Goal: Task Accomplishment & Management: Manage account settings

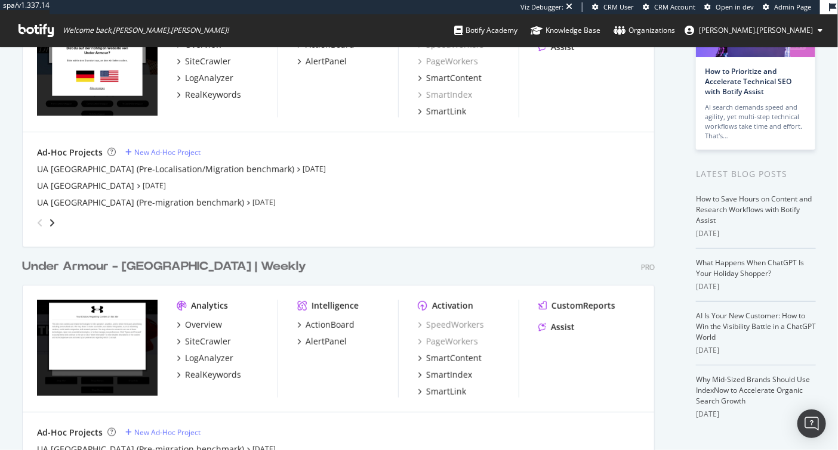
scroll to position [255, 0]
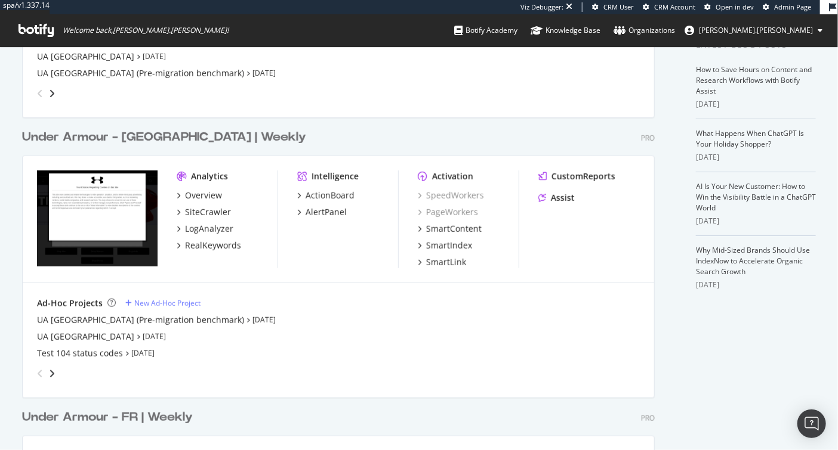
click at [149, 137] on div "Under Armour - UK | Weekly" at bounding box center [164, 137] width 284 height 17
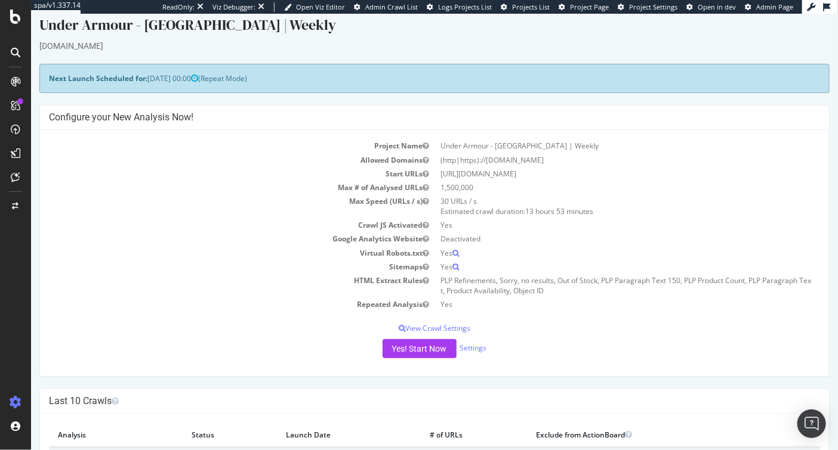
scroll to position [13, 0]
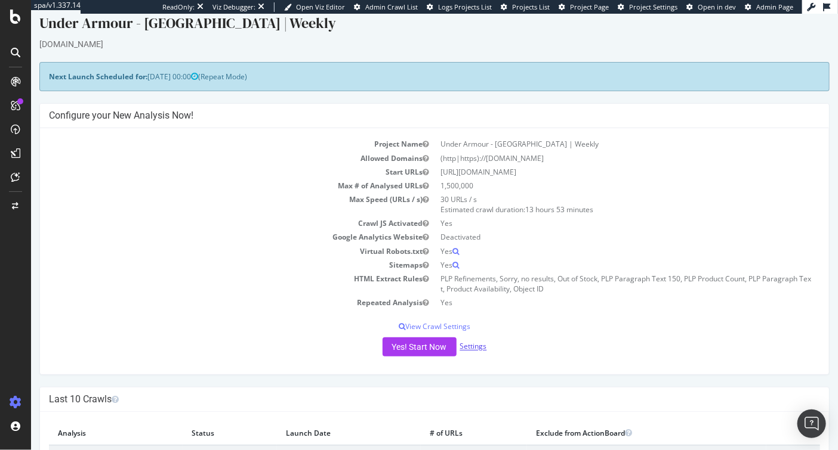
click at [471, 348] on link "Settings" at bounding box center [472, 347] width 27 height 10
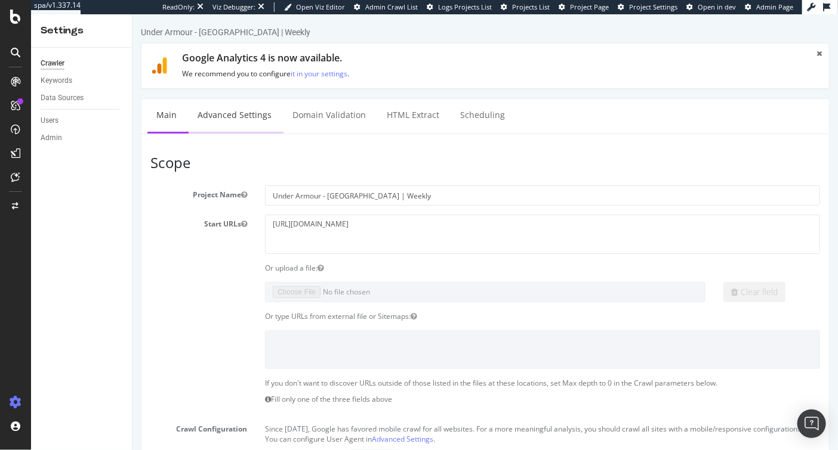
click at [214, 112] on link "Advanced Settings" at bounding box center [234, 115] width 92 height 33
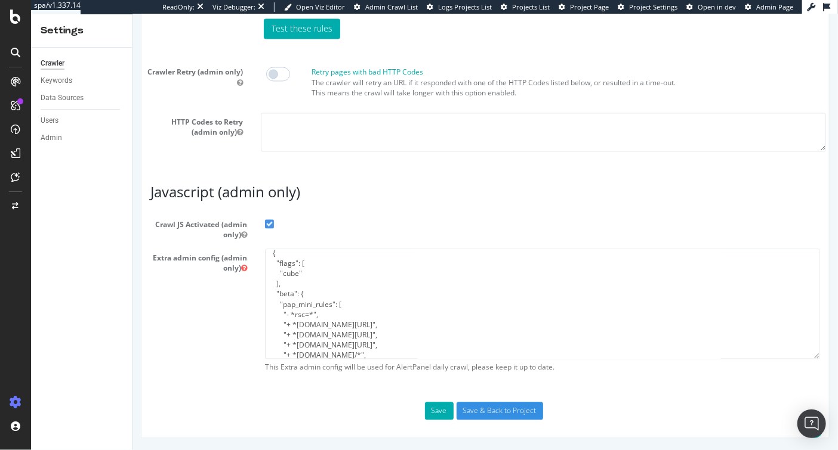
scroll to position [128, 0]
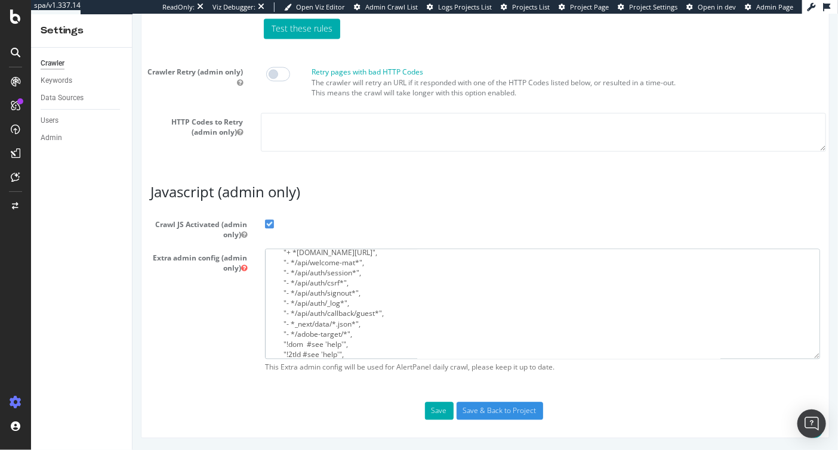
click at [279, 269] on textarea "{ "flags": [ "cube" ], "beta": { "pap_mini_rules": [ "- *rsc=*", "+ *truefitcor…" at bounding box center [541, 304] width 555 height 110
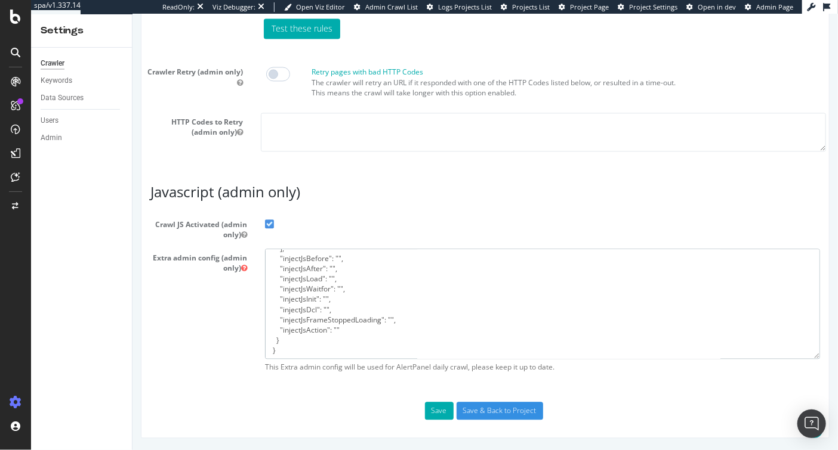
scroll to position [1038, 0]
click at [241, 270] on icon at bounding box center [243, 268] width 6 height 7
drag, startPoint x: 393, startPoint y: 308, endPoint x: 277, endPoint y: 266, distance: 124.0
click at [277, 266] on textarea "{ "flags": [ "cube" ], "beta": { "pap_mini_rules": [ "- *rsc=*", "+ *truefitcor…" at bounding box center [541, 304] width 555 height 110
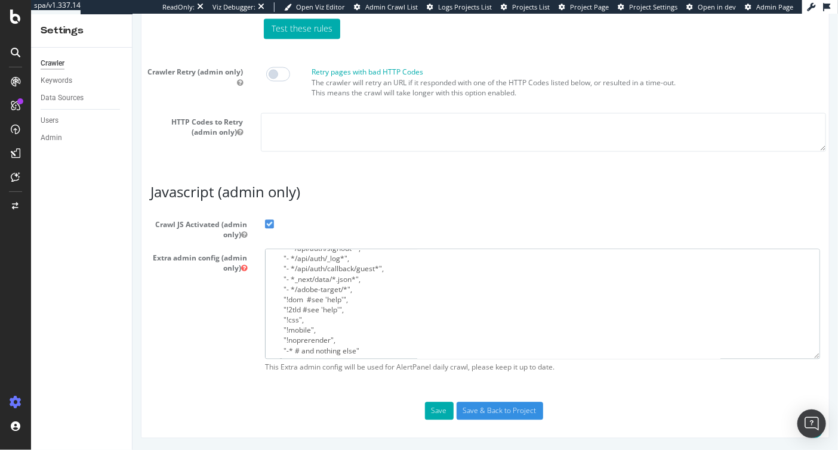
click at [317, 270] on textarea "{ "flags": [ "cube" ], "beta": { "pap_mini_rules": [ "- *rsc=*", "+ *truefitcor…" at bounding box center [541, 304] width 555 height 110
click at [66, 136] on div "SiteCrawler" at bounding box center [65, 134] width 42 height 12
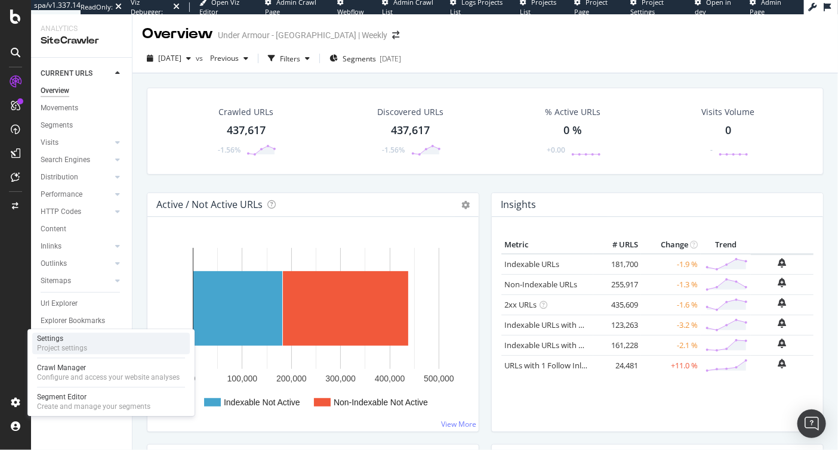
click at [58, 353] on div "Project settings" at bounding box center [62, 349] width 50 height 10
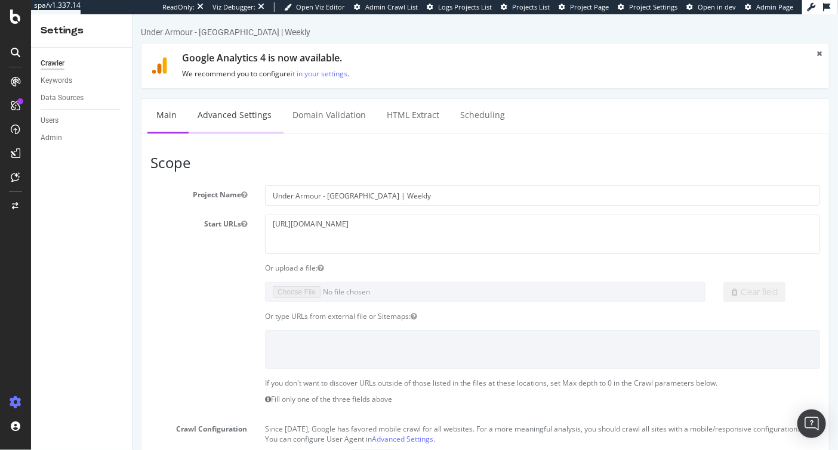
click at [235, 118] on link "Advanced Settings" at bounding box center [234, 115] width 92 height 33
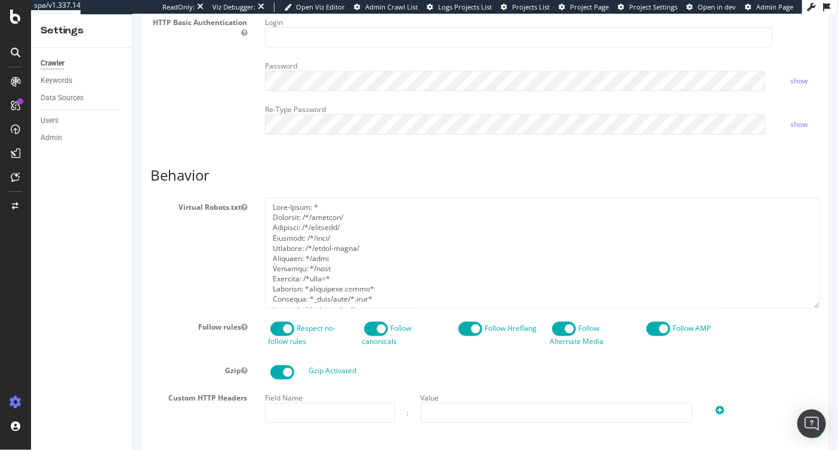
scroll to position [575, 0]
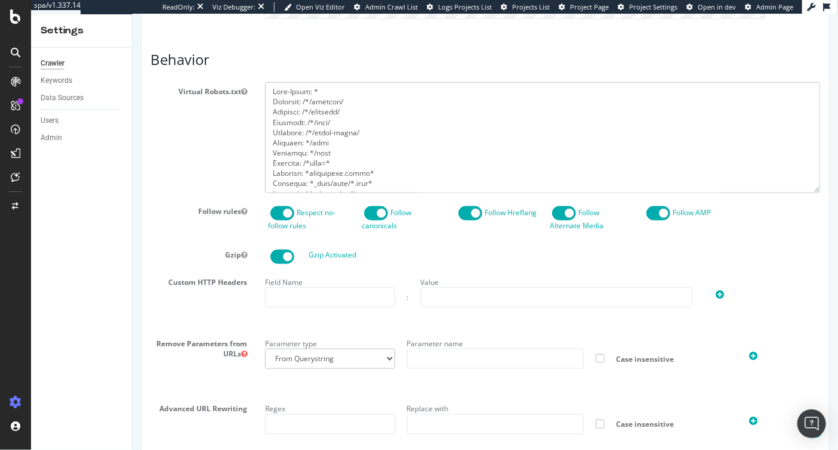
click at [342, 158] on textarea at bounding box center [541, 137] width 555 height 110
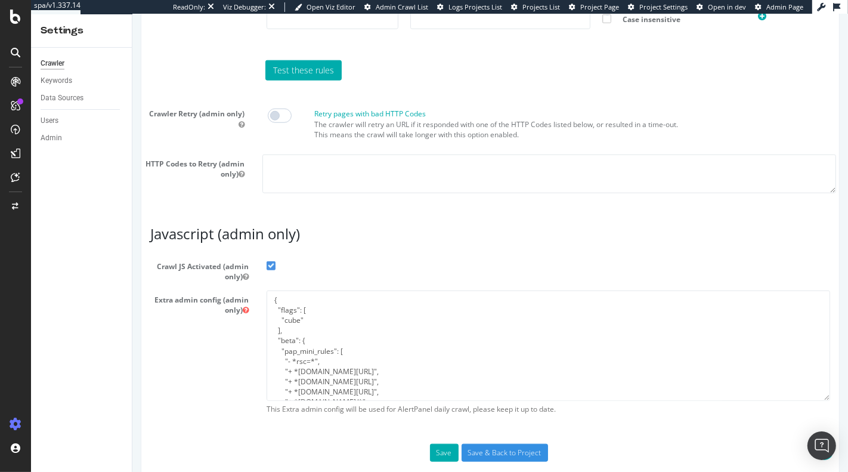
scroll to position [1017, 0]
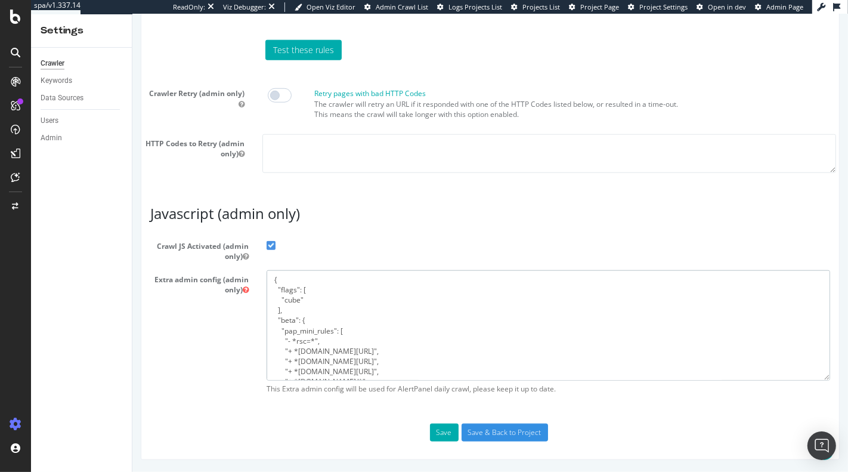
click at [368, 357] on textarea "{ "flags": [ "cube" ], "beta": { "pap_mini_rules": [ "- *rsc=*", "+ *truefitcor…" at bounding box center [548, 325] width 564 height 110
click at [405, 338] on textarea "{ "flags": [ "cube" ], "beta": { "pap_mini_rules": [ "- *rsc=*", "+ *truefitcor…" at bounding box center [548, 325] width 564 height 110
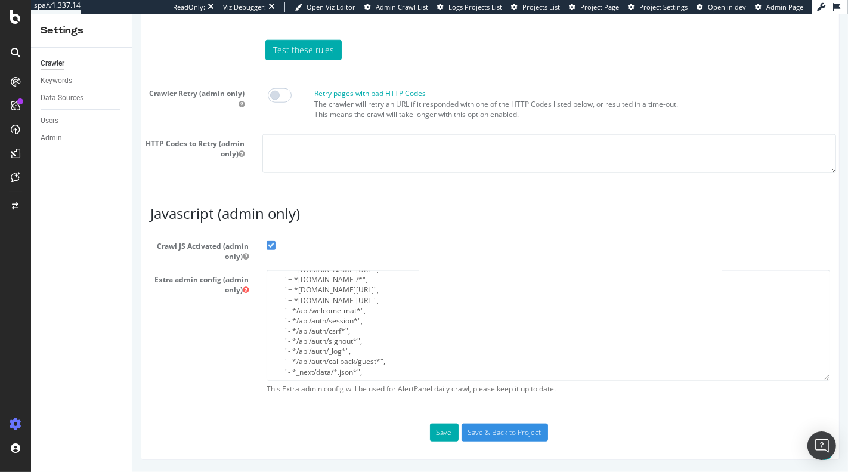
click at [200, 347] on div "Extra admin config (admin only) { "flags": [ "cube" ], "beta": { "pap_mini_rule…" at bounding box center [490, 335] width 698 height 130
click at [346, 353] on textarea "{ "flags": [ "cube" ], "beta": { "pap_mini_rules": [ "- *rsc=*", "+ *truefitcor…" at bounding box center [548, 325] width 564 height 110
click at [393, 265] on section "Crawl JS Activated (admin only) Extra admin config (admin only) { "flags": [ "c…" at bounding box center [490, 318] width 680 height 163
click at [360, 324] on textarea "{ "flags": [ "cube" ], "beta": { "pap_mini_rules": [ "- *rsc=*", "+ *truefitcor…" at bounding box center [548, 325] width 564 height 110
paste textarea "- *api.shop.underarmour.co.uk/* - https://www.underarmour.co.uk/api/auth/verify…"
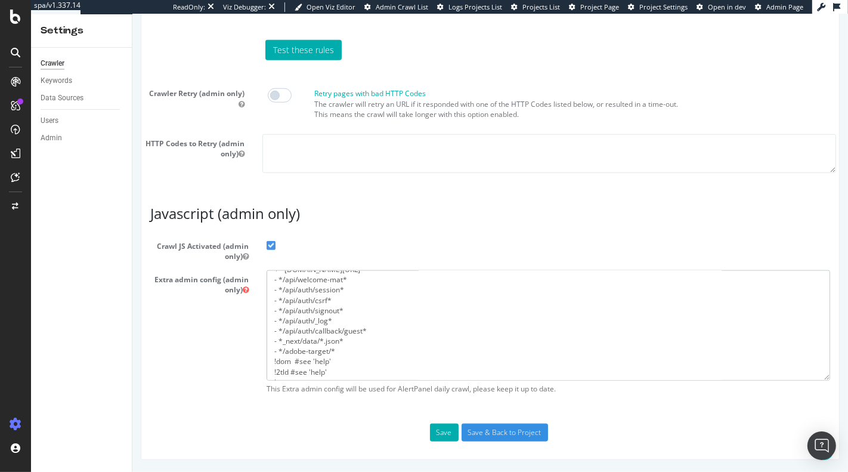
scroll to position [138, 0]
type textarea "- *api.shop.underarmour.co.uk/* - https://www.underarmour.co.uk/api/auth/verify…"
click at [493, 430] on input "Save & Back to Project" at bounding box center [504, 433] width 87 height 18
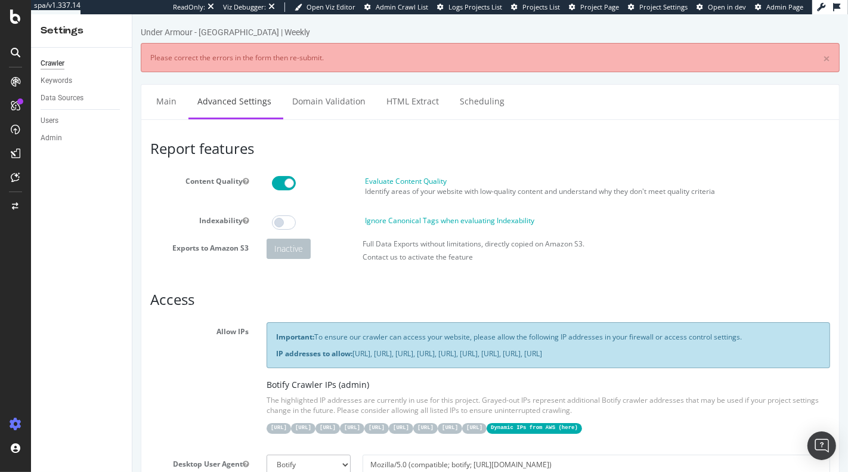
scroll to position [275, 0]
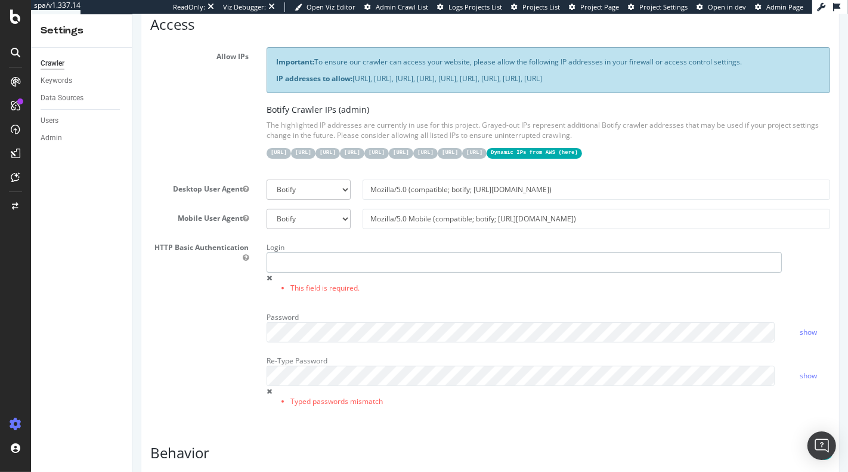
click at [330, 273] on input "text" at bounding box center [524, 262] width 516 height 20
click at [187, 319] on div "HTTP Basic Authentication Login This field is required. Password show Re-Type P…" at bounding box center [490, 330] width 698 height 184
click at [228, 384] on div "HTTP Basic Authentication Login This field is required. Password show Re-Type P…" at bounding box center [490, 330] width 698 height 184
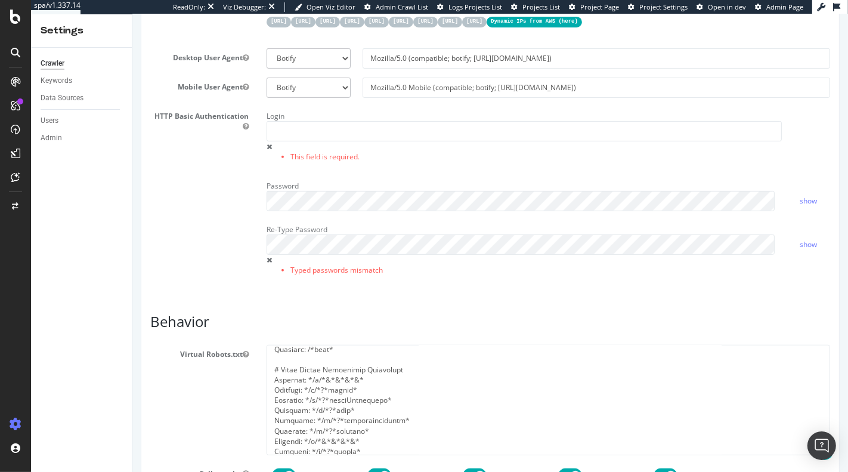
scroll to position [570, 0]
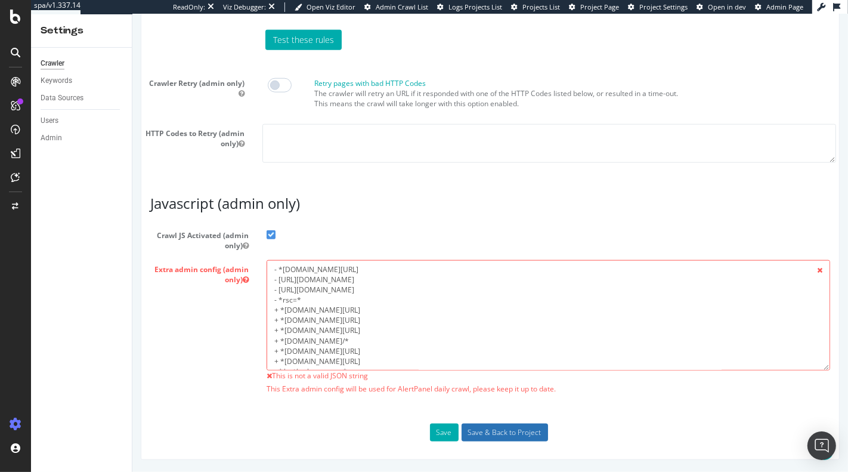
click at [487, 434] on input "Save & Back to Project" at bounding box center [504, 433] width 87 height 18
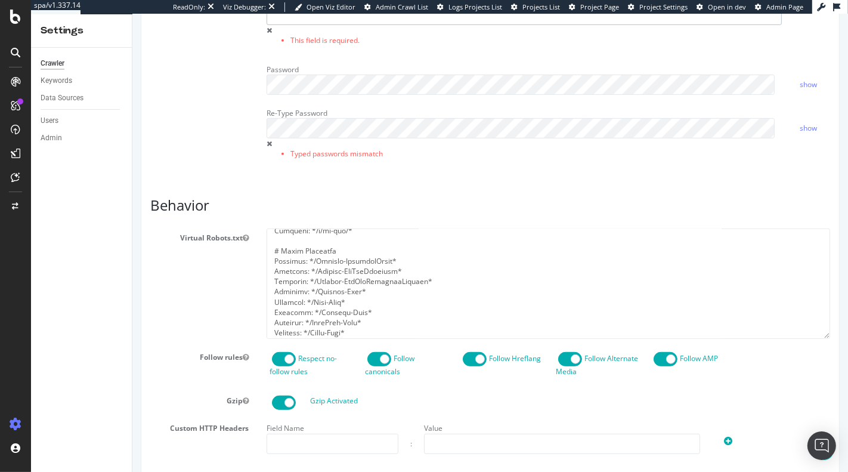
scroll to position [511, 0]
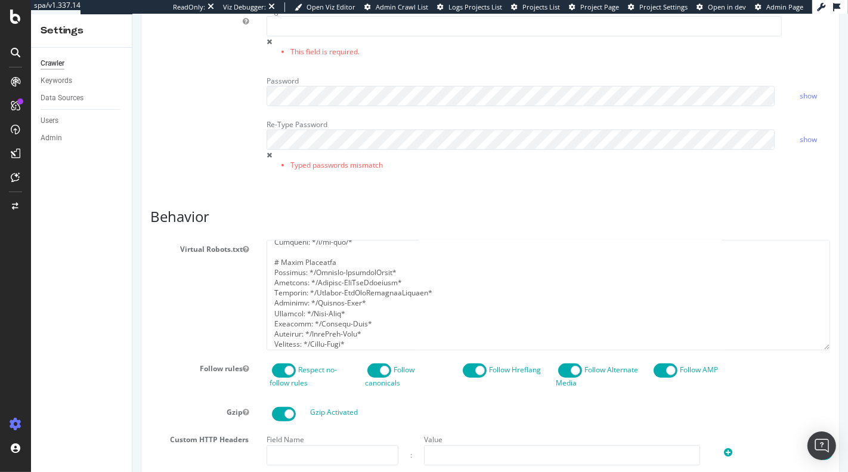
click at [266, 45] on span at bounding box center [268, 41] width 5 height 7
click at [267, 45] on span at bounding box center [268, 41] width 5 height 7
click at [291, 57] on li "This field is required." at bounding box center [536, 52] width 492 height 10
click at [302, 36] on input "text" at bounding box center [524, 26] width 516 height 20
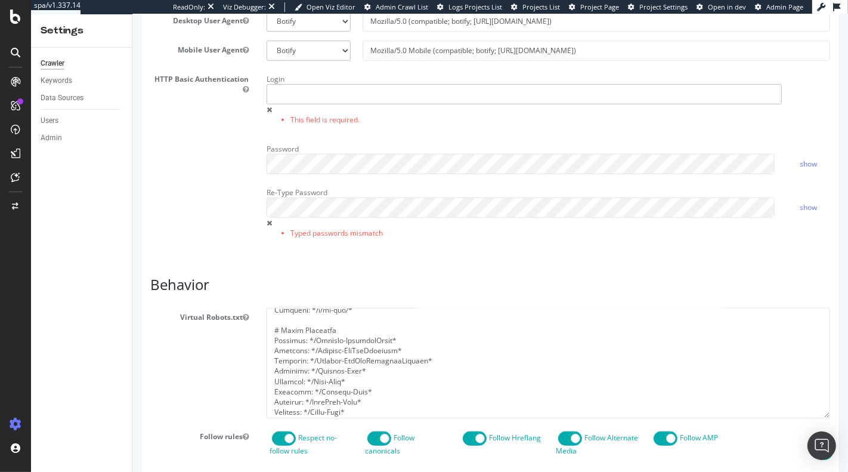
scroll to position [403, 0]
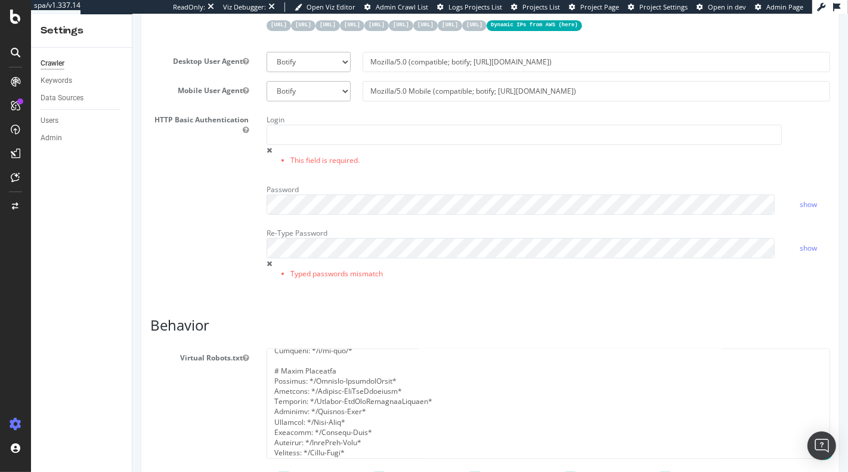
click at [280, 125] on label "Login" at bounding box center [275, 117] width 18 height 14
click at [274, 125] on label "Login" at bounding box center [275, 117] width 18 height 14
click at [277, 145] on input "text" at bounding box center [524, 135] width 516 height 20
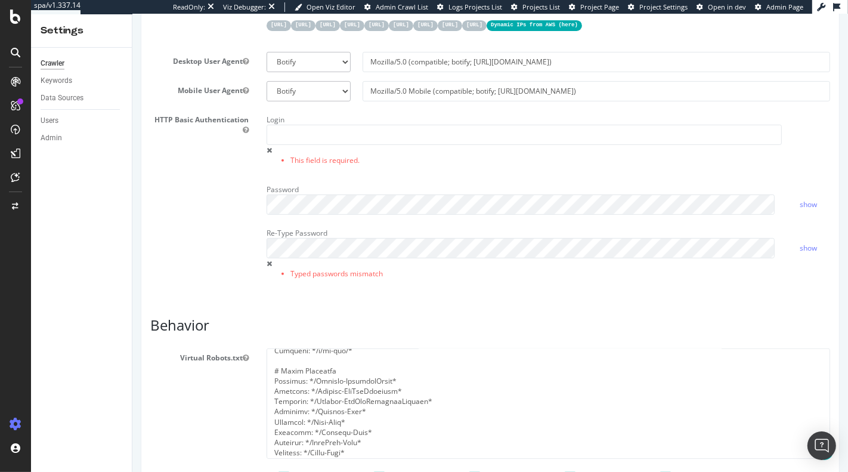
click at [304, 280] on div "Re-Type Password Typed passwords mismatch" at bounding box center [523, 254] width 533 height 61
click at [807, 253] on link "show" at bounding box center [808, 248] width 17 height 10
click at [803, 215] on div "Password show" at bounding box center [548, 197] width 582 height 35
click at [802, 209] on link "show" at bounding box center [808, 204] width 17 height 10
click at [184, 213] on div "HTTP Basic Authentication Login This field is required. Password hide Re-Type P…" at bounding box center [490, 202] width 698 height 184
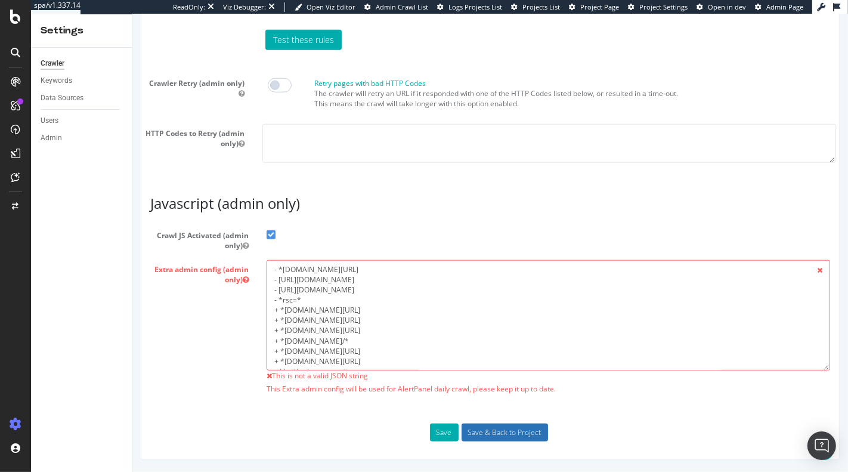
click at [489, 434] on input "Save & Back to Project" at bounding box center [504, 433] width 87 height 18
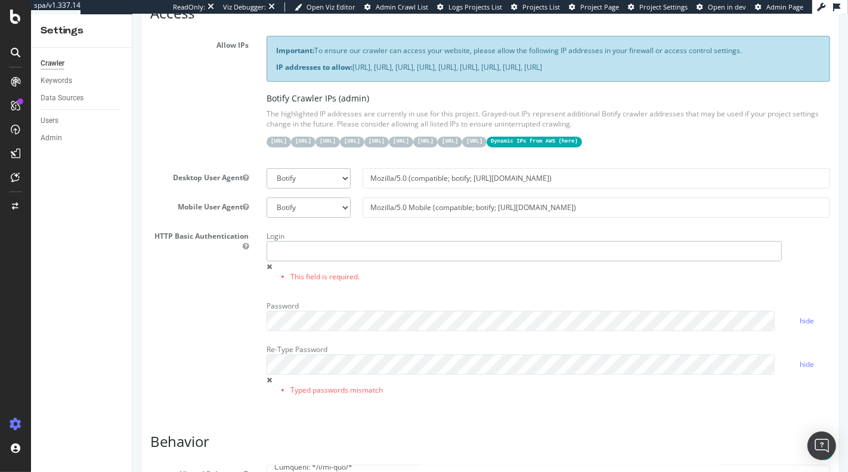
scroll to position [240, 0]
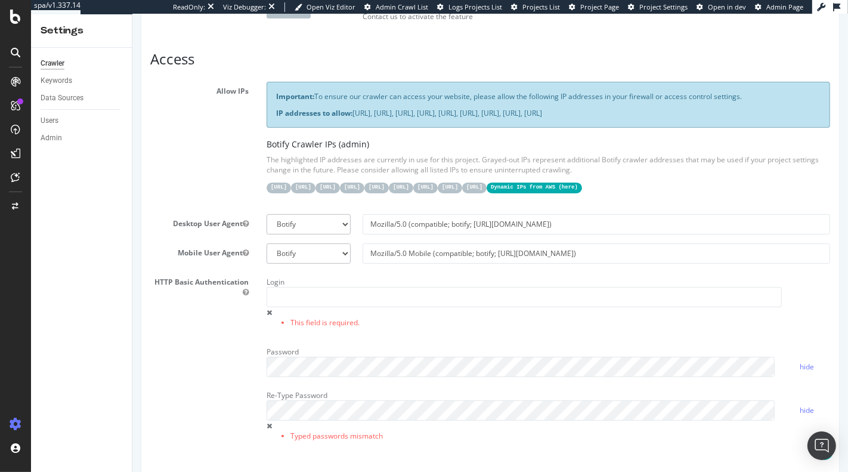
click at [228, 341] on div "HTTP Basic Authentication Login This field is required. Password hide Re-Type P…" at bounding box center [490, 365] width 698 height 184
click at [288, 307] on input "text" at bounding box center [524, 297] width 516 height 20
click at [228, 338] on div "HTTP Basic Authentication Login This field is required. Password hide Re-Type P…" at bounding box center [490, 365] width 698 height 184
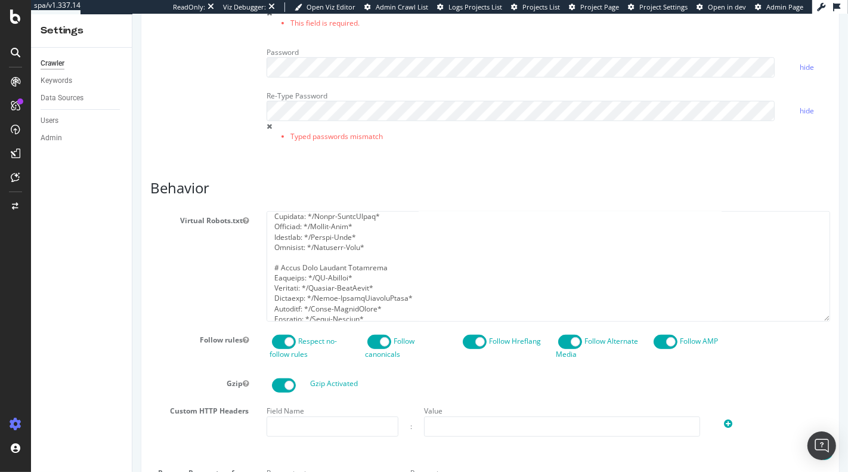
scroll to position [705, 0]
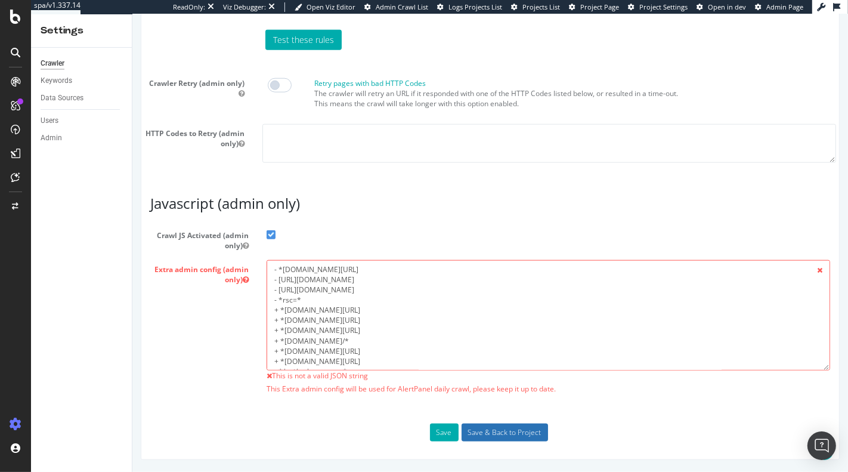
click at [517, 429] on input "Save & Back to Project" at bounding box center [504, 433] width 87 height 18
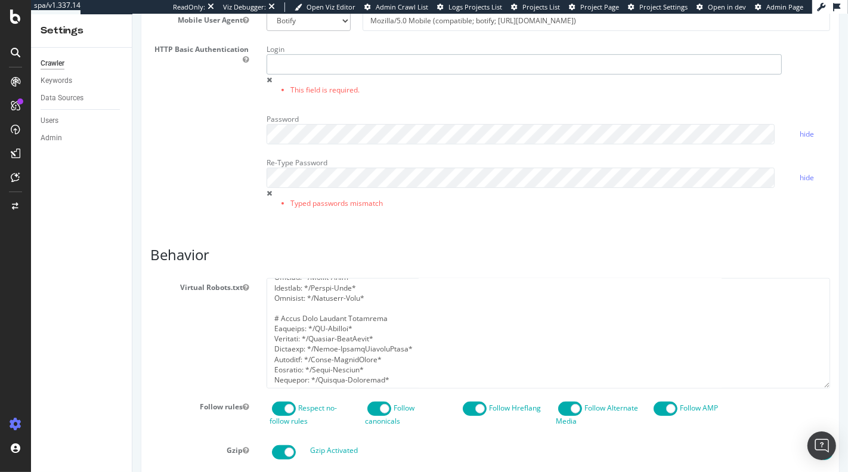
scroll to position [404, 0]
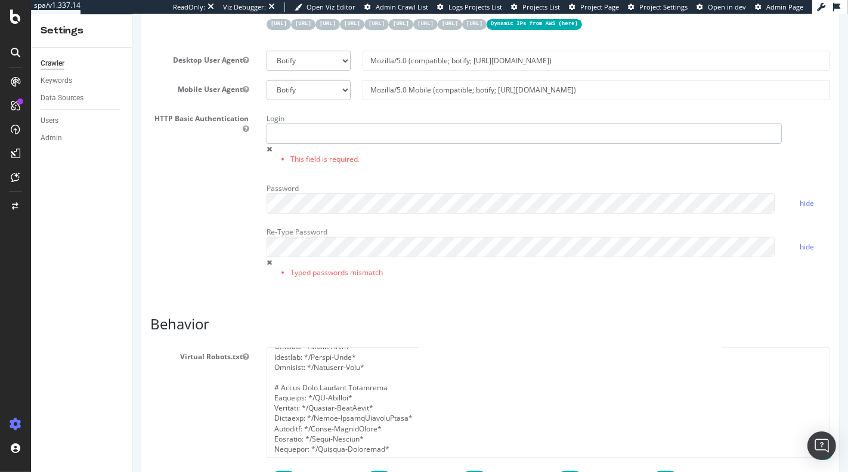
click at [315, 144] on input "text" at bounding box center [524, 134] width 516 height 20
click at [347, 137] on div "Login This field is required." at bounding box center [523, 139] width 533 height 61
click at [366, 144] on input "text" at bounding box center [524, 134] width 516 height 20
click at [266, 153] on span at bounding box center [268, 149] width 5 height 7
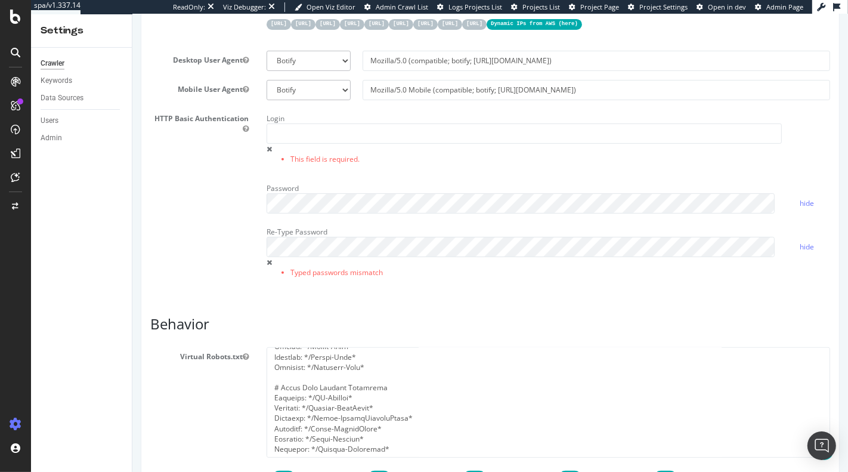
click at [247, 210] on div "HTTP Basic Authentication Login This field is required. Password hide Re-Type P…" at bounding box center [490, 201] width 698 height 184
drag, startPoint x: 184, startPoint y: 236, endPoint x: 220, endPoint y: 235, distance: 35.8
click at [185, 236] on div "HTTP Basic Authentication Login This field is required. Password hide Re-Type P…" at bounding box center [490, 201] width 698 height 184
click at [330, 254] on div "Re-Type Password Typed passwords mismatch" at bounding box center [523, 253] width 533 height 61
click at [209, 312] on div "Report features Content Quality Evaluate Content Quality Identify areas of your…" at bounding box center [490, 440] width 680 height 1406
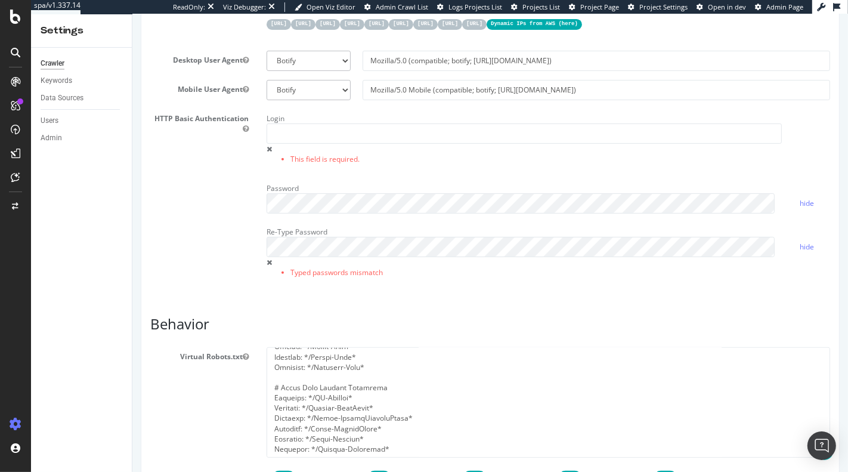
click at [272, 279] on div "Re-Type Password Typed passwords mismatch" at bounding box center [523, 253] width 533 height 61
click at [302, 142] on input "text" at bounding box center [524, 134] width 516 height 20
click at [227, 211] on div "HTTP Basic Authentication Login This field is required. Password hide Re-Type P…" at bounding box center [490, 201] width 698 height 184
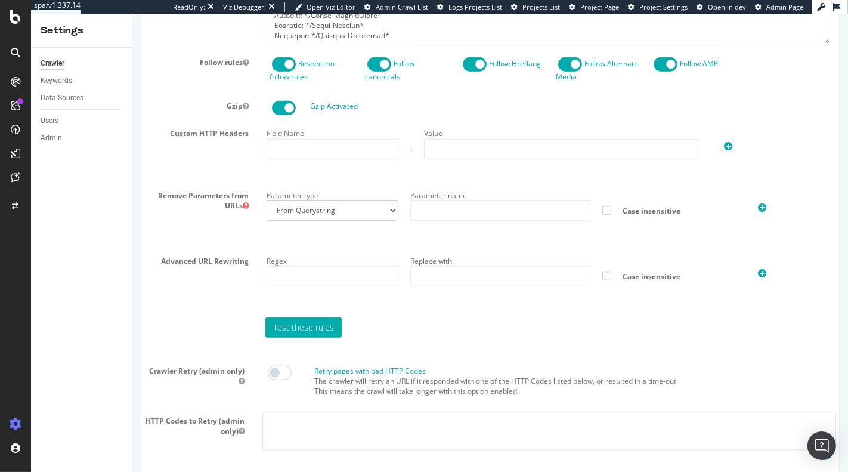
scroll to position [1121, 0]
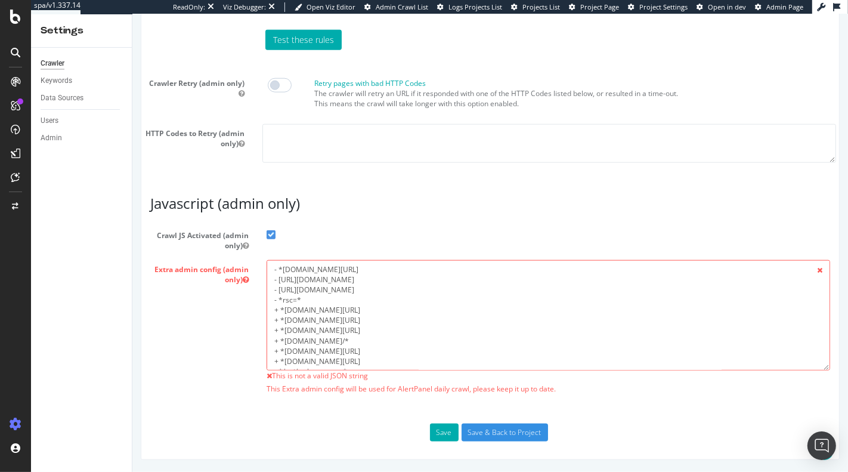
click at [425, 429] on div "Save Save & Back to Project" at bounding box center [490, 433] width 698 height 18
click at [430, 431] on button "Save" at bounding box center [444, 433] width 29 height 18
click at [339, 379] on span "This is not a valid JSON string" at bounding box center [319, 376] width 96 height 10
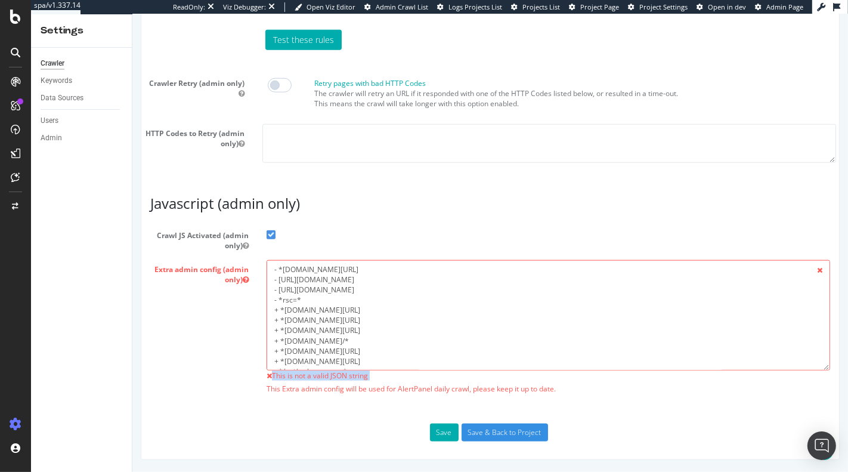
click at [313, 382] on div "- *api.shop.underarmour.co.uk/* - https://www.underarmour.co.uk/api/auth/verify…" at bounding box center [548, 330] width 582 height 140
click at [297, 393] on span "This Extra admin config will be used for AlertPanel daily crawl, please keep it…" at bounding box center [548, 389] width 564 height 10
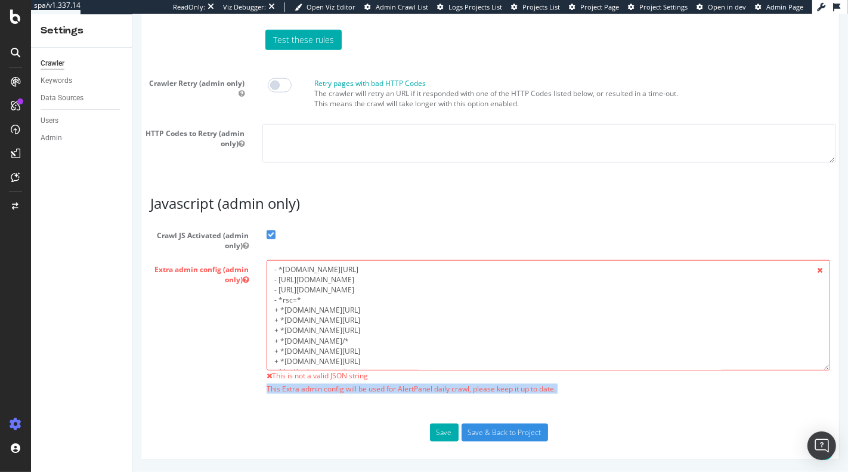
click at [297, 393] on span "This Extra admin config will be used for AlertPanel daily crawl, please keep it…" at bounding box center [548, 389] width 564 height 10
click at [295, 393] on span "This Extra admin config will be used for AlertPanel daily crawl, please keep it…" at bounding box center [548, 389] width 564 height 10
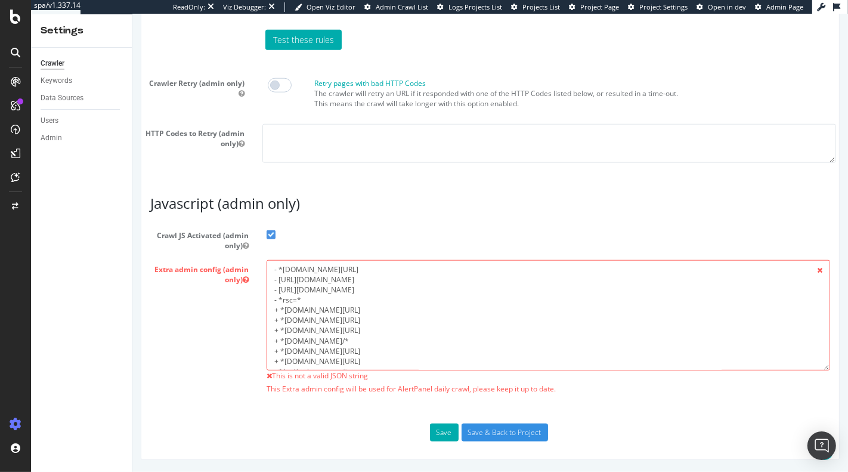
click at [204, 382] on div "Extra admin config (admin only) - *api.shop.underarmour.co.uk/* - https://www.u…" at bounding box center [490, 330] width 698 height 140
click at [291, 282] on textarea "- *api.shop.underarmour.co.uk/* - https://www.underarmour.co.uk/api/auth/verify…" at bounding box center [548, 315] width 564 height 110
click at [344, 376] on span "This is not a valid JSON string" at bounding box center [319, 376] width 96 height 10
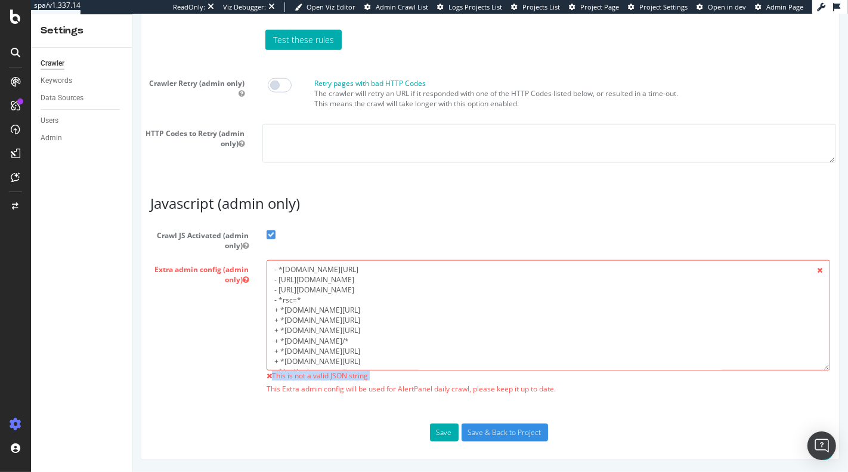
click at [344, 376] on span "This is not a valid JSON string" at bounding box center [319, 376] width 96 height 10
click at [326, 383] on div "- *api.shop.underarmour.co.uk/* - https://www.underarmour.co.uk/api/auth/verify…" at bounding box center [548, 330] width 582 height 140
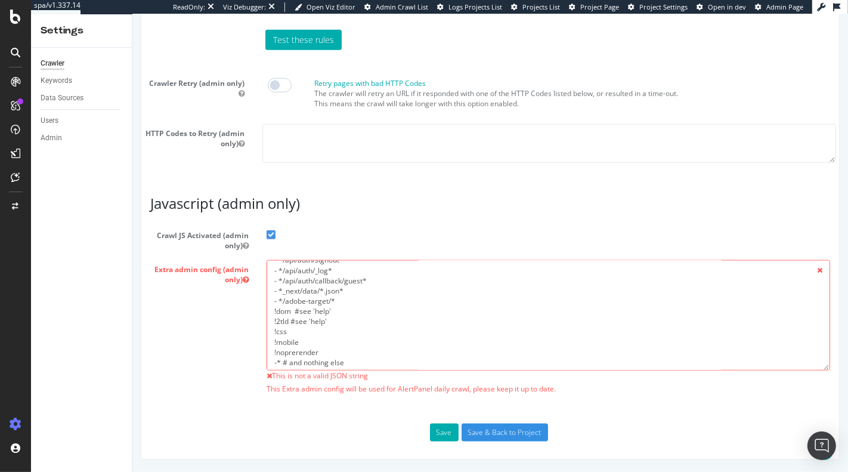
scroll to position [143, 0]
click at [314, 325] on textarea "- *api.shop.underarmour.co.uk/* - https://www.underarmour.co.uk/api/auth/verify…" at bounding box center [548, 315] width 564 height 110
click at [430, 435] on button "Save" at bounding box center [444, 433] width 29 height 18
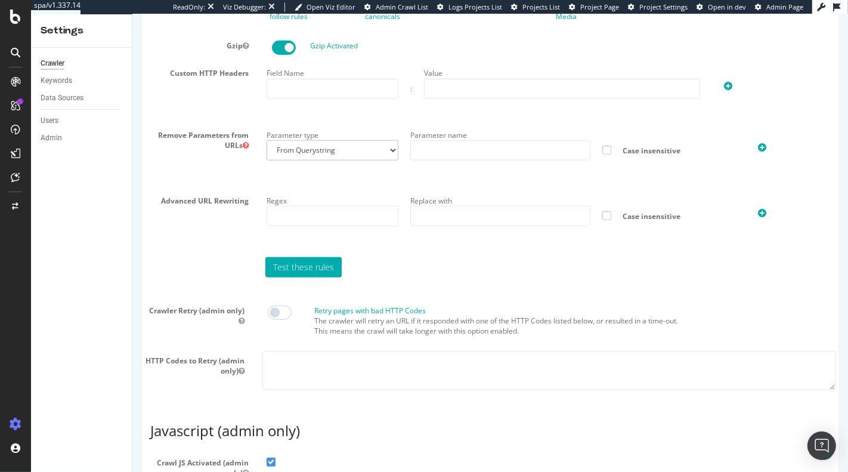
scroll to position [1121, 0]
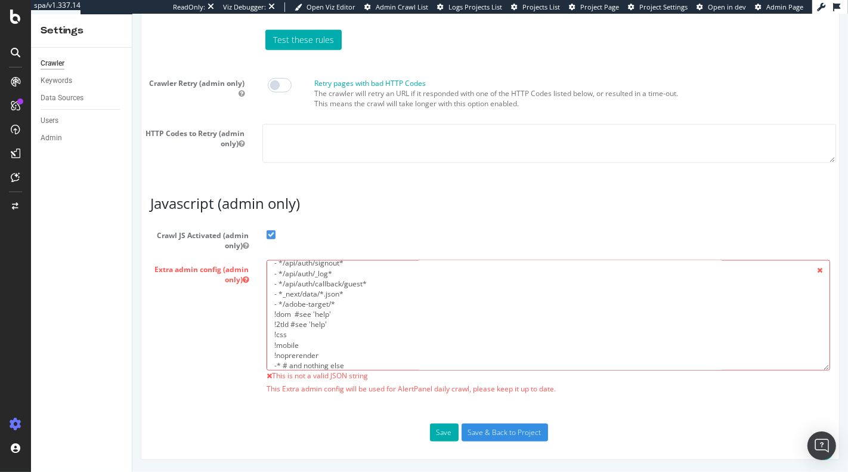
click at [358, 360] on textarea "- *api.shop.underarmour.co.uk/* - https://www.underarmour.co.uk/api/auth/verify…" at bounding box center [548, 315] width 564 height 110
click at [385, 298] on textarea "- *api.shop.underarmour.co.uk/* - https://www.underarmour.co.uk/api/auth/verify…" at bounding box center [548, 315] width 564 height 110
click at [213, 322] on div "Extra admin config (admin only) - *api.shop.underarmour.co.uk/* - https://www.u…" at bounding box center [490, 330] width 698 height 140
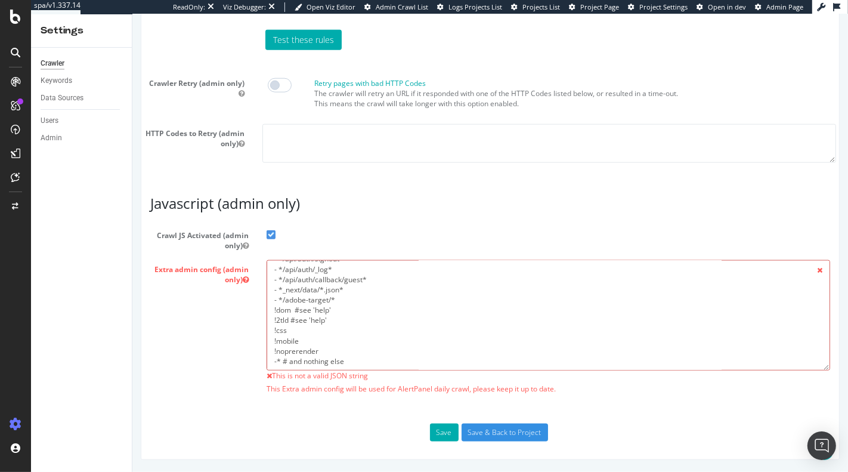
click at [390, 356] on textarea "- *api.shop.underarmour.co.uk/* - https://www.underarmour.co.uk/api/auth/verify…" at bounding box center [548, 315] width 564 height 110
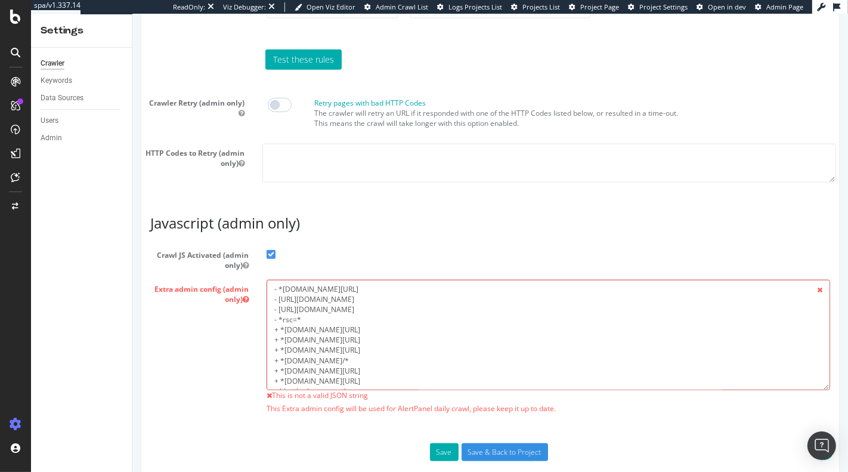
scroll to position [1121, 0]
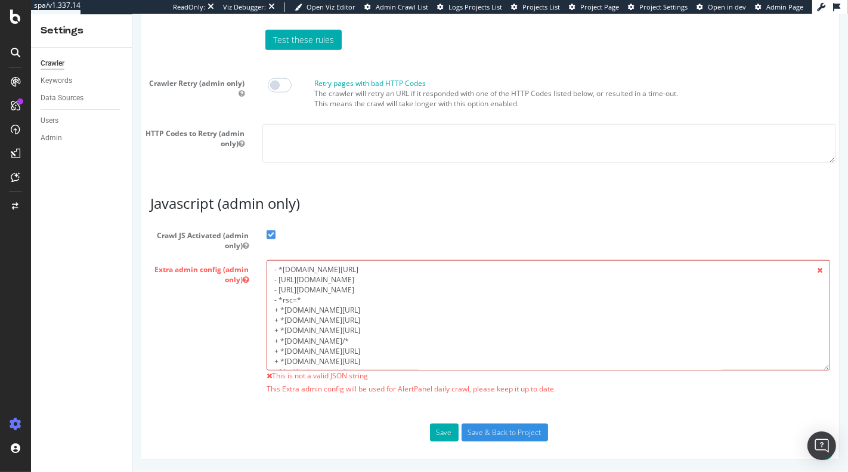
click at [347, 323] on textarea "- *api.shop.underarmour.co.uk/* - https://www.underarmour.co.uk/api/auth/verify…" at bounding box center [548, 315] width 564 height 110
paste textarea "{ "flags": [ "cube" ], "beta": { "pap_mini_rules": [ "- *rsc=*", "+ *truefitcor…"
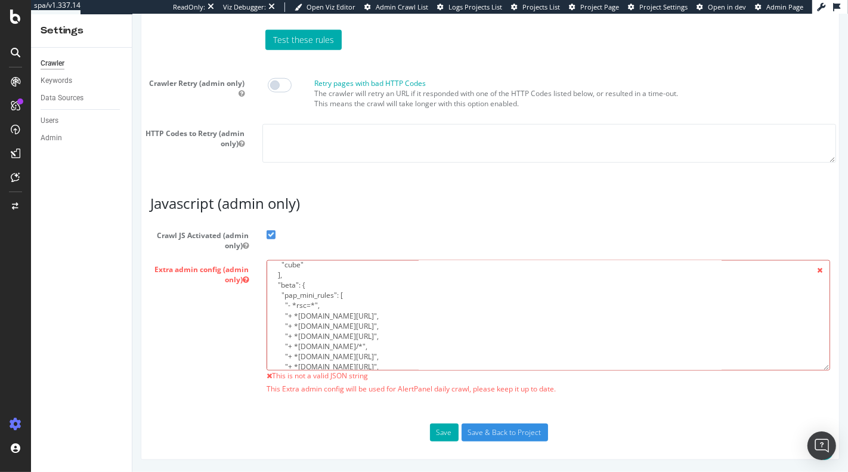
scroll to position [27, 0]
drag, startPoint x: 282, startPoint y: 301, endPoint x: 360, endPoint y: 341, distance: 87.8
click at [360, 341] on textarea "- *api.shop.underarmour.co.uk/* - https://www.underarmour.co.uk/api/auth/verify…" at bounding box center [548, 315] width 564 height 110
click at [331, 331] on textarea "- *api.shop.underarmour.co.uk/* - https://www.underarmour.co.uk/api/auth/verify…" at bounding box center [548, 315] width 564 height 110
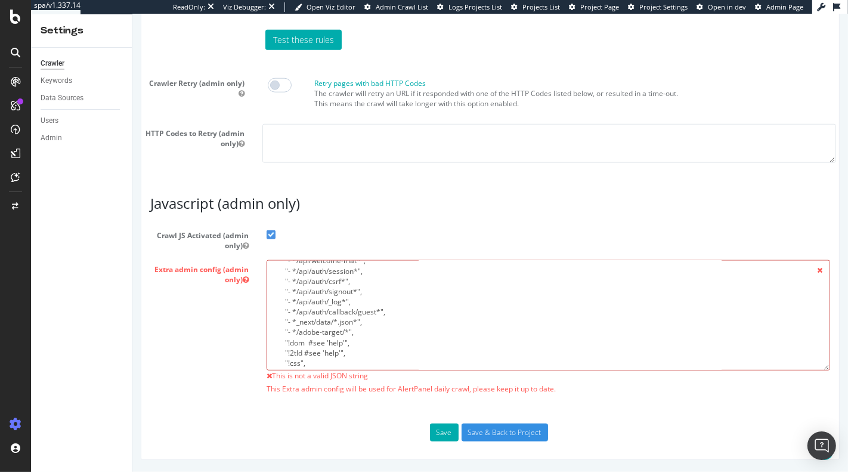
drag, startPoint x: 284, startPoint y: 303, endPoint x: 362, endPoint y: 345, distance: 88.6
click at [367, 360] on textarea "- *api.shop.underarmour.co.uk/* - https://www.underarmour.co.uk/api/auth/verify…" at bounding box center [548, 315] width 564 height 110
click at [342, 314] on textarea "- *api.shop.underarmour.co.uk/* - https://www.underarmour.co.uk/api/auth/verify…" at bounding box center [548, 315] width 564 height 110
click at [325, 300] on textarea "- *api.shop.underarmour.co.uk/* - https://www.underarmour.co.uk/api/auth/verify…" at bounding box center [548, 315] width 564 height 110
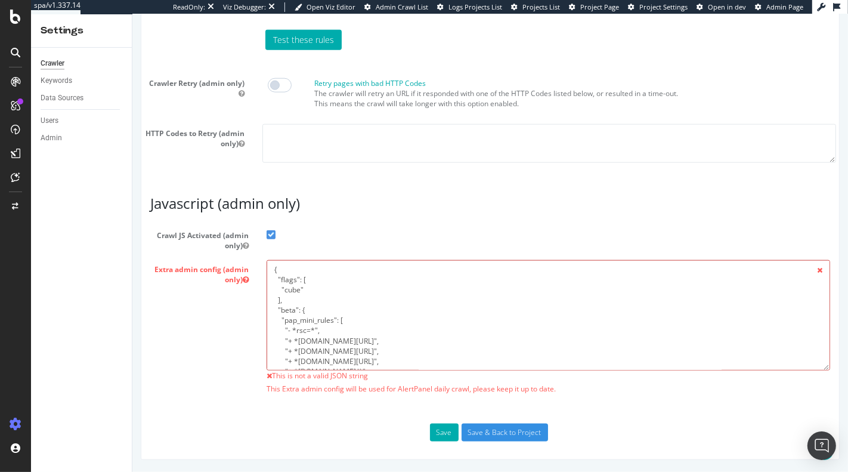
click at [316, 312] on textarea "- *api.shop.underarmour.co.uk/* - https://www.underarmour.co.uk/api/auth/verify…" at bounding box center [548, 315] width 564 height 110
click at [374, 326] on textarea "- *api.shop.underarmour.co.uk/* - https://www.underarmour.co.uk/api/auth/verify…" at bounding box center [548, 315] width 564 height 110
paste textarea "- *api.shop.underarmour.co.uk/* - https://www.underarmour.co.uk/api/auth/verify…"
click at [271, 312] on textarea "- *api.shop.underarmour.co.uk/* - https://www.underarmour.co.uk/api/auth/verify…" at bounding box center [548, 315] width 564 height 110
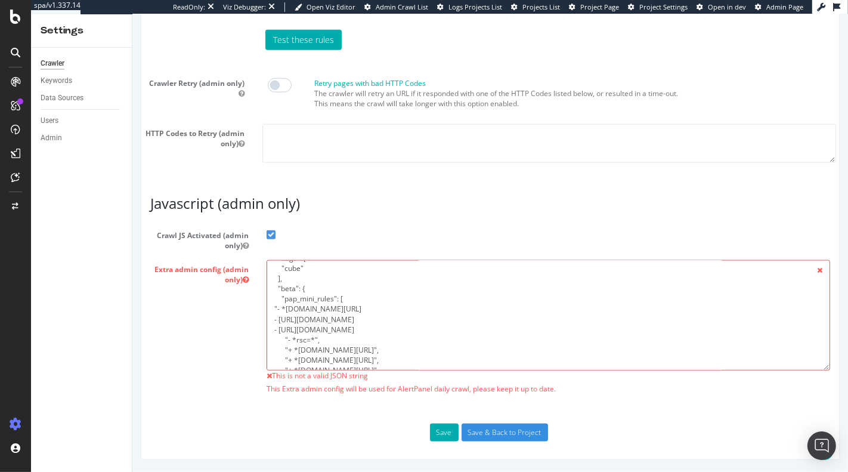
click at [486, 313] on textarea "- *api.shop.underarmour.co.uk/* - https://www.underarmour.co.uk/api/auth/verify…" at bounding box center [548, 315] width 564 height 110
click at [271, 318] on textarea "- *api.shop.underarmour.co.uk/* - https://www.underarmour.co.uk/api/auth/verify…" at bounding box center [548, 315] width 564 height 110
click at [514, 319] on textarea "- *api.shop.underarmour.co.uk/* - https://www.underarmour.co.uk/api/auth/verify…" at bounding box center [548, 315] width 564 height 110
click at [273, 330] on textarea "- *api.shop.underarmour.co.uk/* - https://www.underarmour.co.uk/api/auth/verify…" at bounding box center [548, 315] width 564 height 110
click at [563, 326] on textarea "- *api.shop.underarmour.co.uk/* - https://www.underarmour.co.uk/api/auth/verify…" at bounding box center [548, 315] width 564 height 110
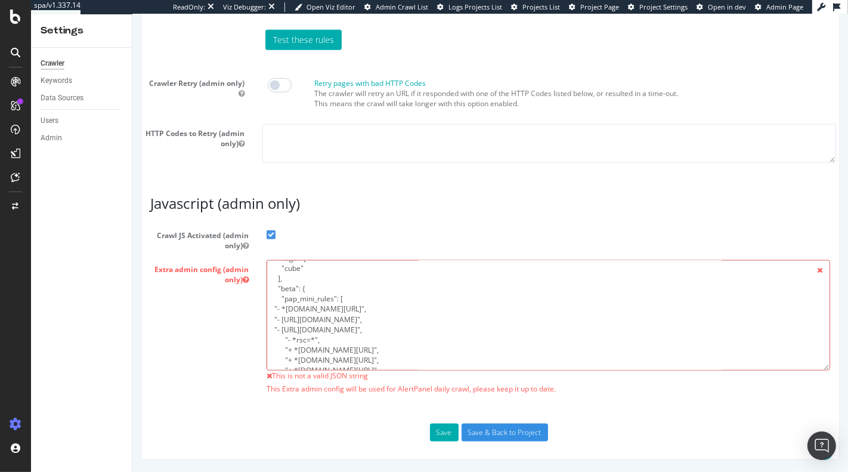
scroll to position [24, 0]
type textarea "{ "flags": [ "cube" ], "beta": { "pap_mini_rules": [ "- *api.shop.underarmour.c…"
click at [434, 429] on button "Save" at bounding box center [444, 433] width 29 height 18
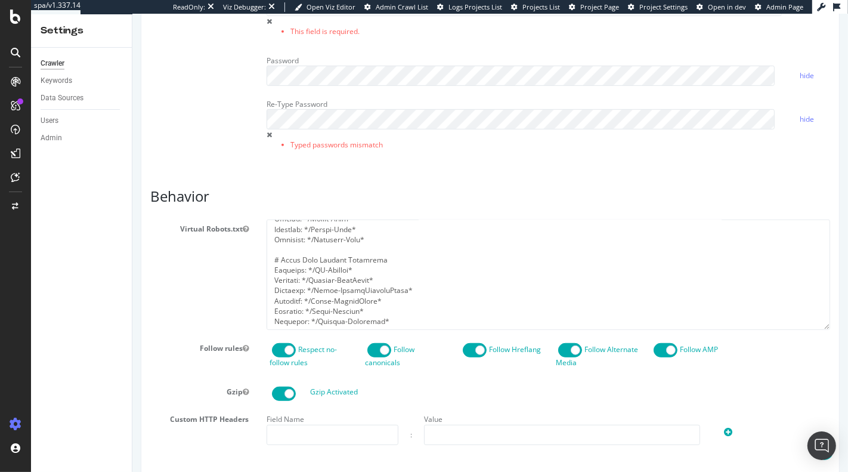
click at [238, 188] on div "Report features Content Quality Evaluate Content Quality Identify areas of your…" at bounding box center [490, 312] width 680 height 1406
click at [221, 115] on div "HTTP Basic Authentication Login This field is required. Password hide Re-Type P…" at bounding box center [490, 74] width 698 height 184
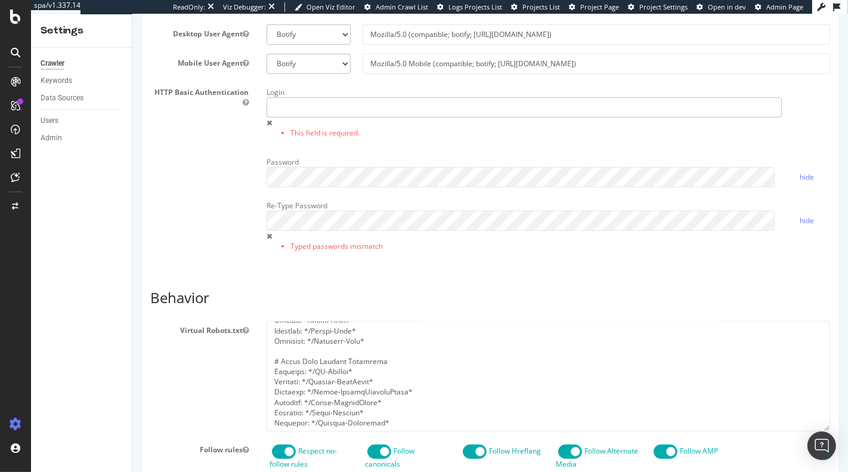
click at [299, 118] on input "text" at bounding box center [524, 107] width 516 height 20
click at [266, 126] on span at bounding box center [268, 122] width 5 height 7
click at [801, 139] on div "Login This field is required." at bounding box center [548, 113] width 582 height 61
click at [800, 182] on link "hide" at bounding box center [807, 177] width 14 height 10
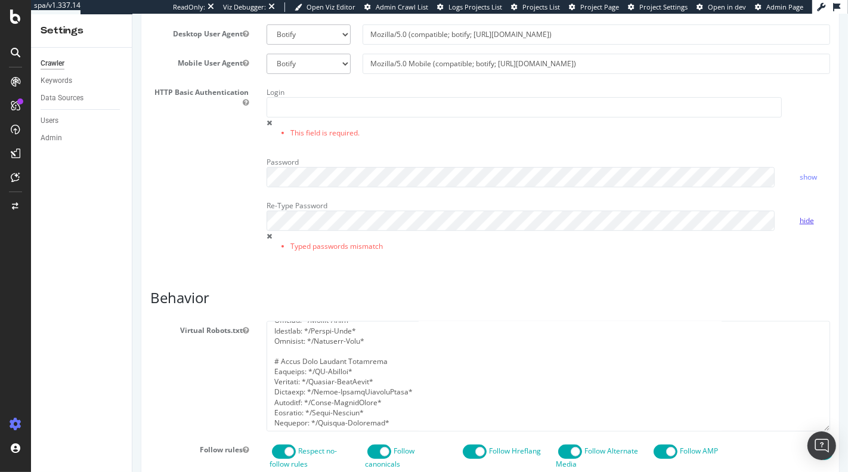
click at [800, 226] on link "hide" at bounding box center [807, 220] width 14 height 10
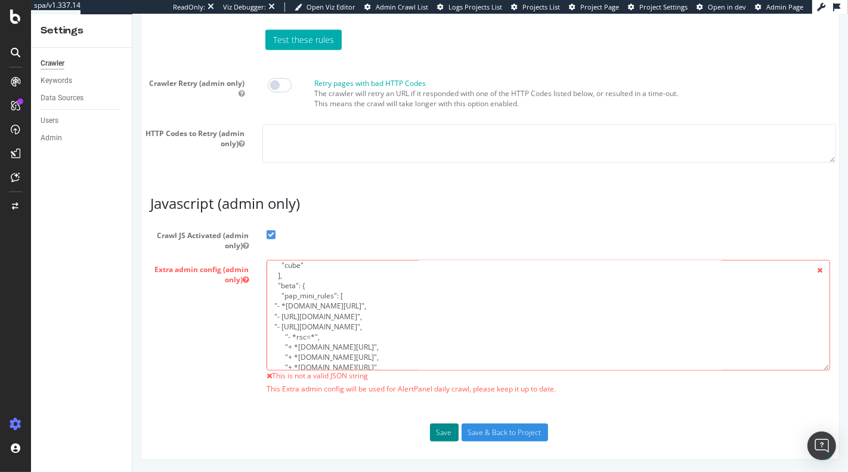
click at [430, 436] on button "Save" at bounding box center [444, 433] width 29 height 18
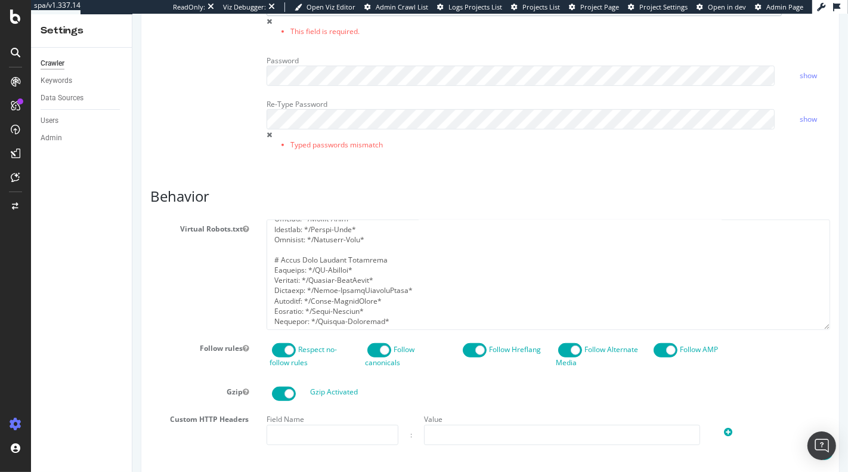
scroll to position [409, 0]
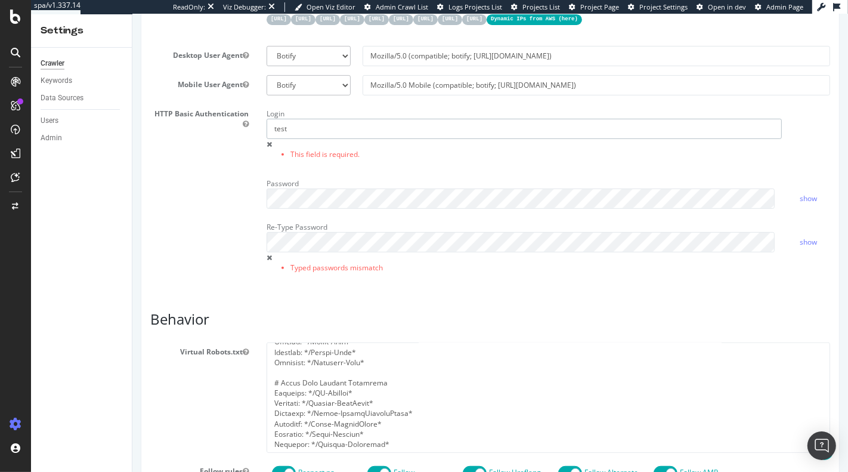
type input "test"
click at [200, 227] on div "HTTP Basic Authentication Login test This field is required. Password show Re-T…" at bounding box center [490, 196] width 698 height 184
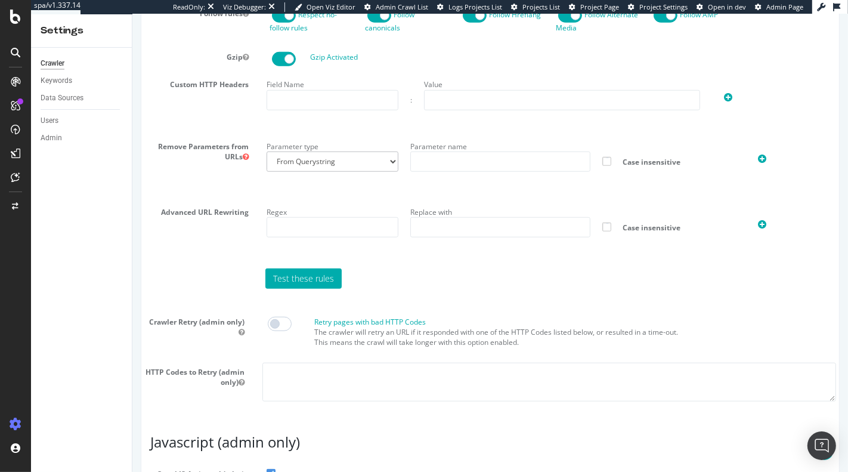
scroll to position [1121, 0]
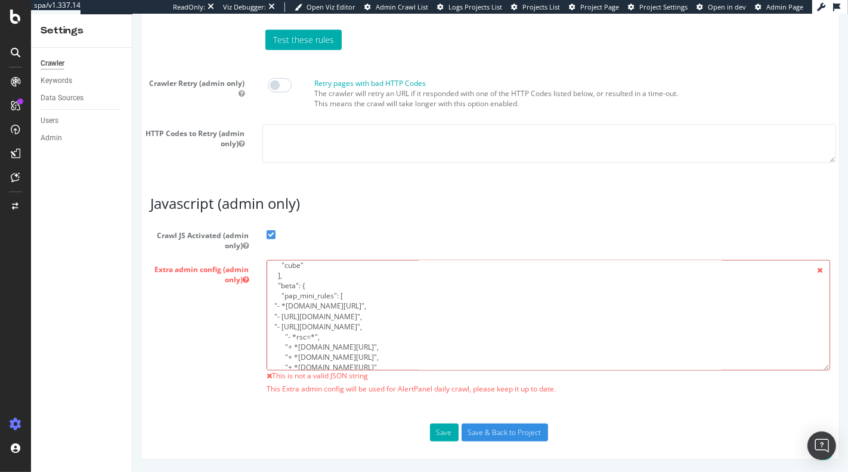
click at [358, 344] on textarea "- *api.shop.underarmour.co.uk/* - https://www.underarmour.co.uk/api/auth/verify…" at bounding box center [548, 315] width 564 height 110
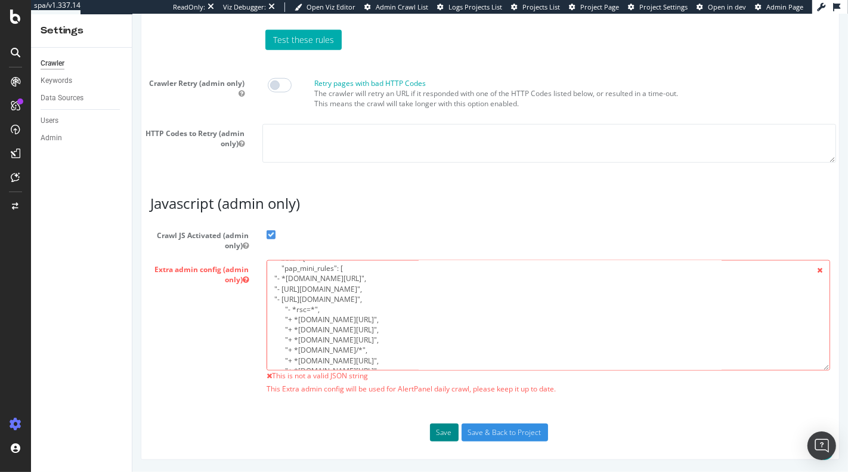
click at [437, 434] on button "Save" at bounding box center [444, 433] width 29 height 18
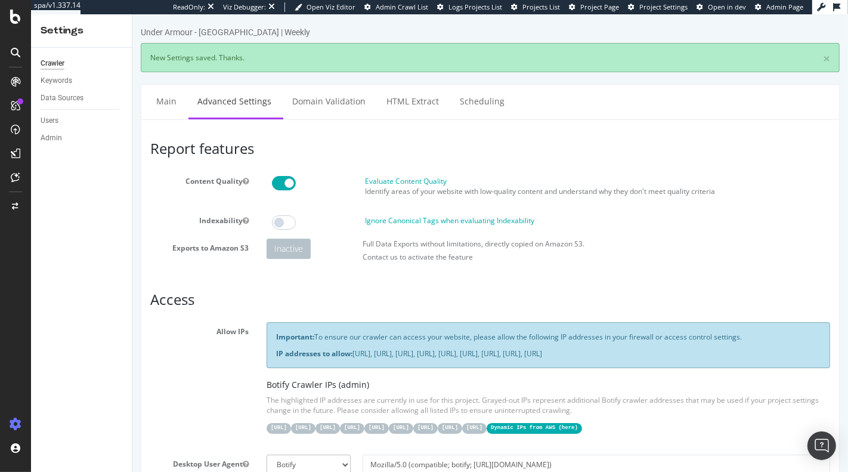
scroll to position [0, 0]
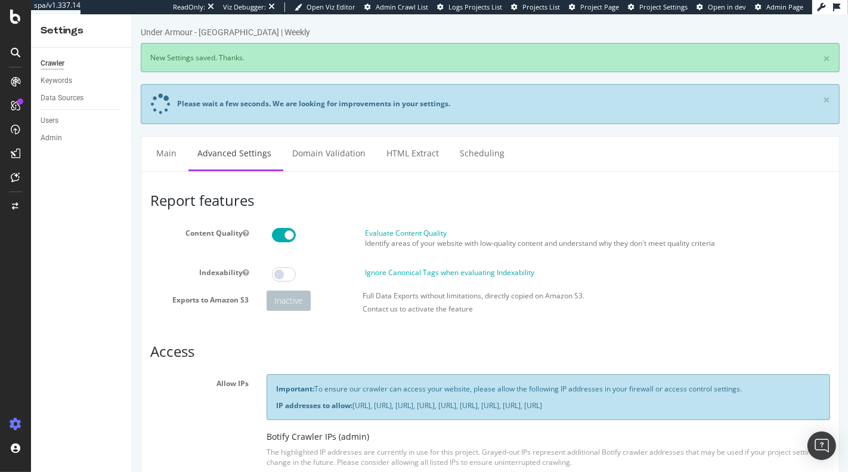
drag, startPoint x: 292, startPoint y: 384, endPoint x: 460, endPoint y: 426, distance: 173.5
click at [460, 419] on div "Important: To ensure our crawler can access your website, please allow the foll…" at bounding box center [548, 396] width 564 height 45
drag, startPoint x: 324, startPoint y: 351, endPoint x: 283, endPoint y: 340, distance: 42.1
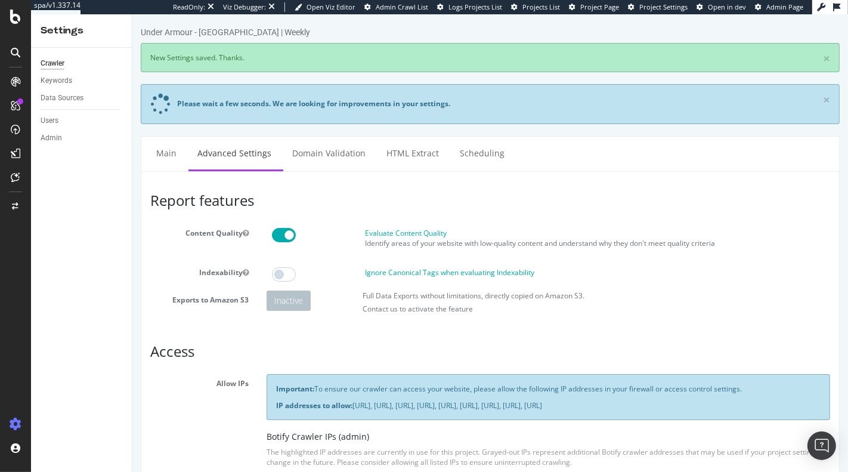
drag, startPoint x: 277, startPoint y: 349, endPoint x: 394, endPoint y: 416, distance: 134.7
click at [394, 411] on p "IP addresses to allow: 31.41.37.0/24, 44.206.2.192/26, 15.235.106.96/27, 52.6.2…" at bounding box center [548, 405] width 545 height 10
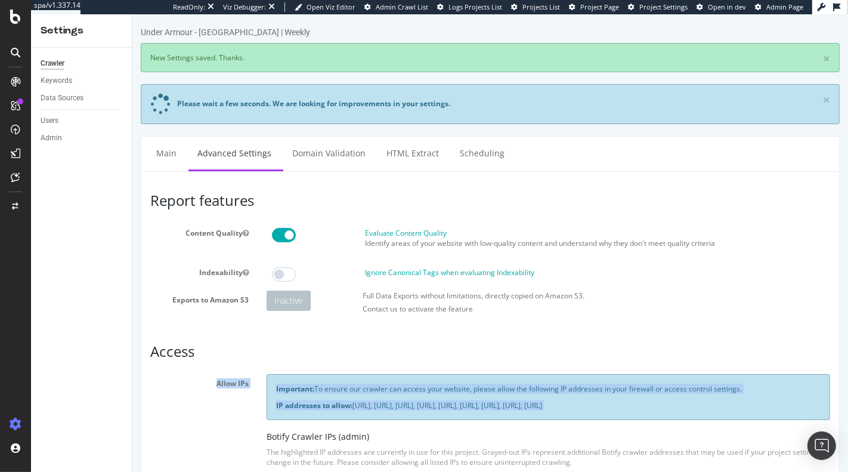
drag, startPoint x: 394, startPoint y: 416, endPoint x: 270, endPoint y: 355, distance: 138.2
click at [270, 355] on h3 "Access" at bounding box center [490, 352] width 680 height 16
drag, startPoint x: 270, startPoint y: 355, endPoint x: 426, endPoint y: 420, distance: 168.8
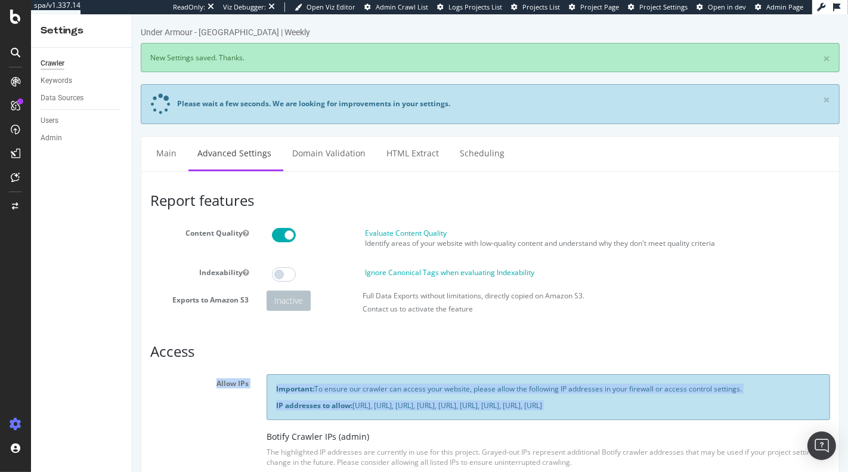
click at [426, 419] on div "Important: To ensure our crawler can access your website, please allow the foll…" at bounding box center [548, 396] width 564 height 45
drag, startPoint x: 428, startPoint y: 421, endPoint x: 249, endPoint y: 362, distance: 188.3
drag, startPoint x: 360, startPoint y: 408, endPoint x: 414, endPoint y: 427, distance: 56.8
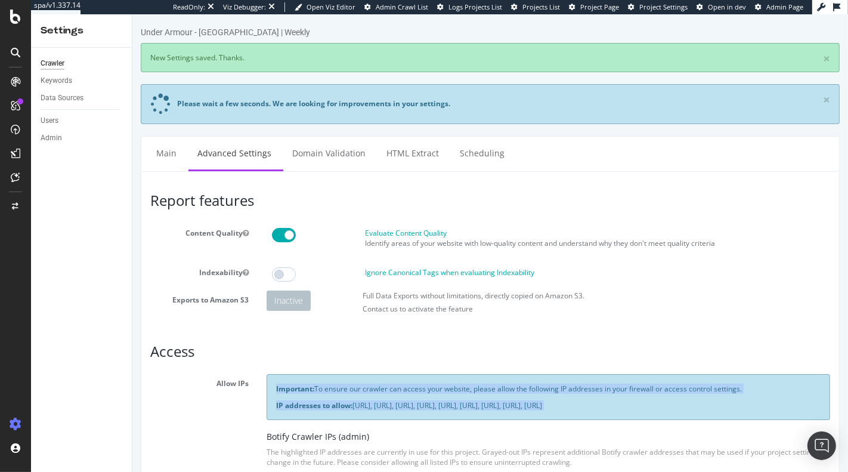
click at [410, 419] on div "Important: To ensure our crawler can access your website, please allow the foll…" at bounding box center [548, 396] width 564 height 45
drag, startPoint x: 325, startPoint y: 370, endPoint x: 288, endPoint y: 357, distance: 38.7
click at [288, 357] on h3 "Access" at bounding box center [490, 352] width 680 height 16
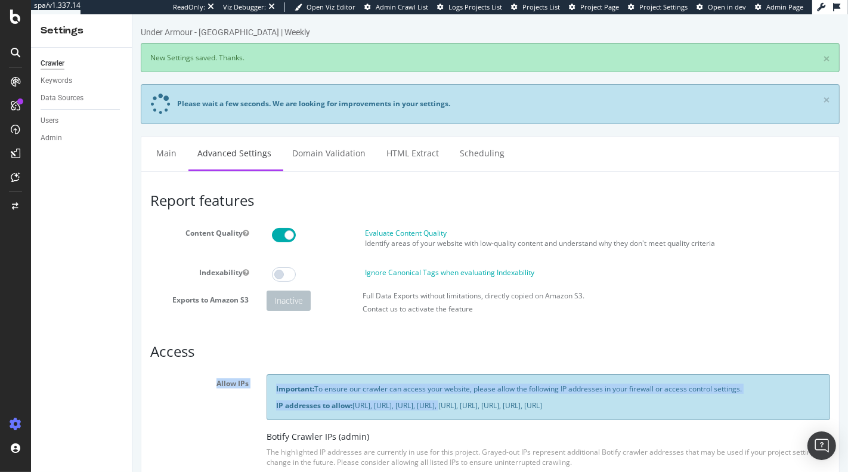
drag, startPoint x: 288, startPoint y: 357, endPoint x: 407, endPoint y: 405, distance: 128.0
click at [412, 409] on p "IP addresses to allow: 31.41.37.0/24, 44.206.2.192/26, 15.235.106.96/27, 52.6.2…" at bounding box center [548, 405] width 545 height 10
drag, startPoint x: 417, startPoint y: 415, endPoint x: 299, endPoint y: 366, distance: 127.6
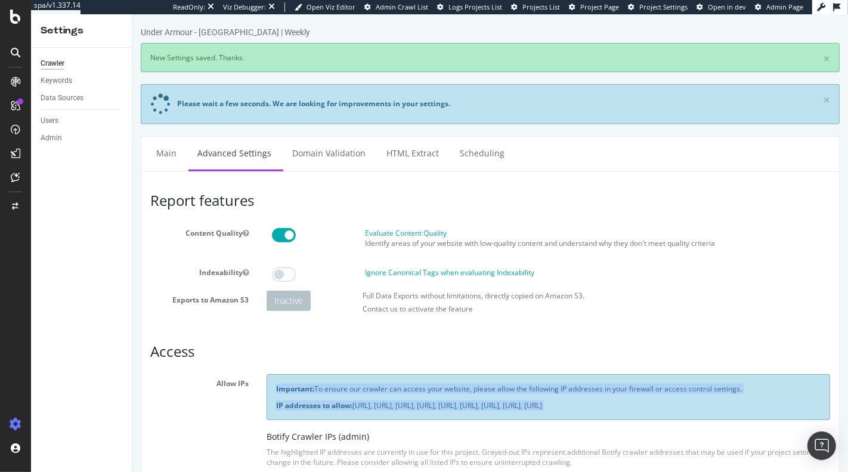
click at [315, 374] on div "Important: To ensure our crawler can access your website, please allow the foll…" at bounding box center [548, 396] width 564 height 45
drag, startPoint x: 294, startPoint y: 363, endPoint x: 426, endPoint y: 435, distance: 150.9
click at [426, 435] on div "Important: To ensure our crawler can access your website, please allow the foll…" at bounding box center [548, 435] width 582 height 123
drag, startPoint x: 305, startPoint y: 361, endPoint x: 283, endPoint y: 357, distance: 22.4
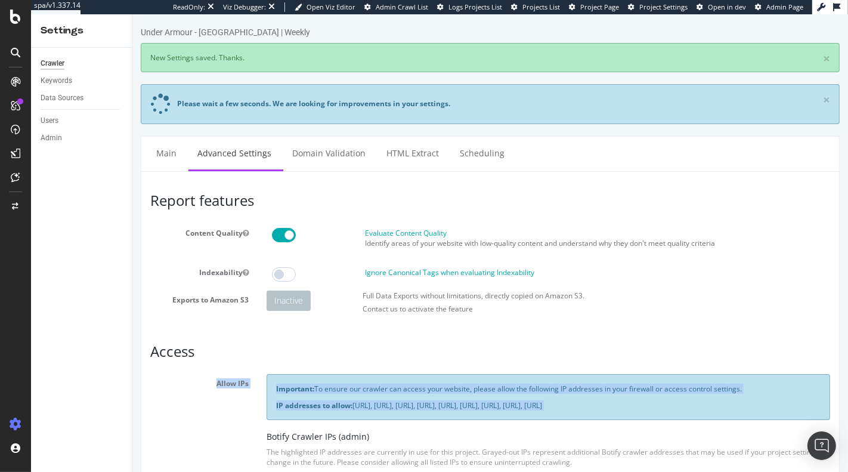
click at [283, 357] on h3 "Access" at bounding box center [490, 352] width 680 height 16
drag, startPoint x: 285, startPoint y: 361, endPoint x: 412, endPoint y: 424, distance: 142.0
click at [412, 419] on div "Important: To ensure our crawler can access your website, please allow the foll…" at bounding box center [548, 396] width 564 height 45
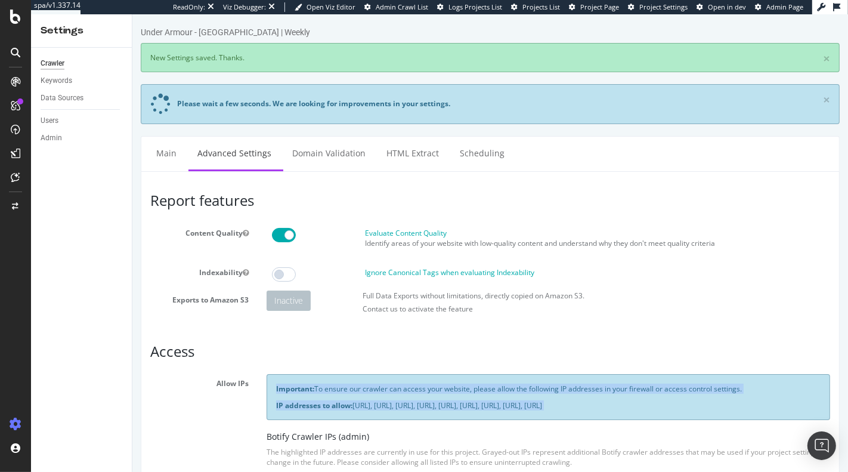
drag, startPoint x: 413, startPoint y: 424, endPoint x: 264, endPoint y: 360, distance: 161.9
drag, startPoint x: 264, startPoint y: 362, endPoint x: 397, endPoint y: 428, distance: 148.1
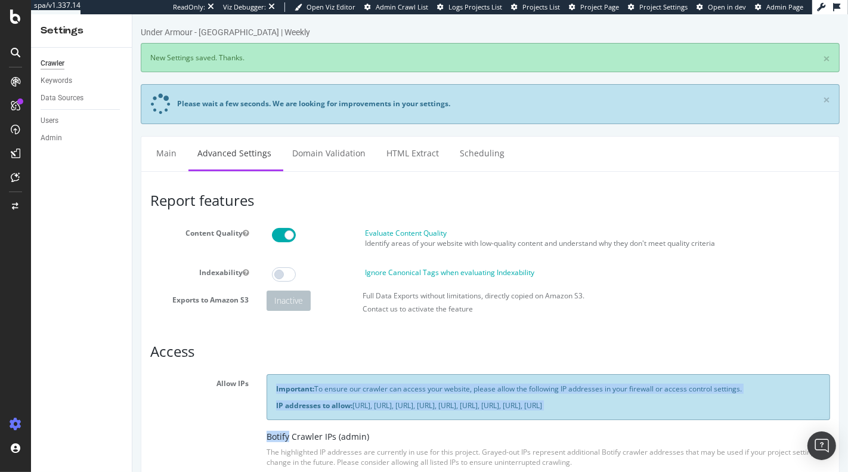
click at [397, 428] on div "Important: To ensure our crawler can access your website, please allow the foll…" at bounding box center [548, 435] width 582 height 123
drag, startPoint x: 397, startPoint y: 428, endPoint x: 264, endPoint y: 359, distance: 149.2
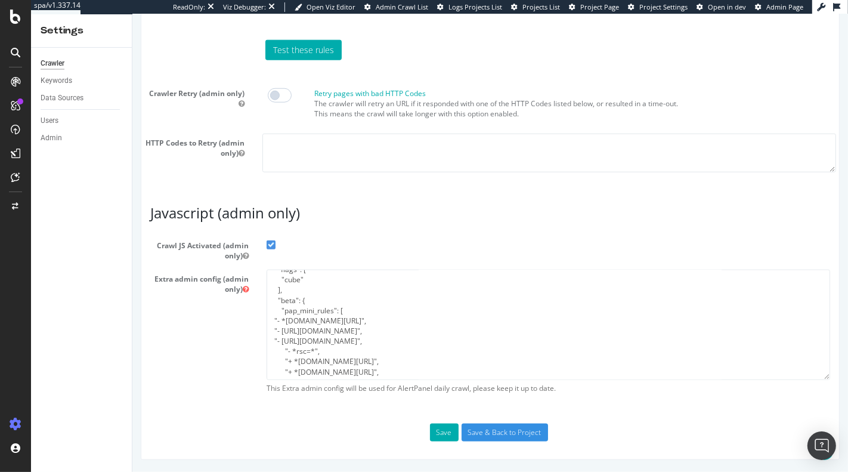
scroll to position [30, 0]
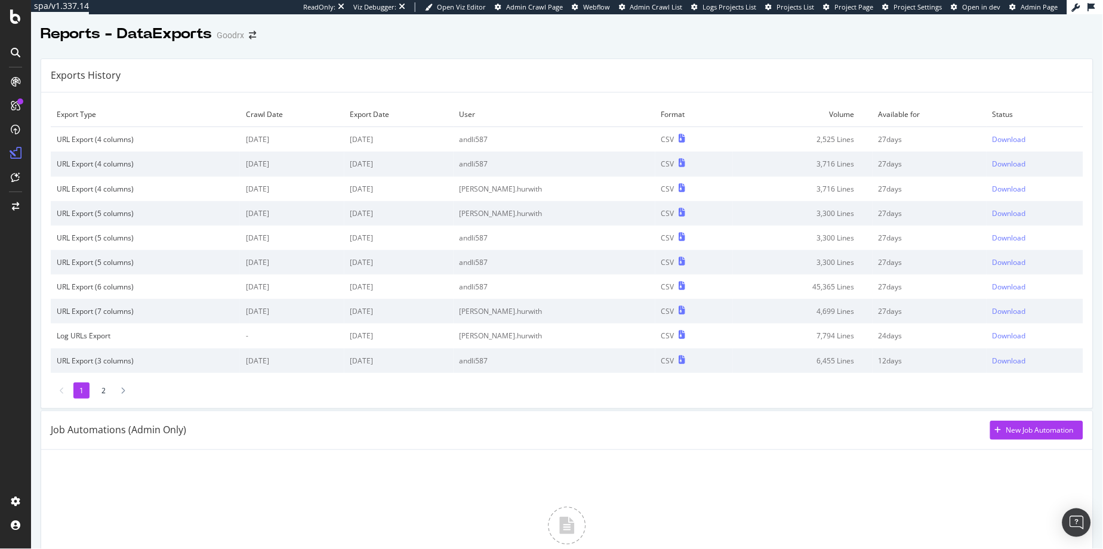
click at [94, 139] on div "URL Export (4 columns)" at bounding box center [145, 139] width 177 height 10
click at [101, 139] on div "URL Export (4 columns)" at bounding box center [145, 139] width 177 height 10
click at [791, 138] on td "2,525 Lines" at bounding box center [803, 139] width 140 height 25
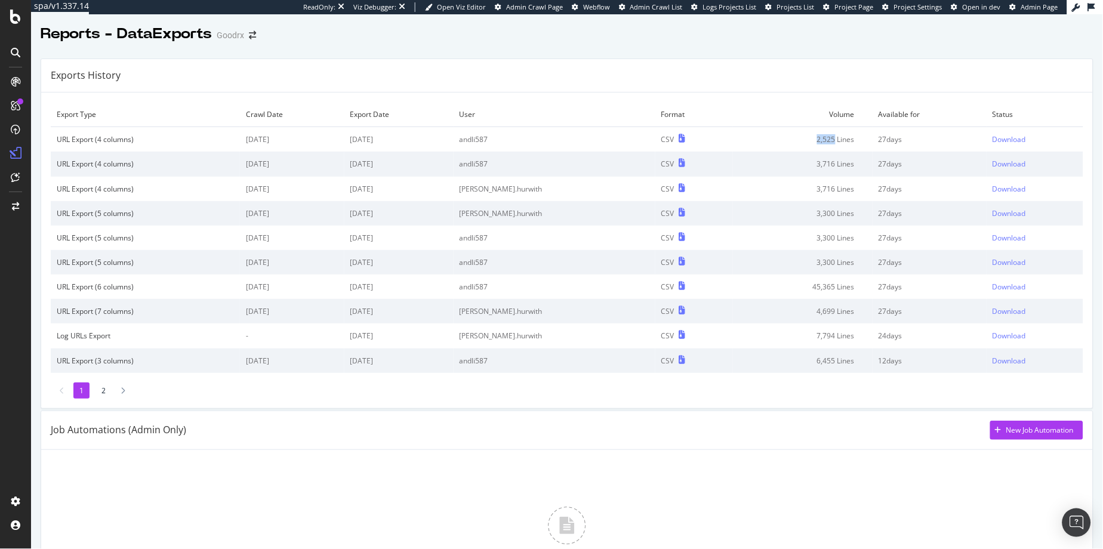
click at [791, 138] on td "2,525 Lines" at bounding box center [803, 139] width 140 height 25
click at [813, 140] on td "2,525 Lines" at bounding box center [803, 139] width 140 height 25
click at [402, 112] on td "Export Date" at bounding box center [398, 114] width 109 height 25
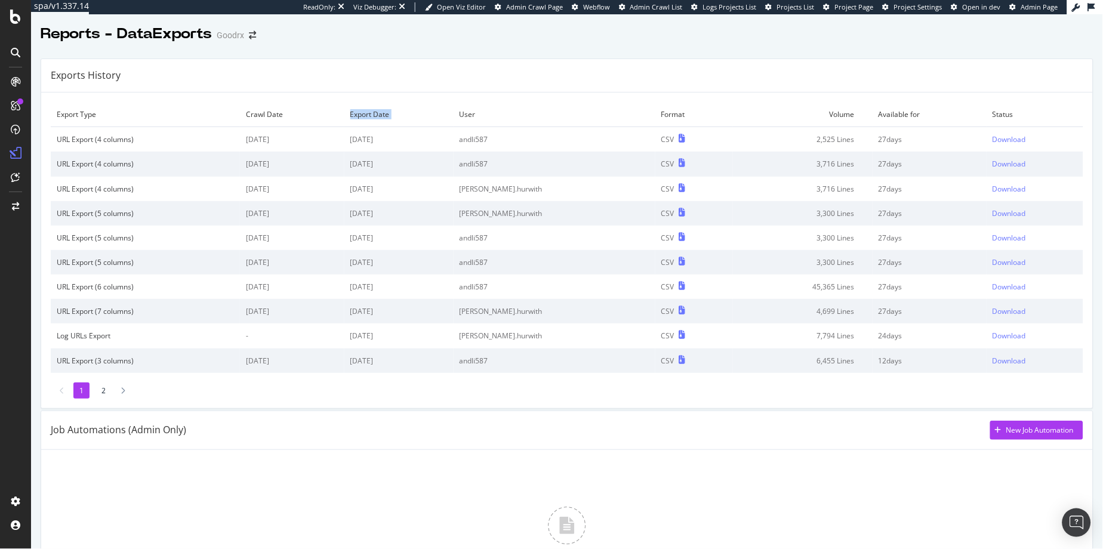
click at [402, 112] on td "Export Date" at bounding box center [398, 114] width 109 height 25
click at [398, 113] on td "Export Date" at bounding box center [398, 114] width 109 height 25
click at [992, 165] on div "Download" at bounding box center [1008, 164] width 33 height 10
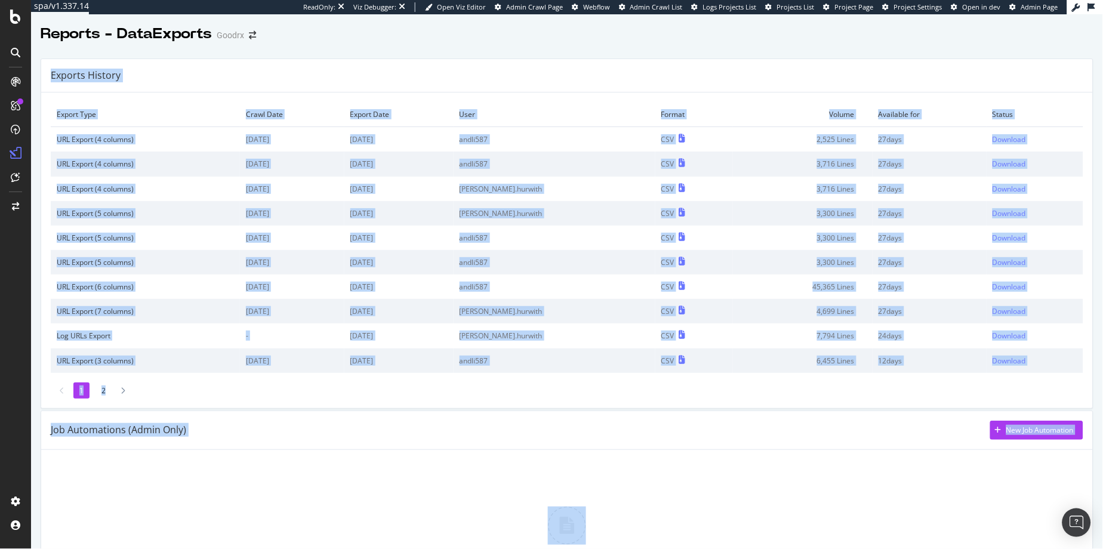
drag, startPoint x: 527, startPoint y: 59, endPoint x: 680, endPoint y: 537, distance: 501.6
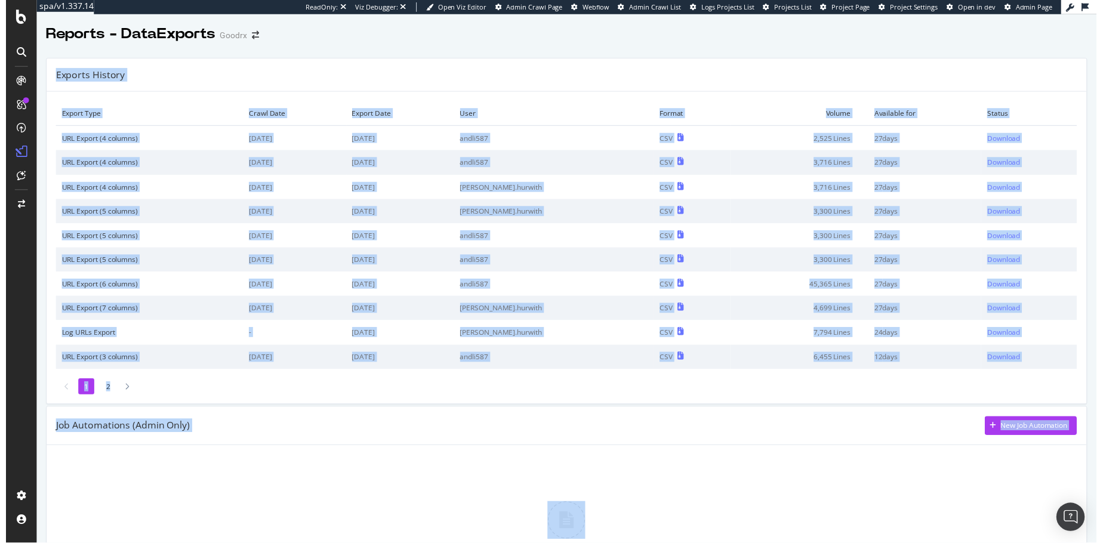
scroll to position [20, 0]
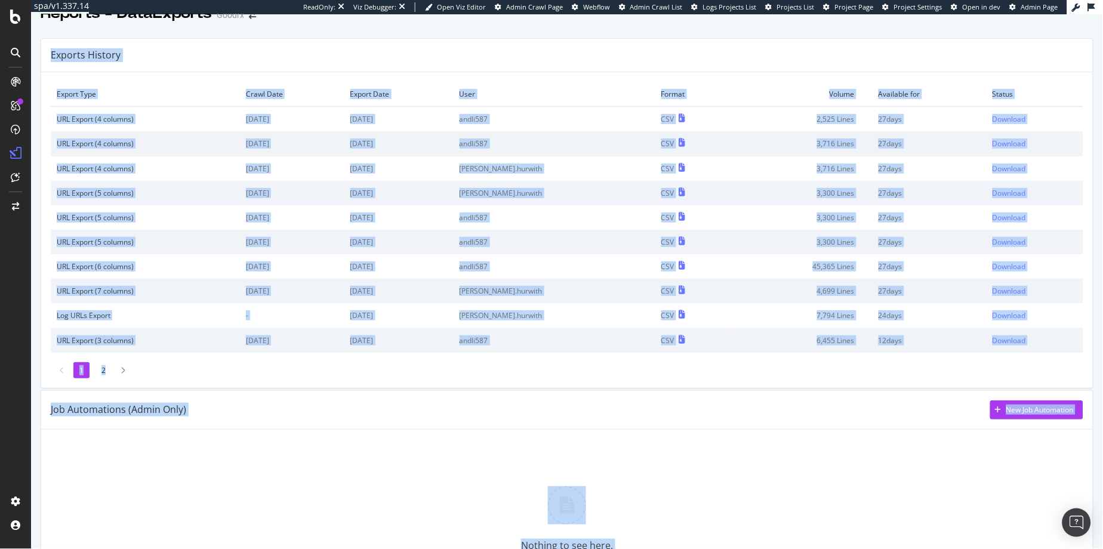
click at [698, 402] on div "Job Automations (Admin Only) New Job Automation" at bounding box center [567, 409] width 1032 height 19
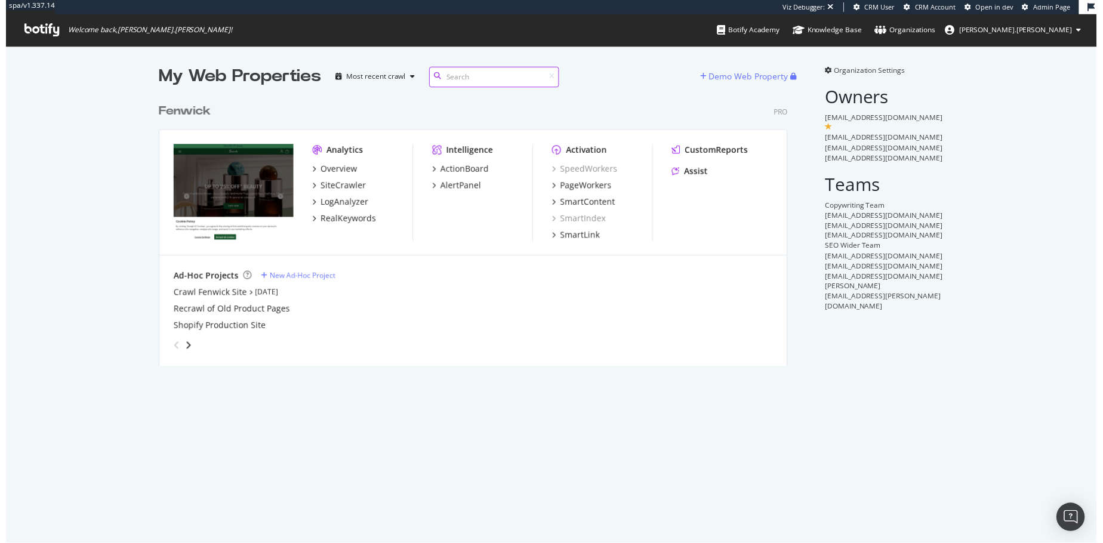
scroll to position [270, 635]
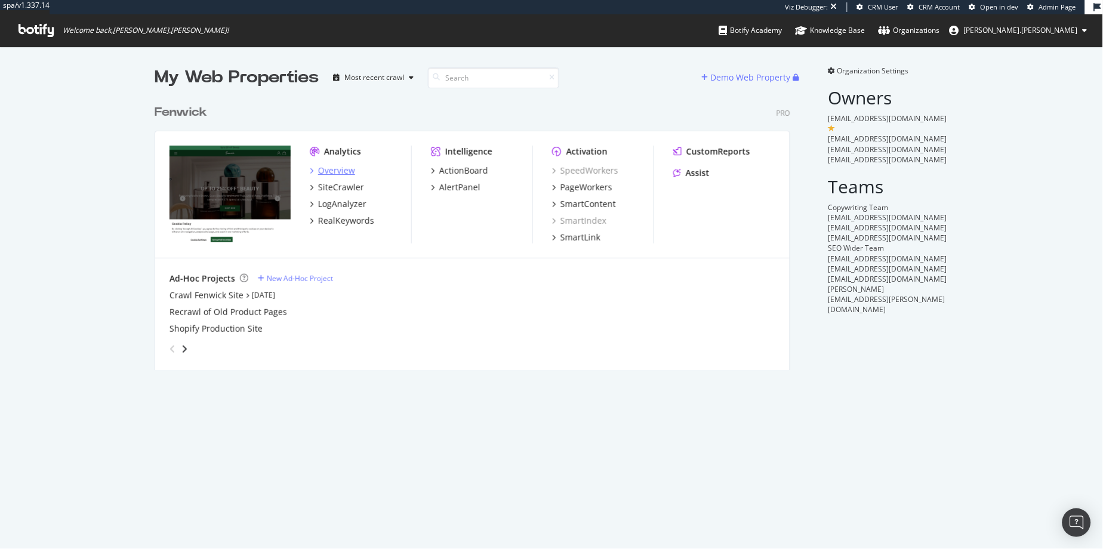
click at [338, 165] on div "Overview" at bounding box center [336, 171] width 37 height 12
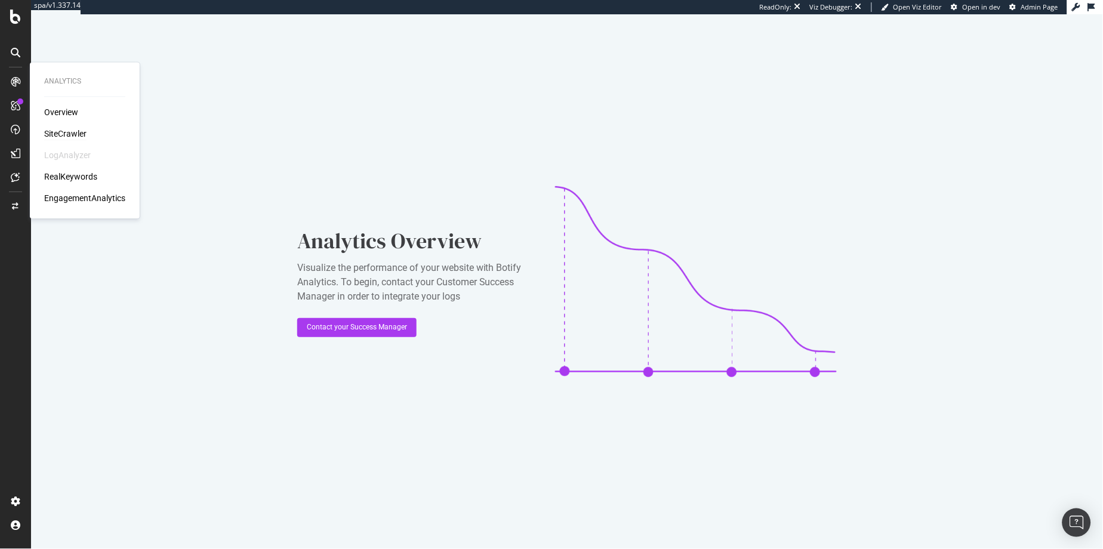
click at [66, 131] on div "SiteCrawler" at bounding box center [65, 134] width 42 height 12
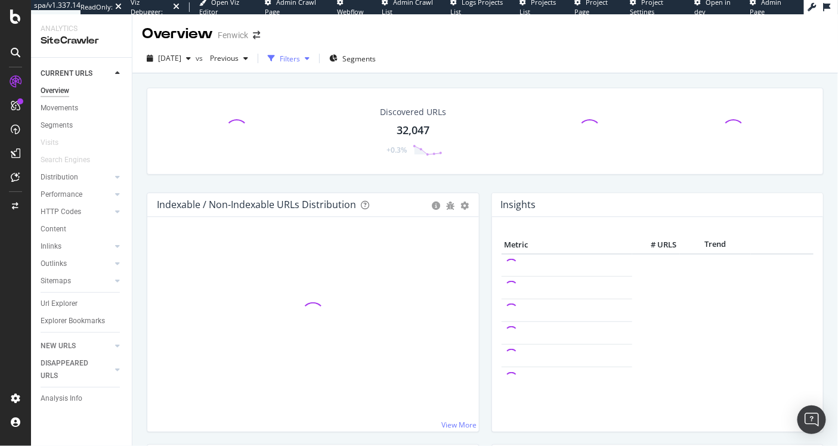
click at [300, 61] on div "Filters" at bounding box center [290, 59] width 20 height 10
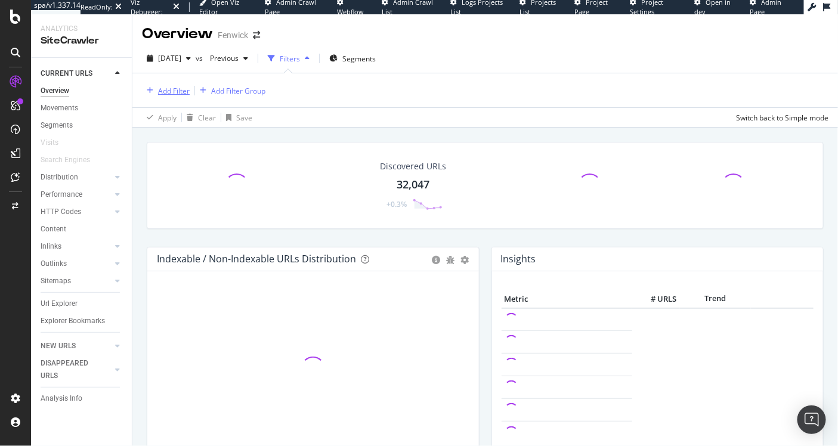
click at [178, 93] on div "Add Filter" at bounding box center [174, 91] width 32 height 10
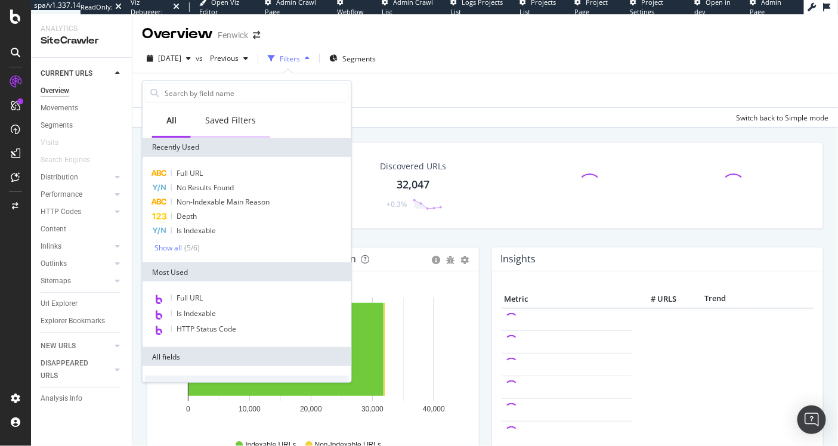
click at [241, 118] on div "Saved Filters" at bounding box center [230, 121] width 51 height 12
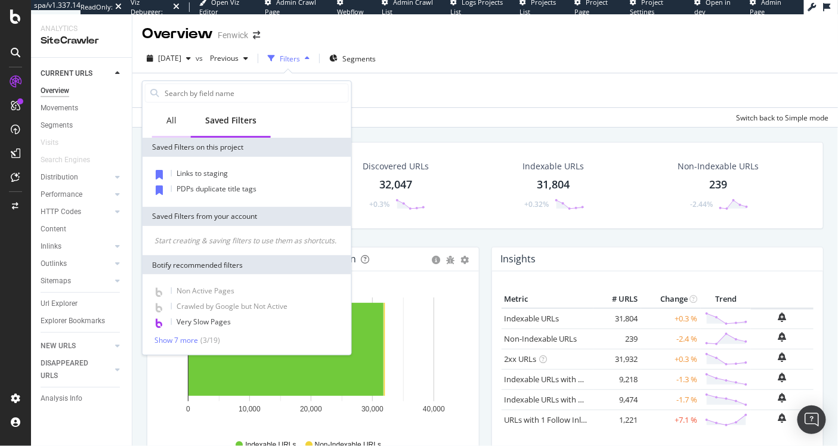
click at [169, 124] on div "All" at bounding box center [171, 121] width 10 height 12
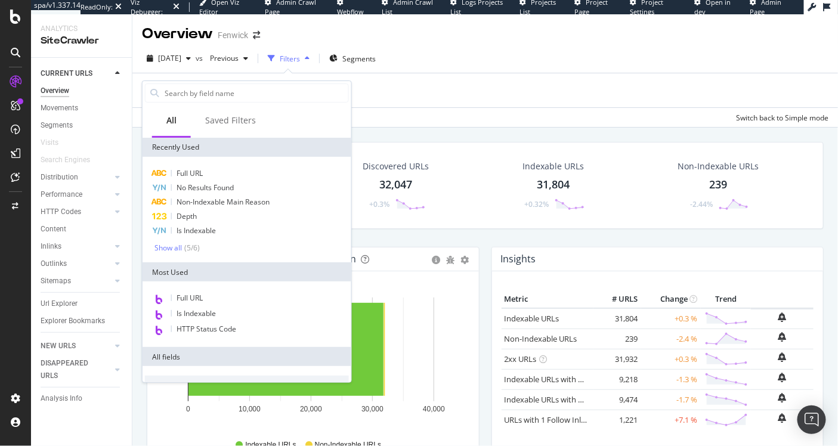
click at [513, 107] on div "Apply Clear Save Switch back to Simple mode" at bounding box center [485, 117] width 706 height 20
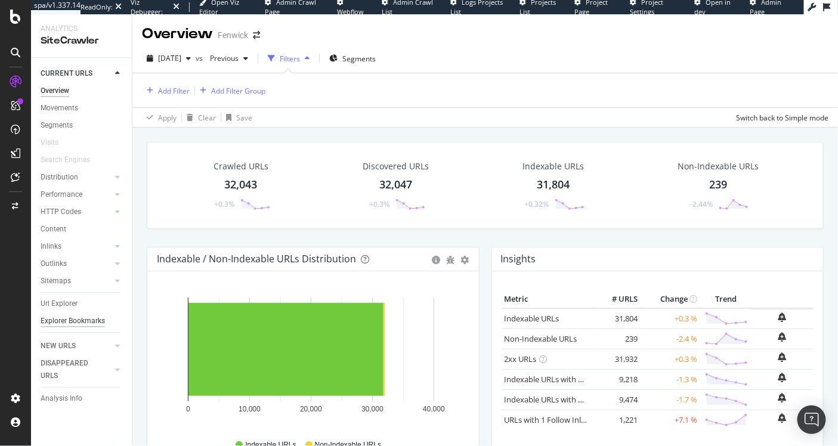
click at [69, 325] on div "Explorer Bookmarks" at bounding box center [73, 321] width 64 height 13
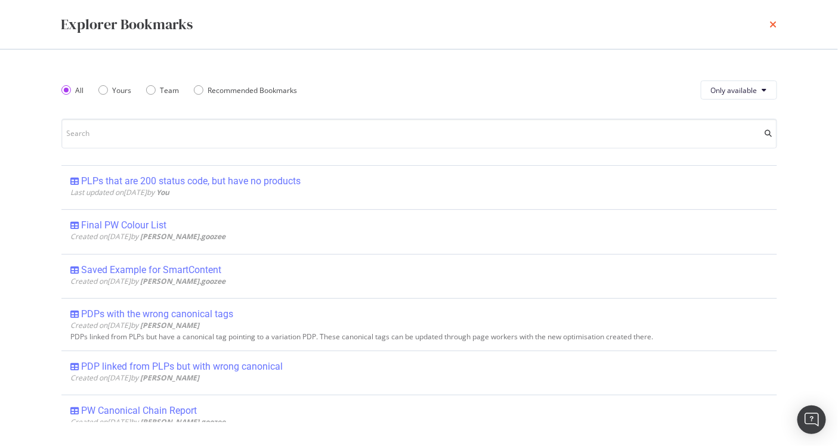
click at [770, 23] on icon "times" at bounding box center [773, 25] width 7 height 10
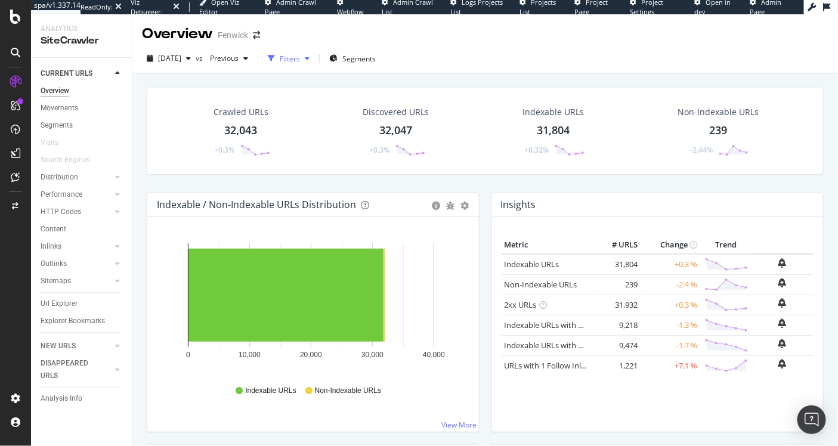
click at [314, 58] on div "button" at bounding box center [307, 58] width 14 height 7
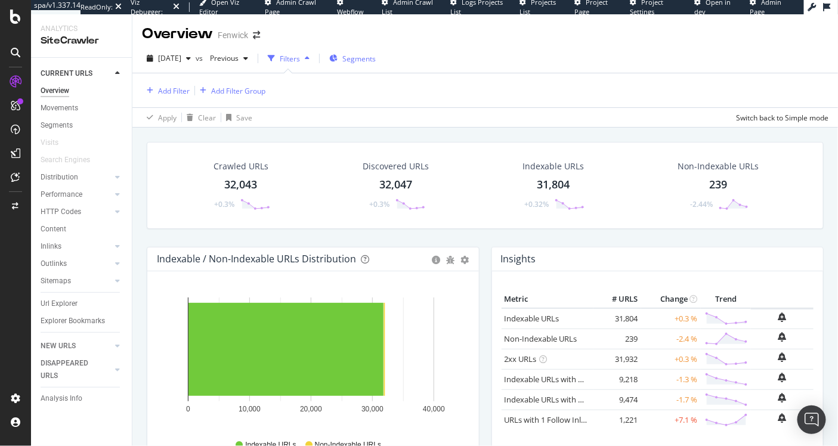
click at [376, 59] on span "Segments" at bounding box center [358, 59] width 33 height 10
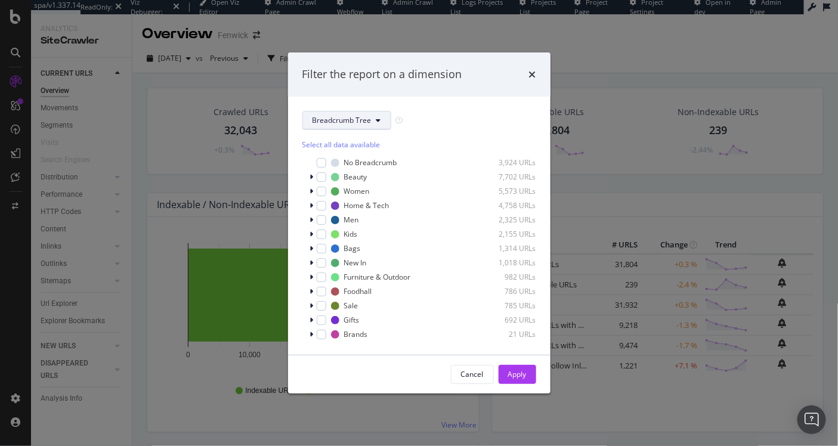
click at [356, 115] on button "Breadcrumb Tree" at bounding box center [347, 120] width 89 height 19
click at [347, 163] on span "pagetype" at bounding box center [351, 163] width 77 height 11
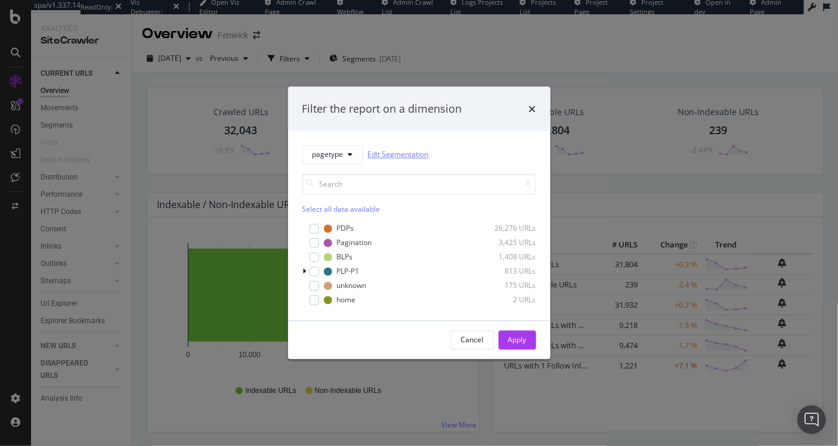
click at [408, 158] on link "Edit Segmentation" at bounding box center [398, 155] width 61 height 13
click at [304, 271] on icon "modal" at bounding box center [305, 271] width 4 height 7
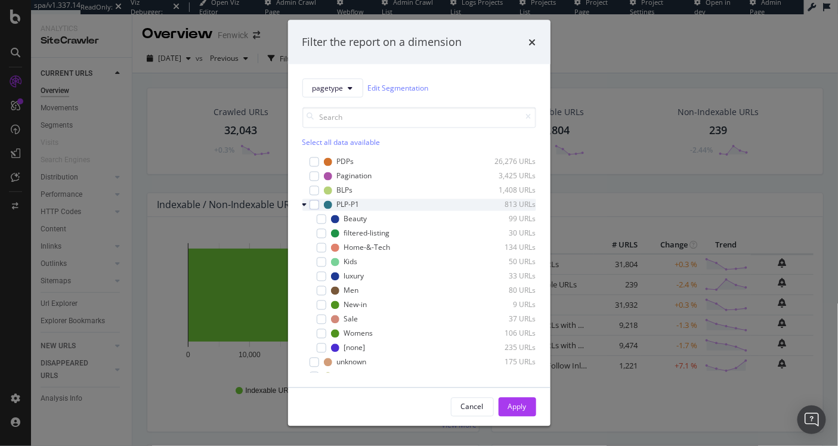
click at [304, 205] on icon "modal" at bounding box center [305, 204] width 5 height 7
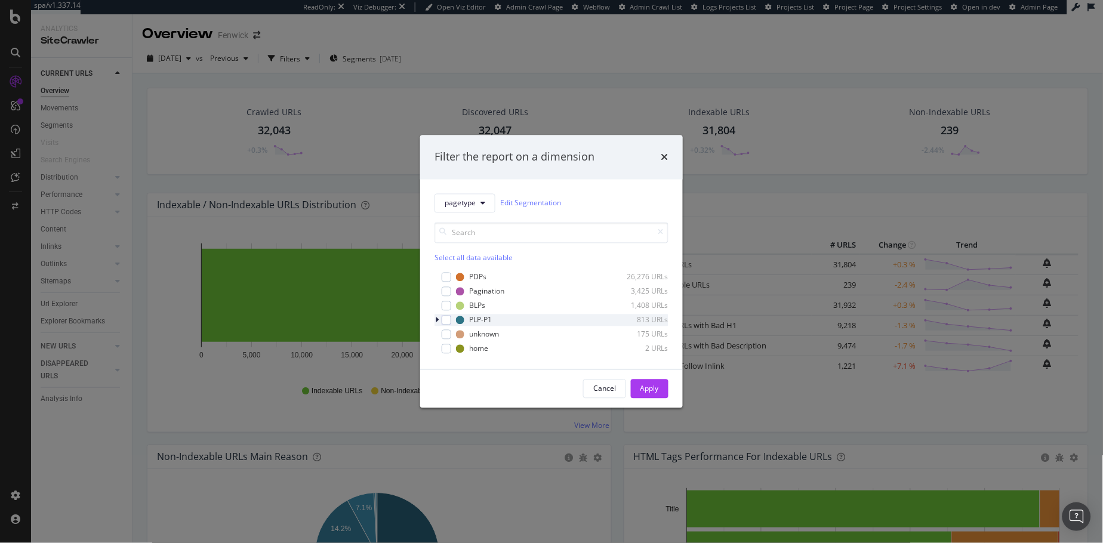
click at [438, 319] on icon "modal" at bounding box center [437, 319] width 4 height 7
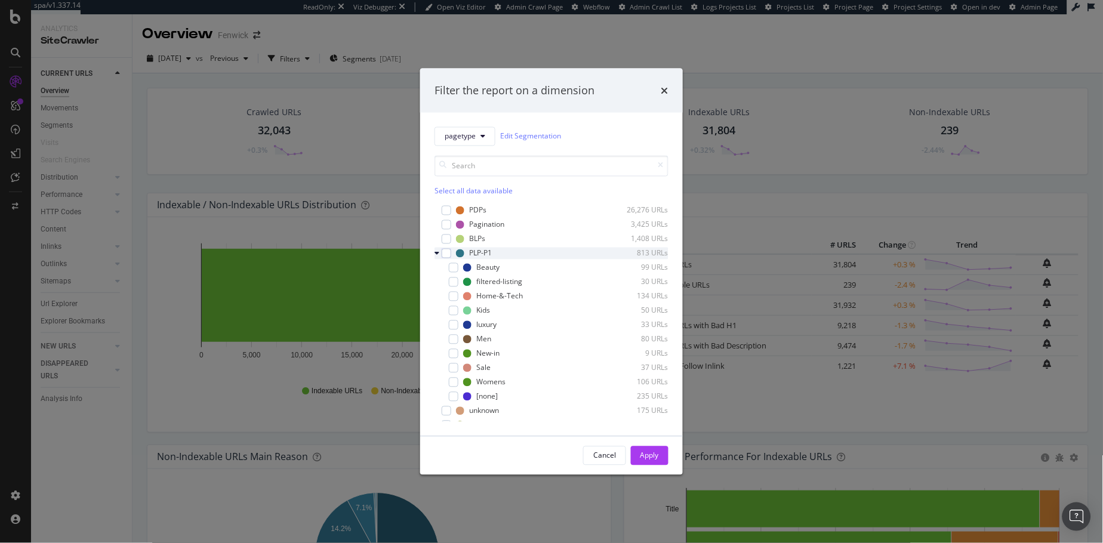
click at [437, 250] on icon "modal" at bounding box center [436, 252] width 5 height 7
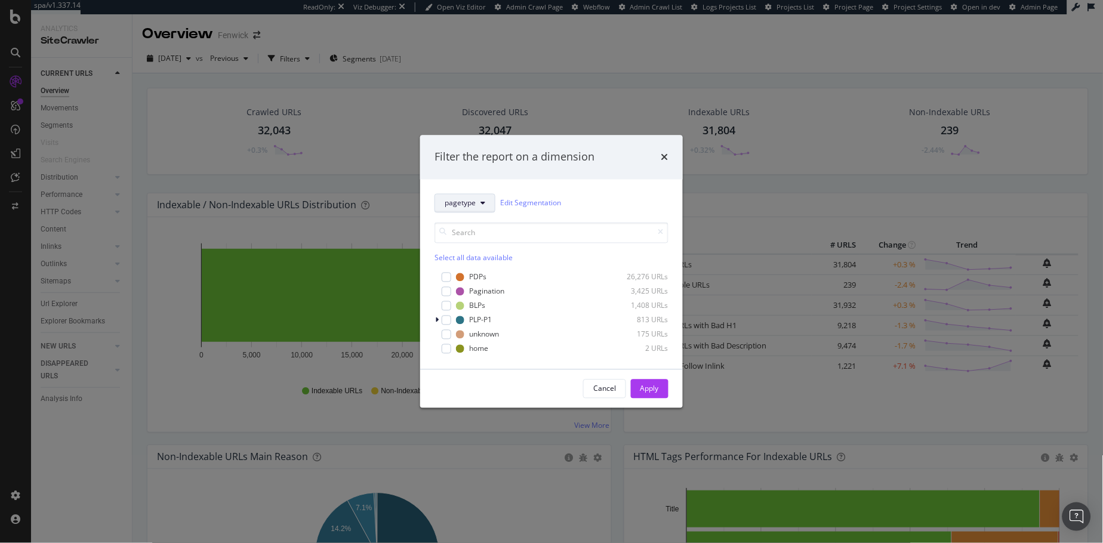
click at [476, 202] on button "pagetype" at bounding box center [464, 202] width 61 height 19
click at [663, 157] on icon "times" at bounding box center [664, 157] width 7 height 10
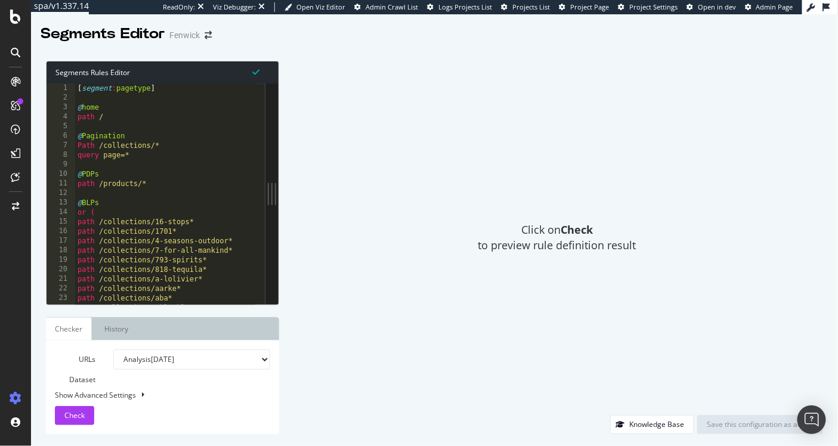
type textarea "@PDPs"
click at [192, 174] on div "[ segment : pagetype ] @ home path / @ Pagination Path /collections/* query pag…" at bounding box center [189, 199] width 228 height 231
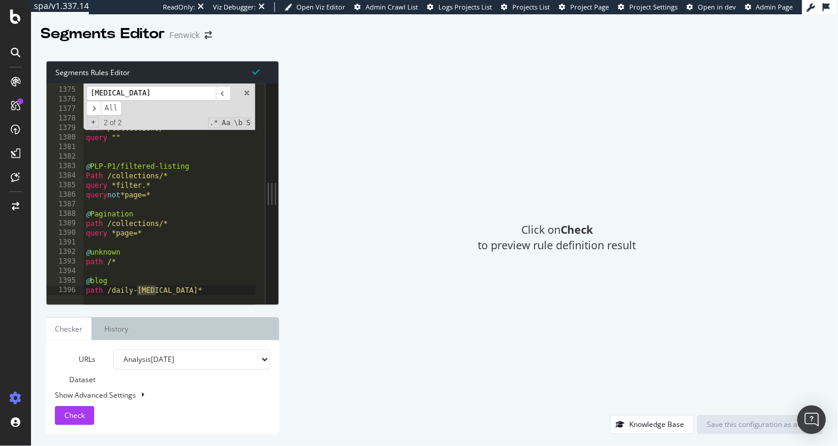
scroll to position [13115, 0]
type input "muse"
click at [244, 87] on div "muse ​ ​ All Replace All + 2 of 2 .* Aa \b S" at bounding box center [170, 107] width 172 height 47
click at [245, 92] on span at bounding box center [247, 93] width 8 height 8
type textarea "path /daily-muse*"
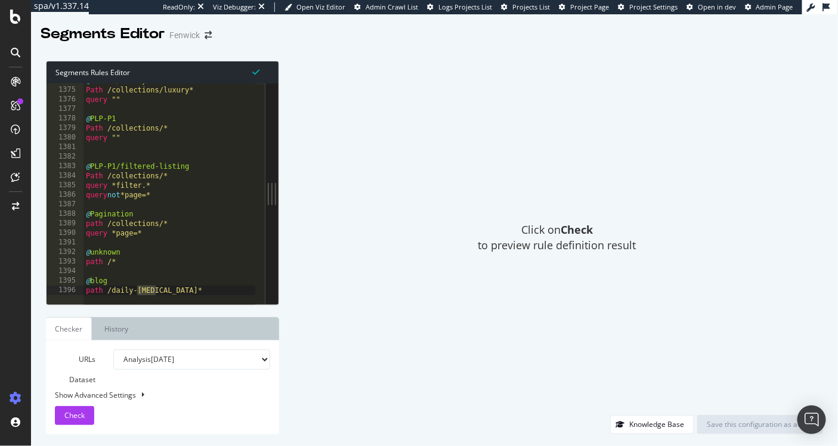
click at [345, 271] on div "Click on Check to preview rule definition result" at bounding box center [557, 238] width 532 height 354
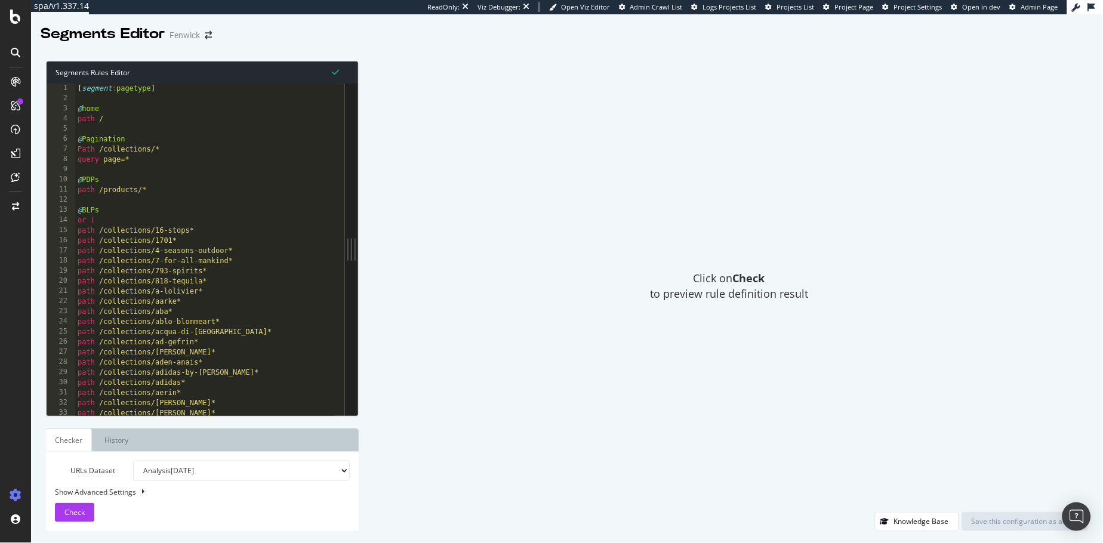
click at [278, 382] on div "[ segment : pagetype ] @ home path / @ Pagination Path /collections/* query pag…" at bounding box center [205, 255] width 260 height 342
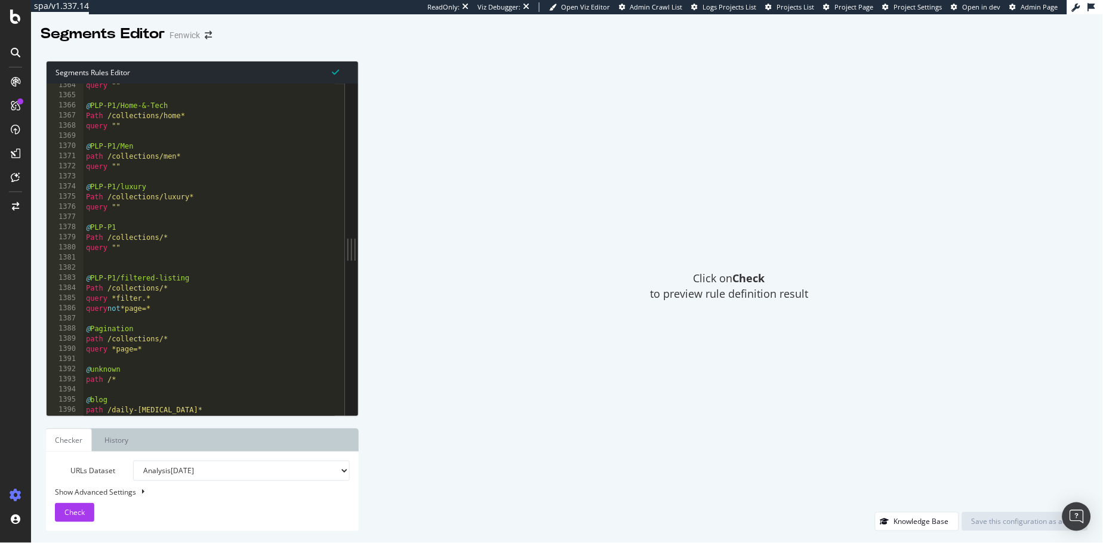
scroll to position [13828, 0]
click at [192, 411] on div "query "" @ PLP-P1/Home-&-Tech Path /collections/home* query "" @ PLP-P1/Men pat…" at bounding box center [209, 257] width 251 height 352
type textarea "path /daily-muse*"
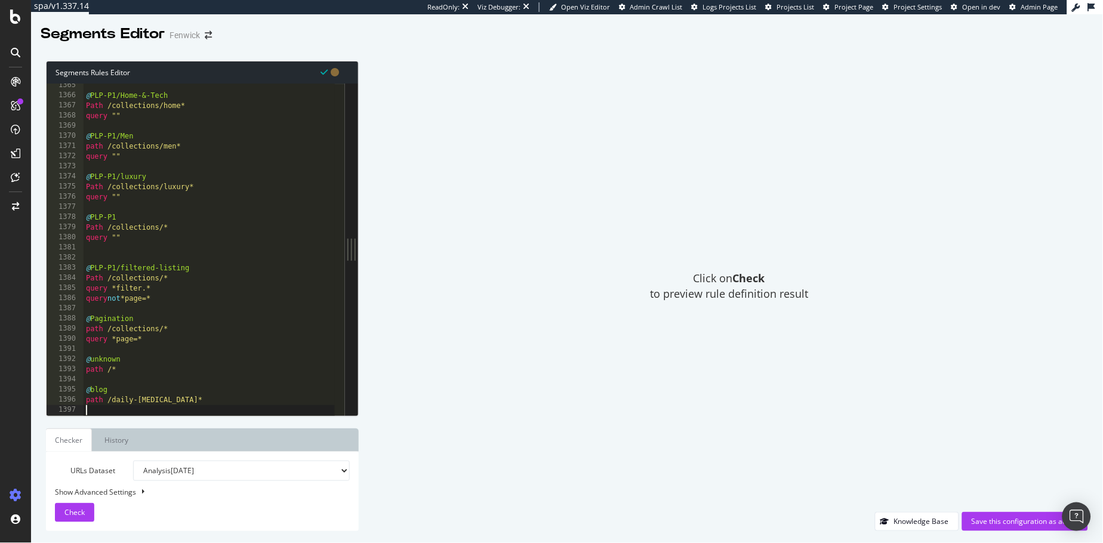
scroll to position [13839, 0]
click at [838, 446] on div "Save this configuration as active" at bounding box center [1024, 521] width 107 height 10
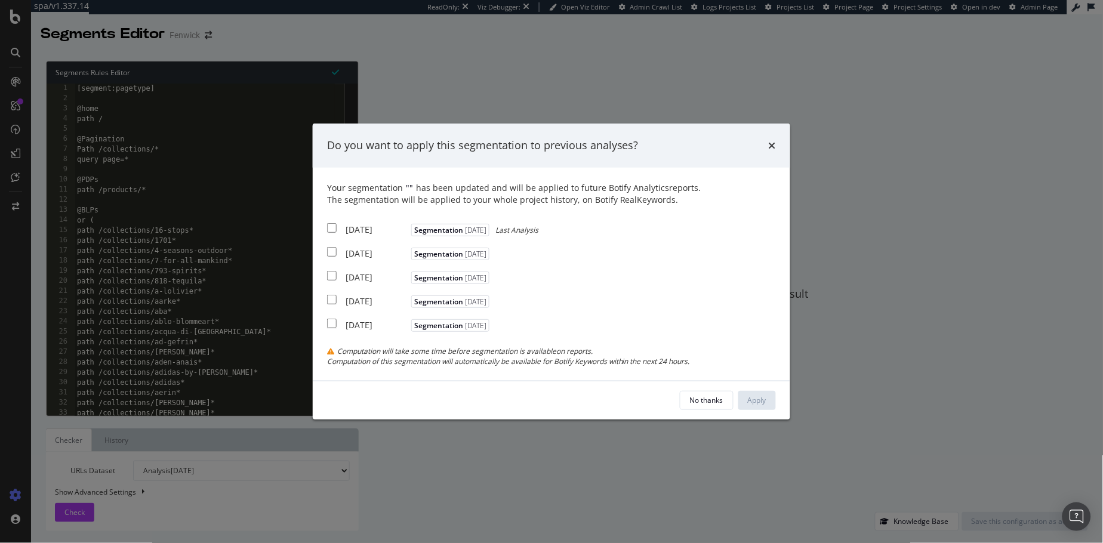
click at [554, 194] on div "The segmentation will be applied to your whole project history, on Botify RealK…" at bounding box center [551, 200] width 449 height 12
click at [550, 194] on div "The segmentation will be applied to your whole project history, on Botify RealK…" at bounding box center [551, 200] width 449 height 12
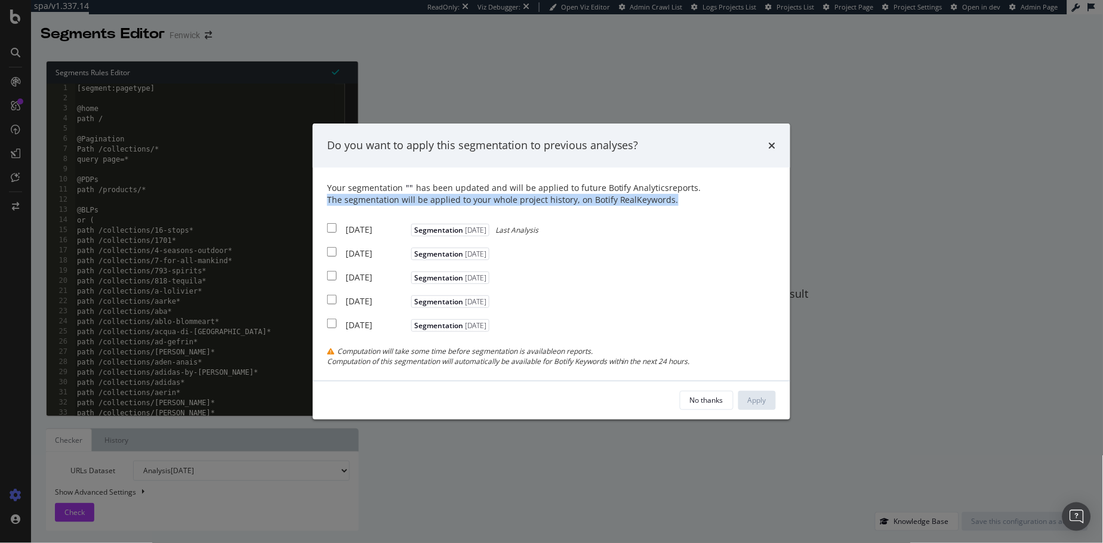
click at [550, 194] on div "The segmentation will be applied to your whole project history, on Botify RealK…" at bounding box center [551, 200] width 449 height 12
click at [624, 194] on div "The segmentation will be applied to your whole project history, on Botify RealK…" at bounding box center [551, 200] width 449 height 12
click at [609, 196] on div "The segmentation will be applied to your whole project history, on Botify RealK…" at bounding box center [551, 200] width 449 height 12
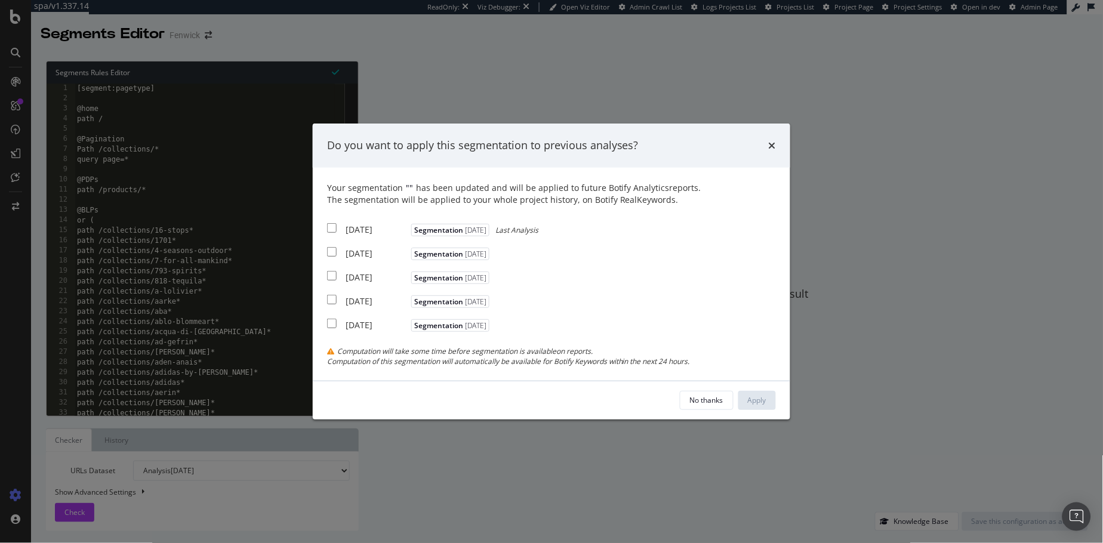
click at [445, 359] on div "Computation of this segmentation will automatically be available for Botify Key…" at bounding box center [551, 361] width 449 height 10
click at [418, 362] on div "Computation of this segmentation will automatically be available for Botify Key…" at bounding box center [551, 361] width 449 height 10
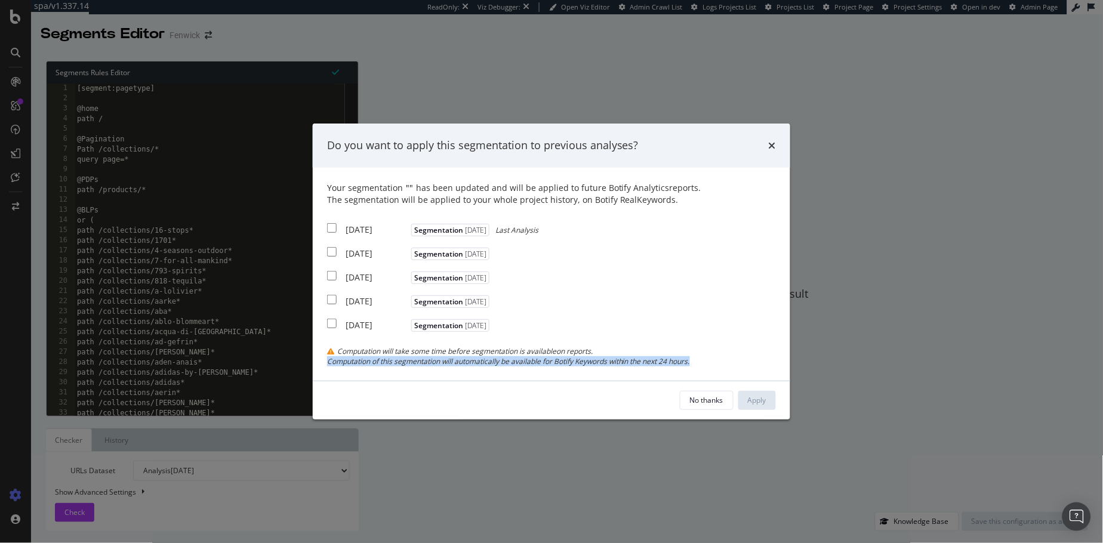
click at [418, 362] on div "Computation of this segmentation will automatically be available for Botify Key…" at bounding box center [551, 361] width 449 height 10
click at [390, 351] on span "Computation will take some time before segmentation is available on reports." at bounding box center [464, 351] width 255 height 10
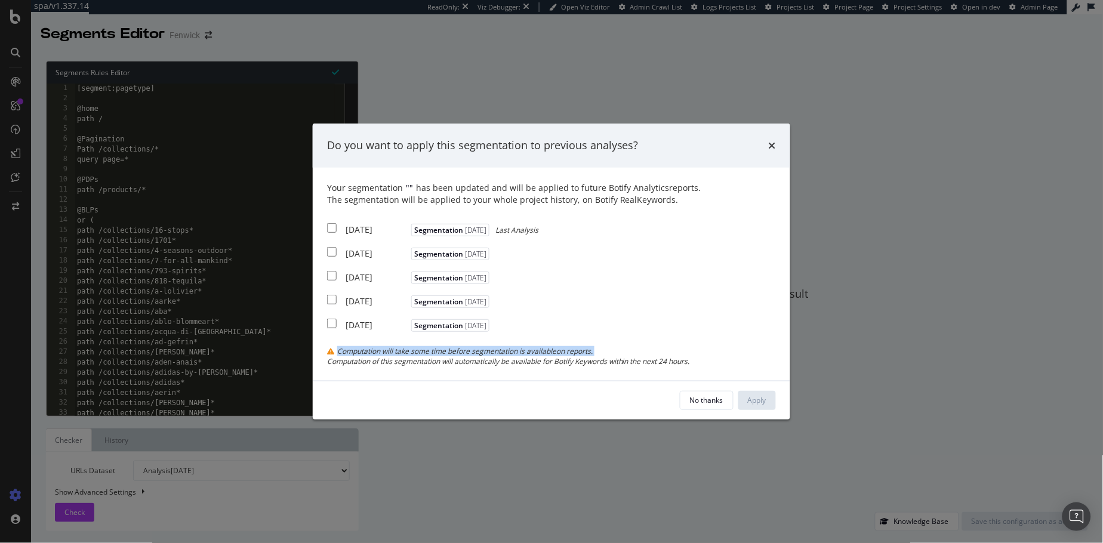
click at [390, 351] on span "Computation will take some time before segmentation is available on reports." at bounding box center [464, 351] width 255 height 10
click at [397, 363] on div "Computation of this segmentation will automatically be available for Botify Key…" at bounding box center [551, 361] width 449 height 10
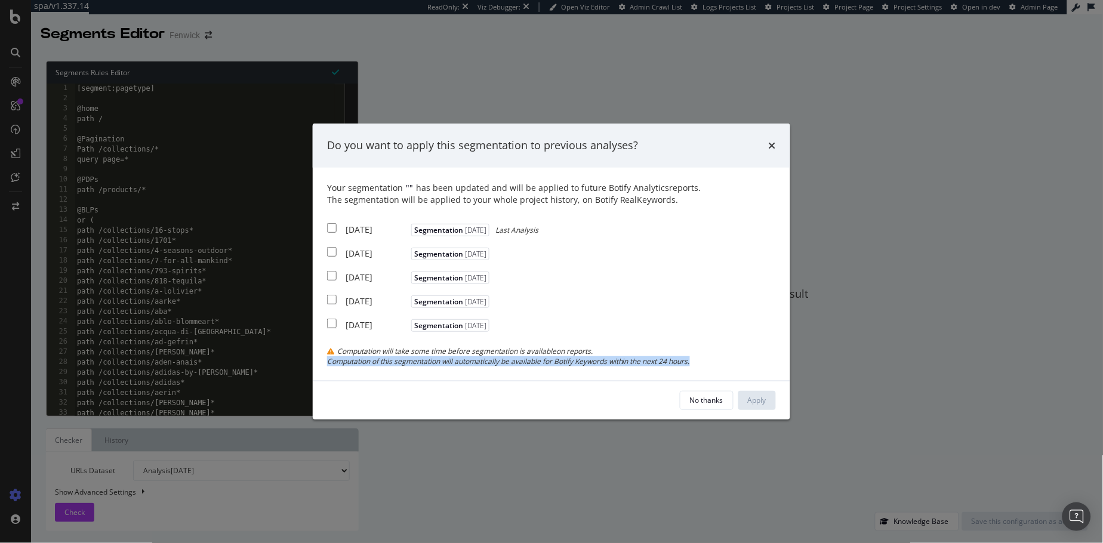
click at [397, 363] on div "Computation of this segmentation will automatically be available for Botify Key…" at bounding box center [551, 361] width 449 height 10
click at [374, 354] on span "Computation will take some time before segmentation is available on reports." at bounding box center [464, 351] width 255 height 10
click at [769, 143] on icon "times" at bounding box center [772, 146] width 7 height 10
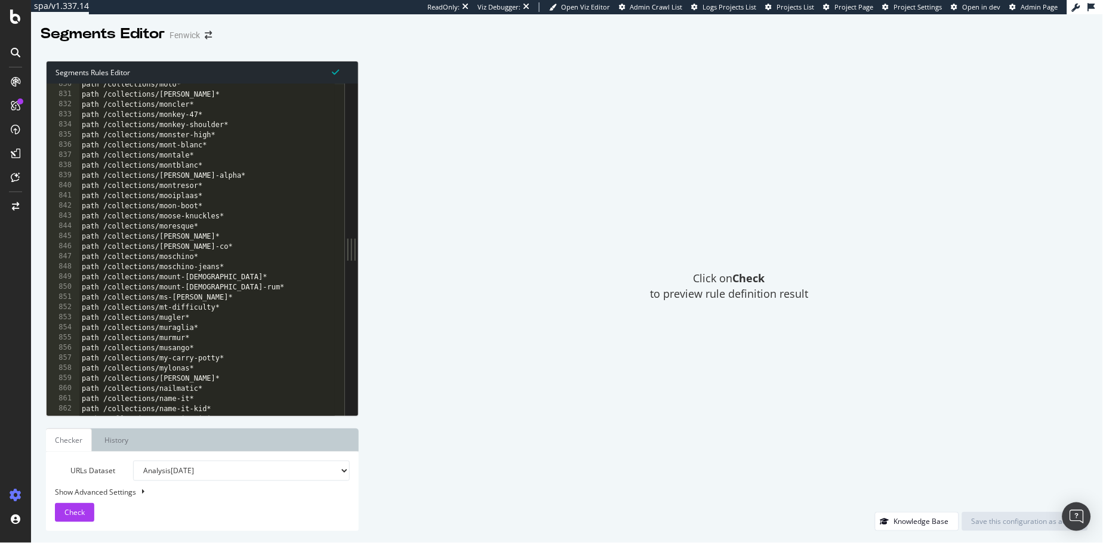
scroll to position [13828, 0]
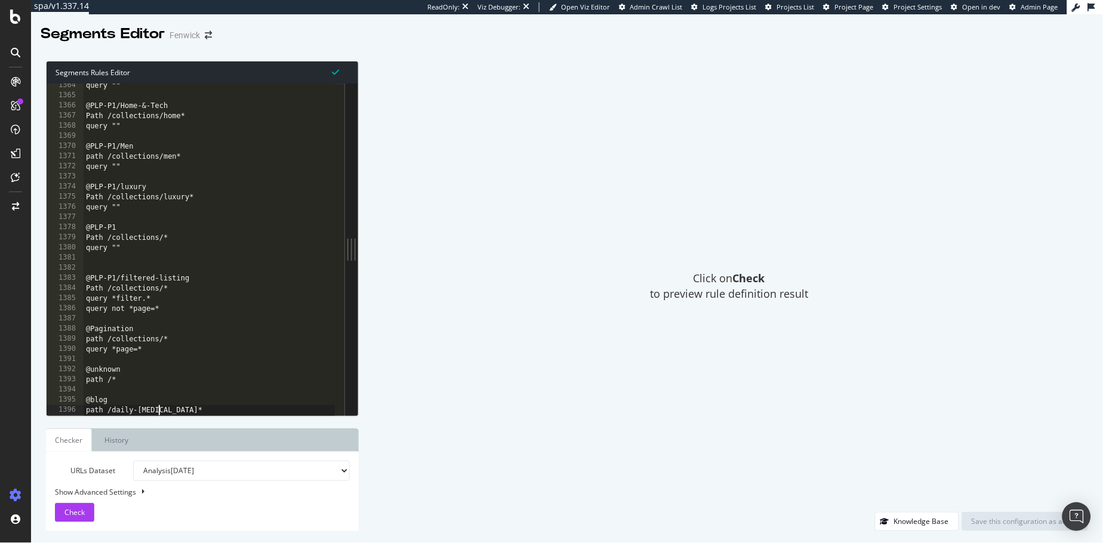
click at [169, 410] on div "query "" @PLP-P1/Home-&-Tech Path /collections/home* query "" @PLP-P1/Men path …" at bounding box center [209, 257] width 251 height 352
click at [197, 403] on div "query "" @PLP-P1/Home-&-Tech Path /collections/home* query "" @PLP-P1/Men path …" at bounding box center [209, 257] width 251 height 352
click at [200, 409] on div "query "" @PLP-P1/Home-&-Tech Path /collections/home* query "" @PLP-P1/Men path …" at bounding box center [209, 257] width 251 height 352
type textarea "path /daily-muse*"
click at [104, 440] on link "History" at bounding box center [116, 439] width 43 height 23
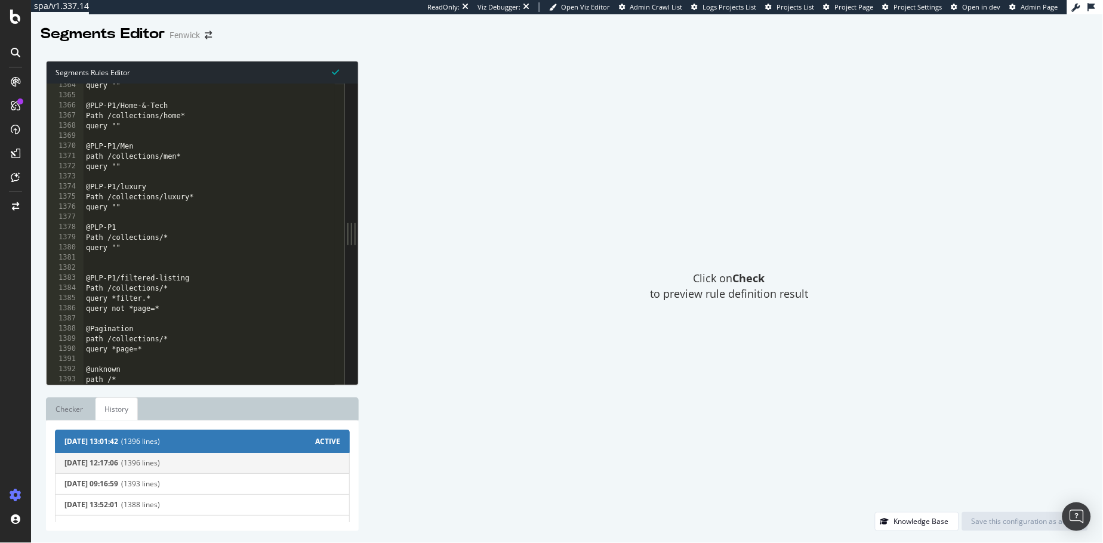
click at [155, 446] on span "(1396 lines)" at bounding box center [230, 463] width 219 height 8
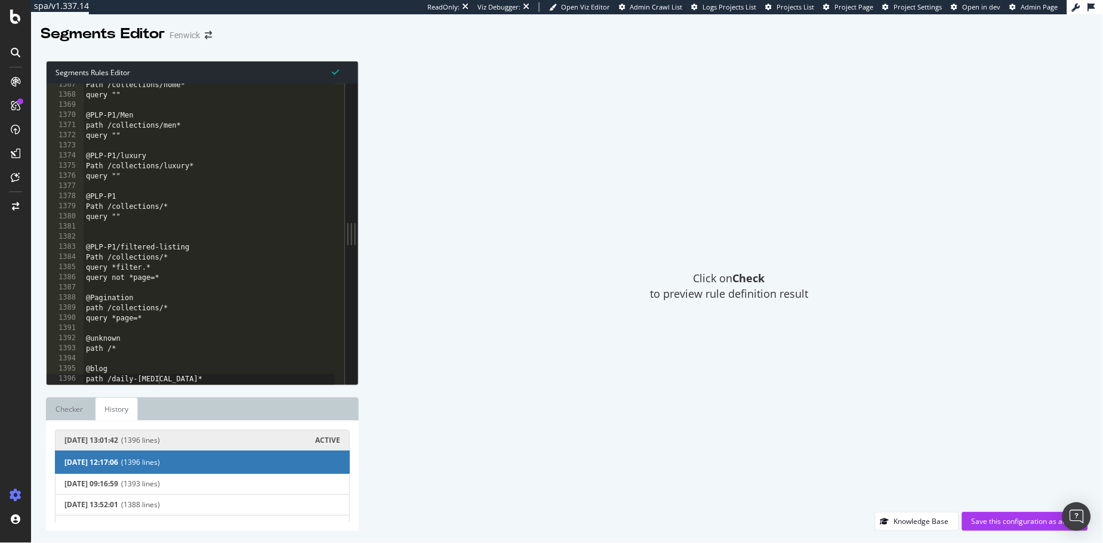
scroll to position [13859, 0]
click at [243, 446] on span "(1393 lines)" at bounding box center [230, 484] width 219 height 8
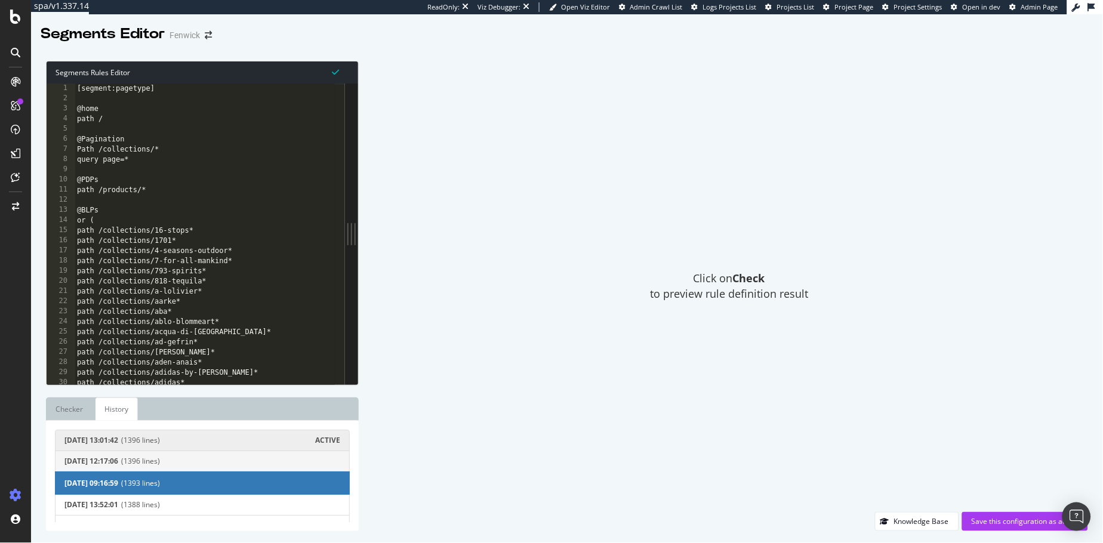
click at [184, 446] on span "(1396 lines)" at bounding box center [230, 461] width 219 height 8
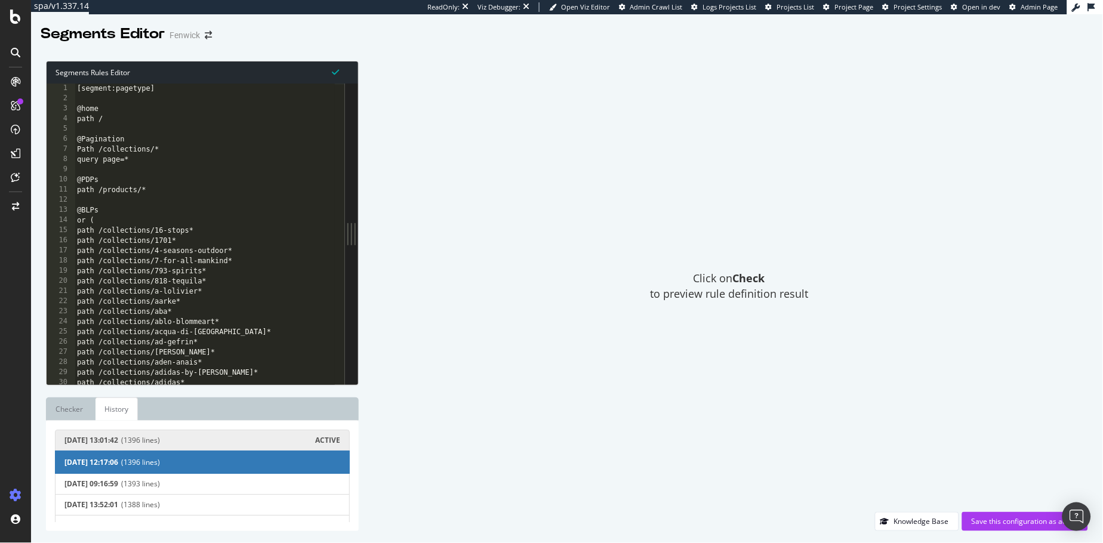
click at [184, 446] on span "2025-09-03 12:17:06 (1396 lines)" at bounding box center [202, 461] width 295 height 23
click at [81, 409] on link "Checker" at bounding box center [69, 408] width 47 height 23
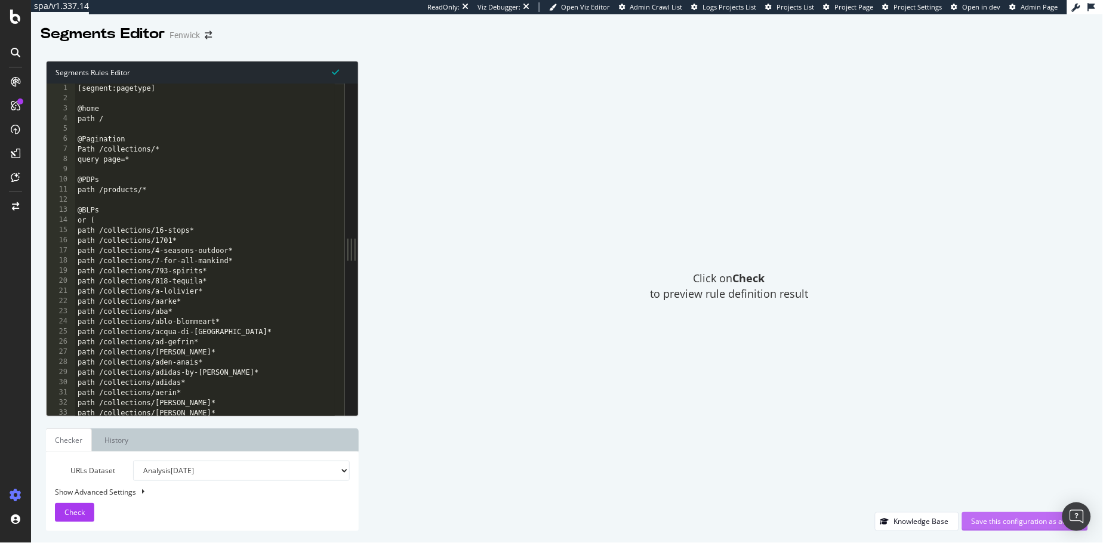
click at [838, 446] on div "Save this configuration as active" at bounding box center [1024, 522] width 107 height 18
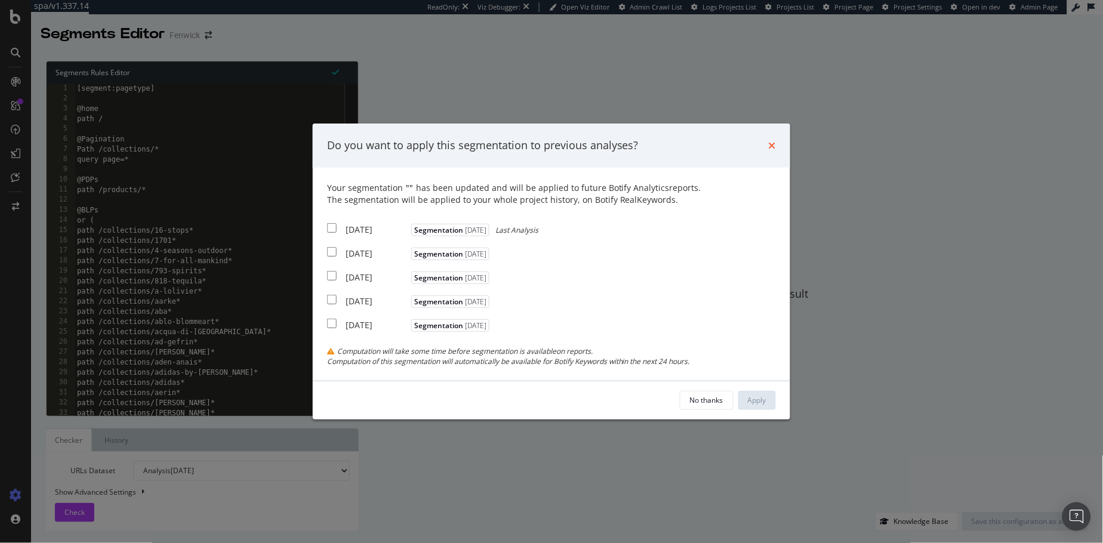
click at [775, 142] on icon "times" at bounding box center [772, 146] width 7 height 10
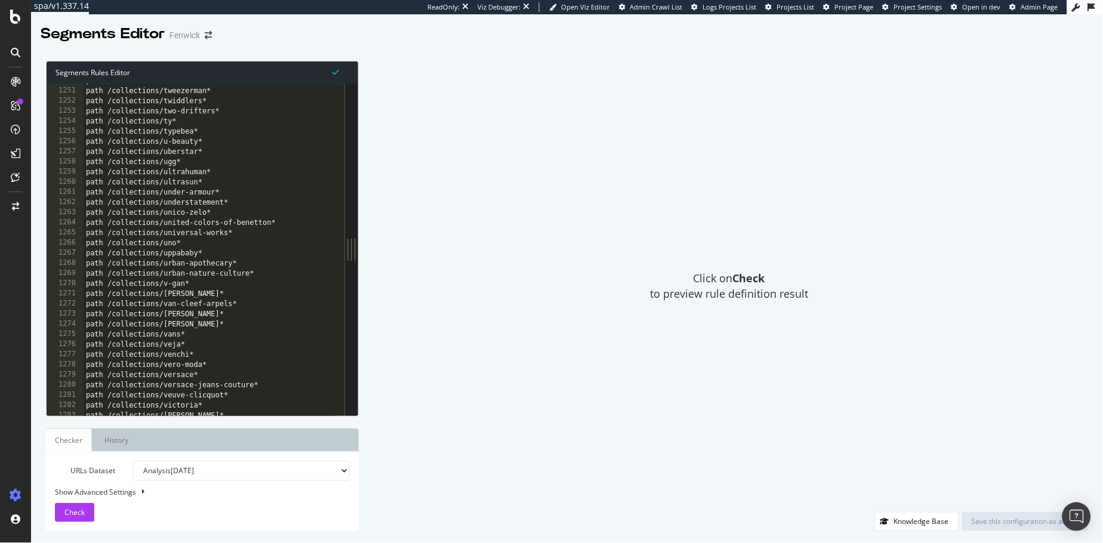
scroll to position [13828, 0]
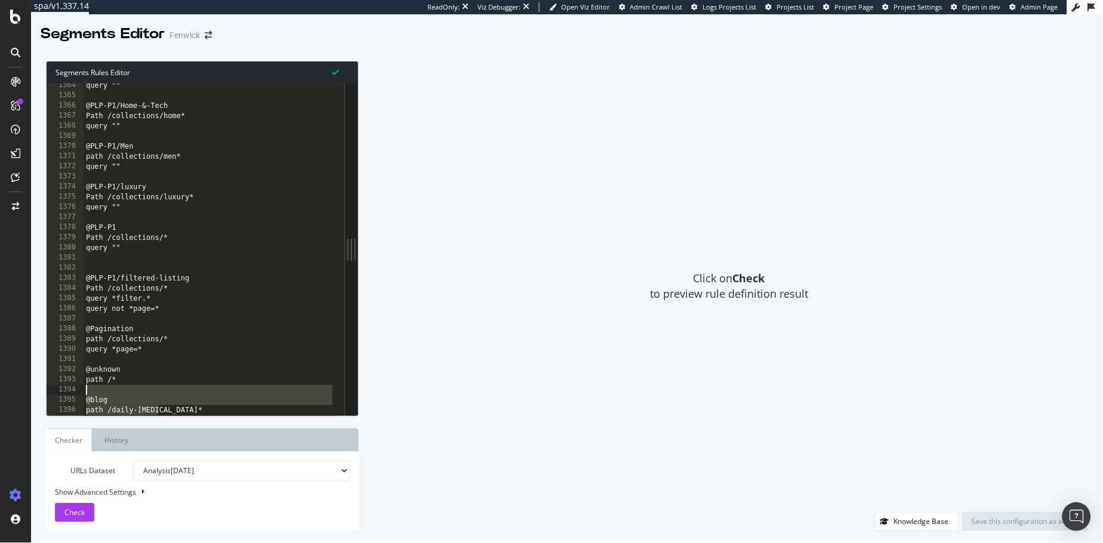
drag, startPoint x: 200, startPoint y: 413, endPoint x: 64, endPoint y: 394, distance: 138.0
click at [64, 394] on div "path /daily-muse* 1364 1365 1366 1367 1368 1369 1370 1371 1372 1373 1374 1375 1…" at bounding box center [196, 250] width 298 height 332
click at [184, 403] on div "query "" @PLP-P1/Home-&-Tech Path /collections/home* query "" @PLP-P1/Men path …" at bounding box center [209, 257] width 251 height 352
click at [221, 405] on div "query "" @PLP-P1/Home-&-Tech Path /collections/home* query "" @PLP-P1/Men path …" at bounding box center [209, 257] width 251 height 352
click at [220, 409] on div "query "" @PLP-P1/Home-&-Tech Path /collections/home* query "" @PLP-P1/Men path …" at bounding box center [209, 257] width 251 height 352
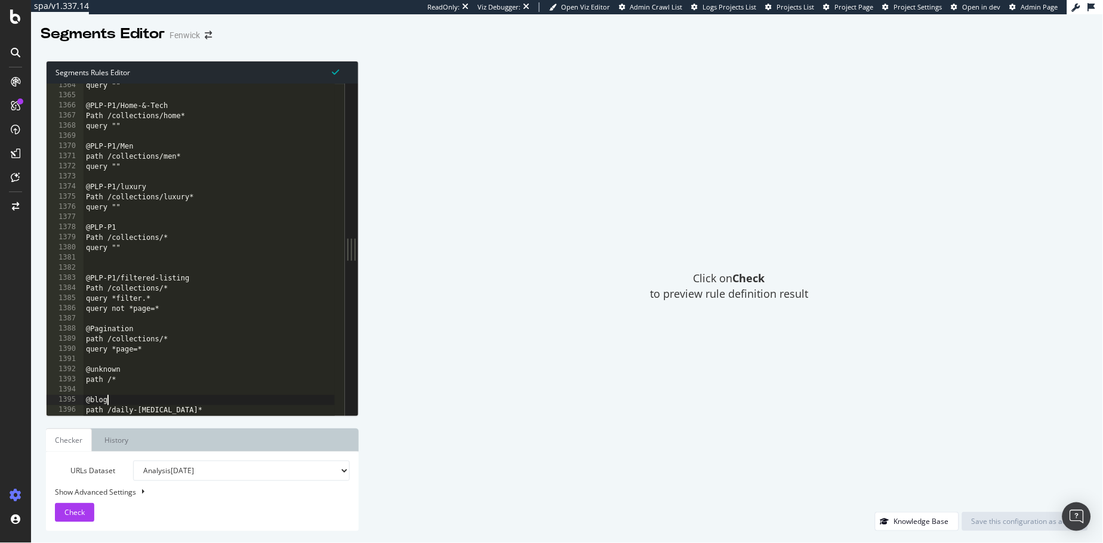
type textarea "path /daily-muse*"
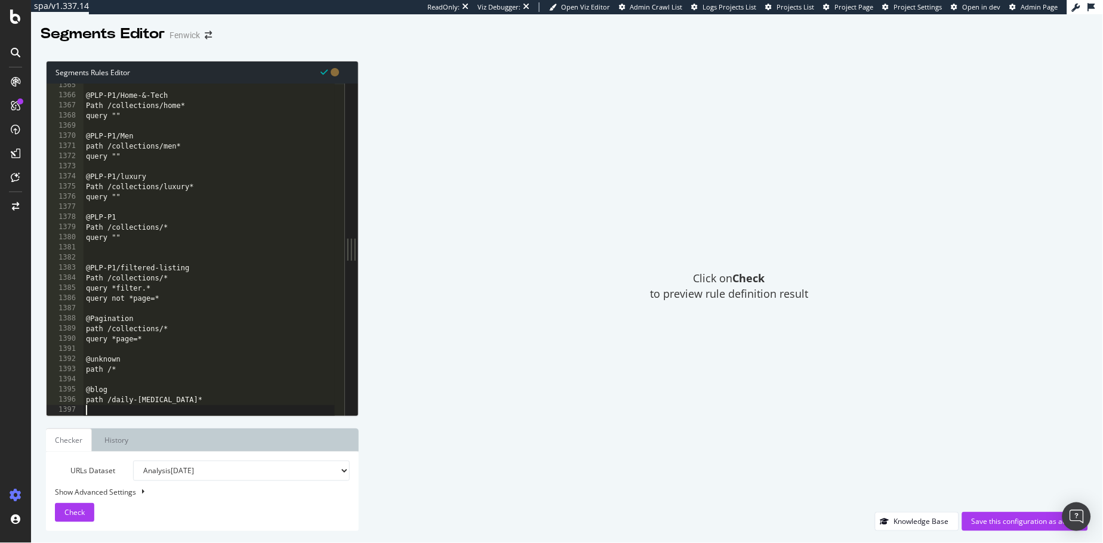
scroll to position [13839, 0]
drag, startPoint x: 205, startPoint y: 399, endPoint x: 32, endPoint y: 388, distance: 173.4
click at [32, 388] on div "Segments Rules Editor 1365 1366 1367 1368 1369 1370 1371 1372 1373 1374 1375 13…" at bounding box center [567, 296] width 1072 height 494
click at [233, 395] on div "@PLP-P1/Home-&-Tech Path /collections/home* query "" @PLP-P1/Men path /collecti…" at bounding box center [209, 257] width 251 height 352
type textarea "@blog"
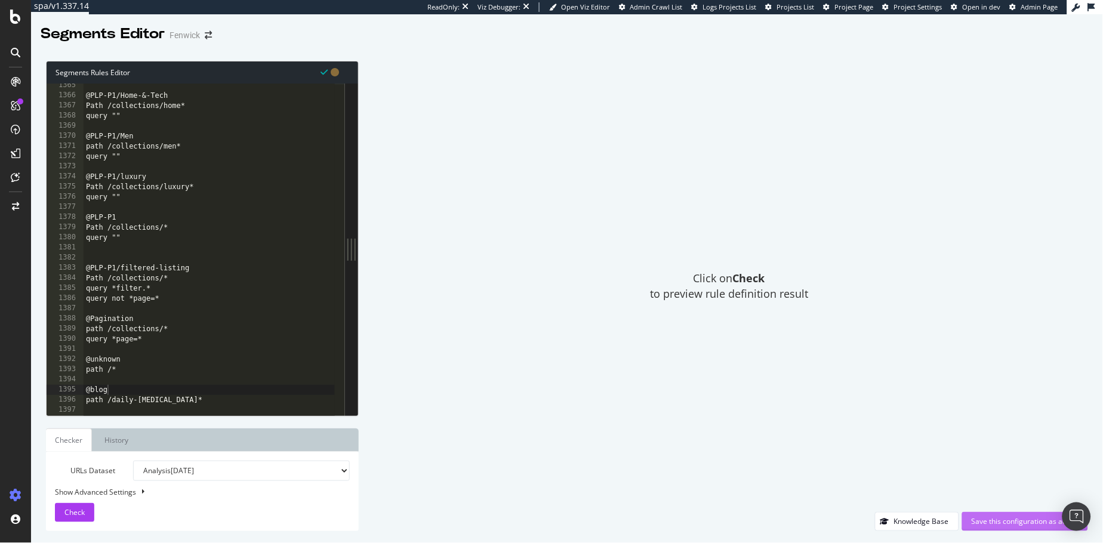
click at [838, 446] on div "Save this configuration as active" at bounding box center [1024, 521] width 107 height 10
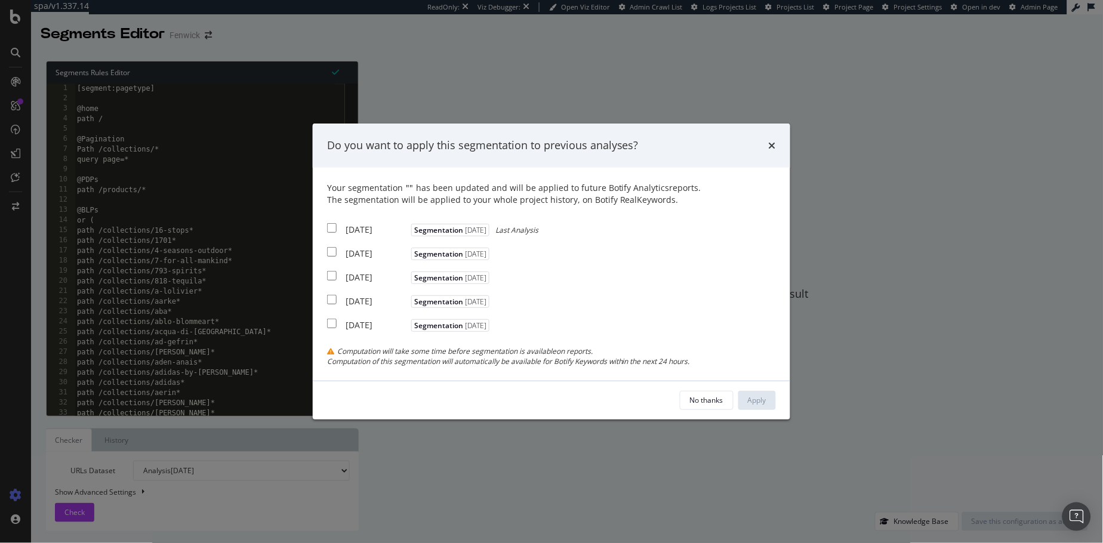
click at [482, 186] on div "Your segmentation " " has been updated and will be applied to future Botify Ana…" at bounding box center [551, 194] width 449 height 24
click at [519, 195] on div "The segmentation will be applied to your whole project history, on Botify RealK…" at bounding box center [551, 200] width 449 height 12
click at [769, 144] on icon "times" at bounding box center [772, 146] width 7 height 10
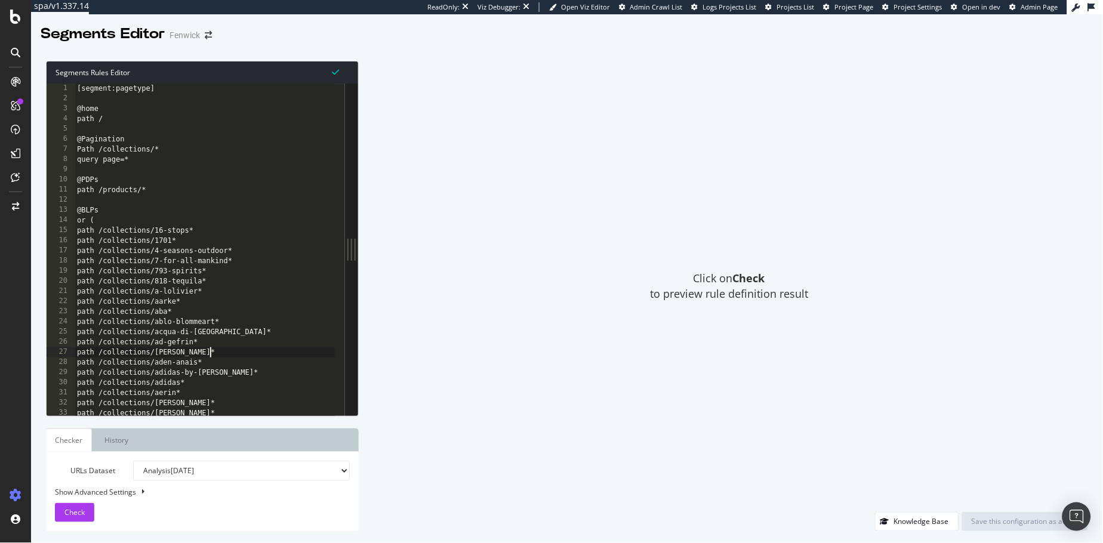
click at [263, 355] on div "[segment:pagetype] @home path / @Pagination Path /collections/* query page=* @P…" at bounding box center [205, 260] width 260 height 352
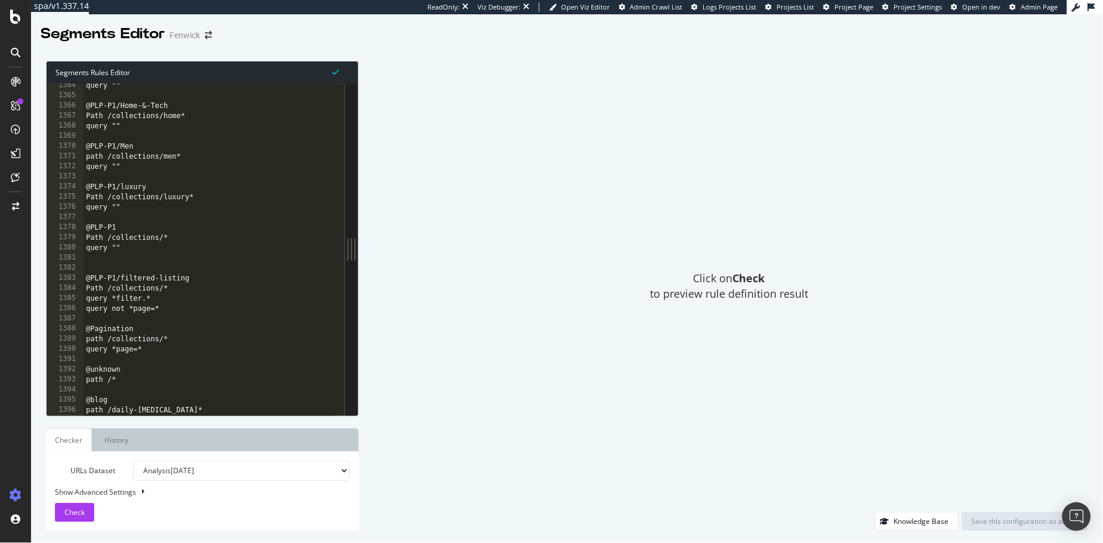
scroll to position [13828, 0]
click at [198, 413] on div "query "" @PLP-P1/Home-&-Tech Path /collections/home* query "" @PLP-P1/Men path …" at bounding box center [209, 257] width 251 height 352
type textarea "path /daily-muse*"
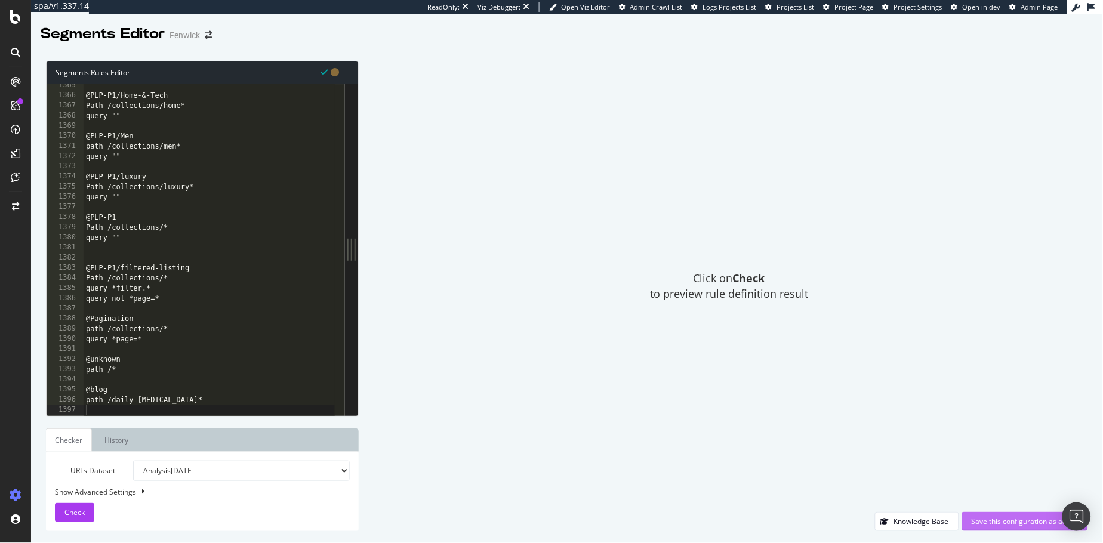
click at [838, 446] on div "Save this configuration as active" at bounding box center [1024, 521] width 107 height 10
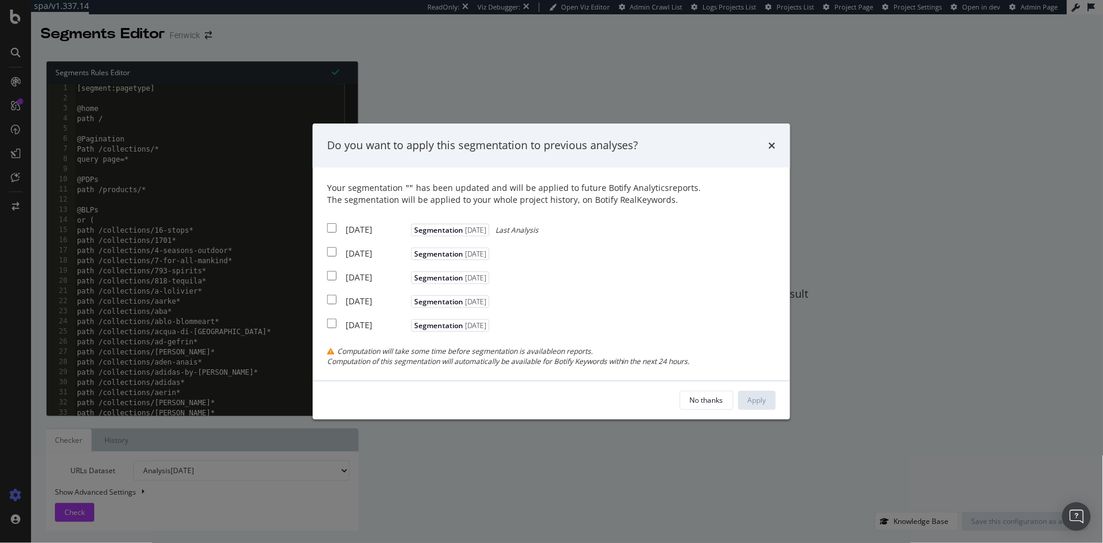
click at [337, 226] on div "2025 Sep. 7th Segmentation 2025-09-03 Last Analysis" at bounding box center [432, 228] width 211 height 15
checkbox input "true"
click at [331, 252] on input "modal" at bounding box center [332, 252] width 10 height 10
checkbox input "true"
click at [330, 279] on input "modal" at bounding box center [332, 276] width 10 height 10
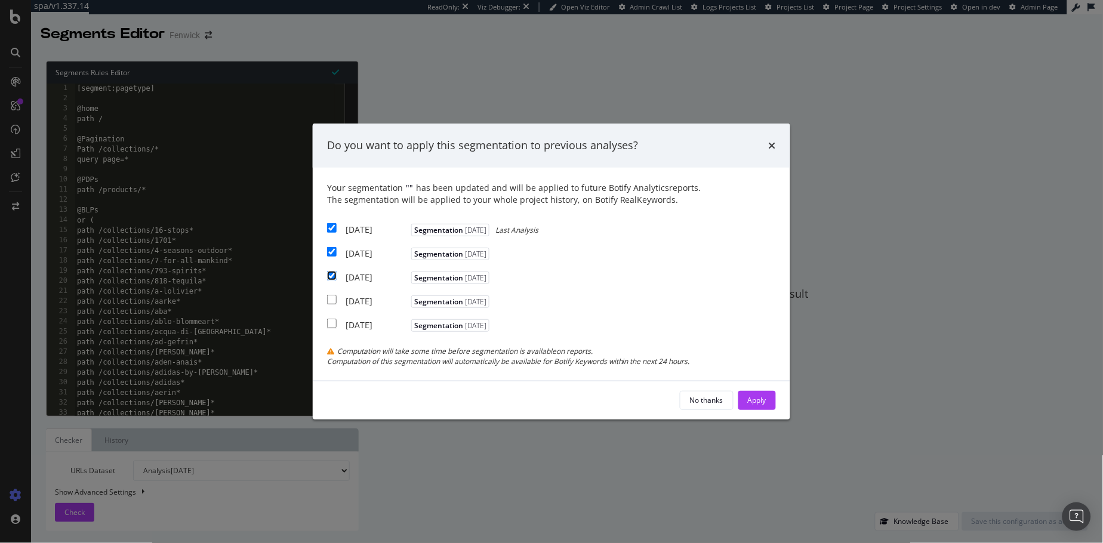
checkbox input "true"
click at [770, 398] on button "Apply" at bounding box center [757, 400] width 38 height 19
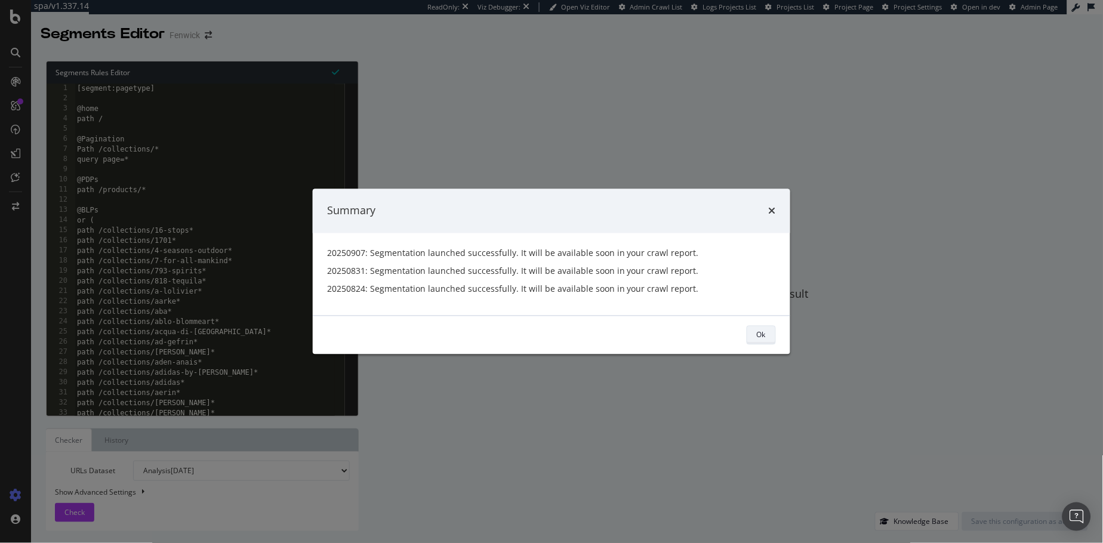
click at [764, 335] on div "Ok" at bounding box center [761, 335] width 9 height 10
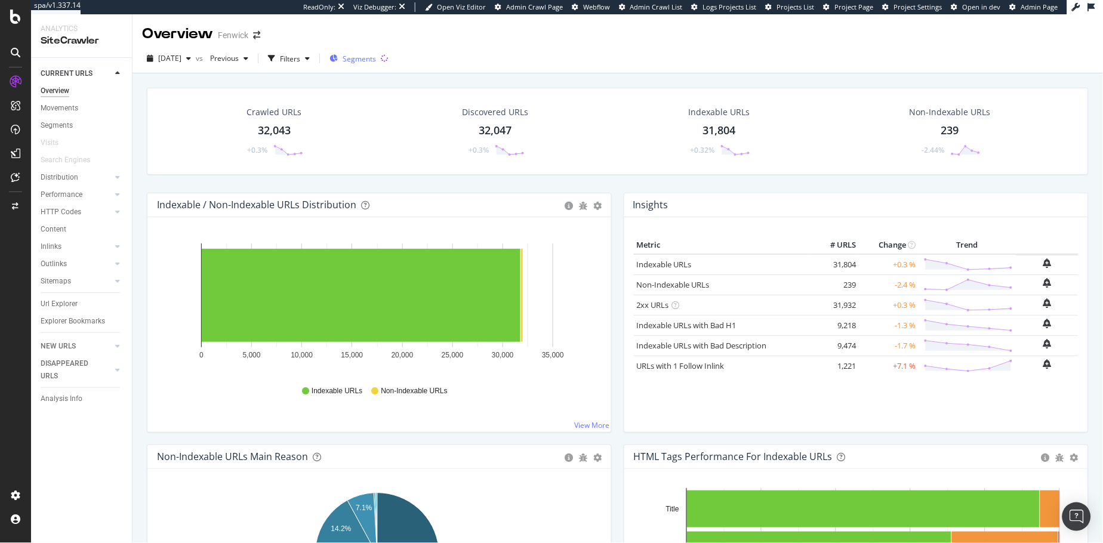
click at [368, 58] on span "Segments" at bounding box center [358, 59] width 33 height 10
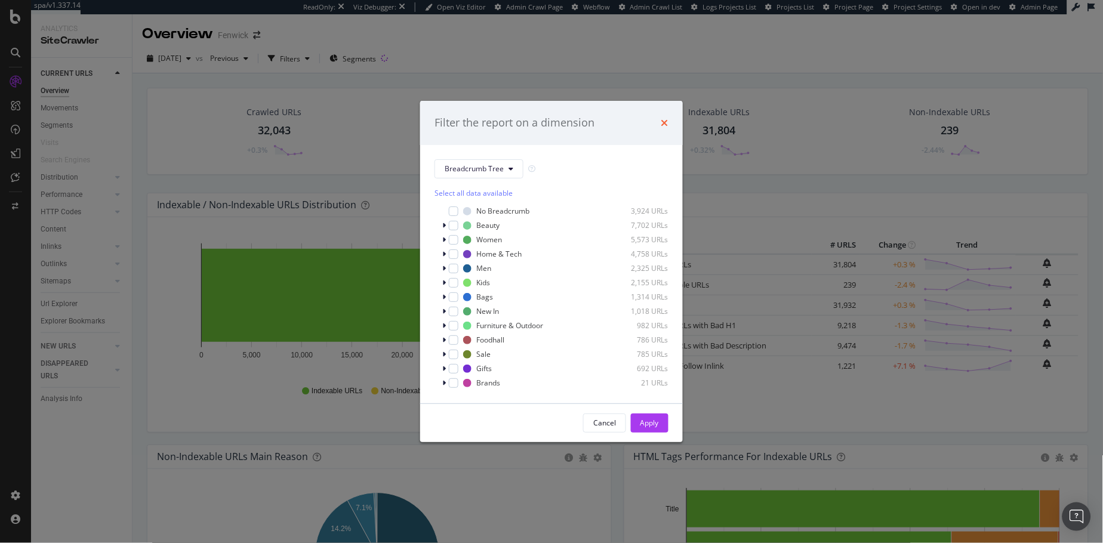
click at [661, 124] on icon "times" at bounding box center [664, 123] width 7 height 10
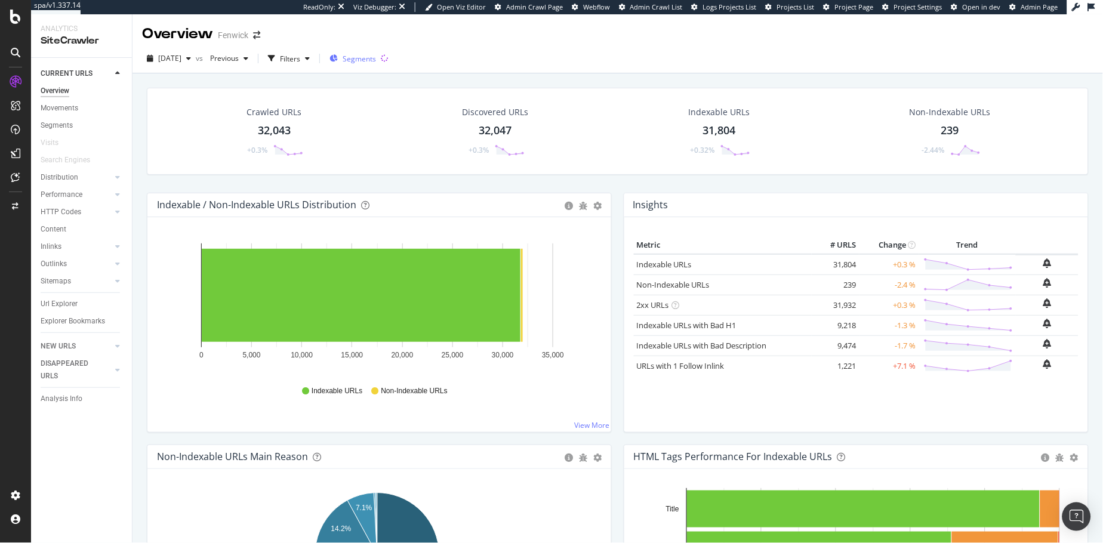
click at [376, 57] on span "Segments" at bounding box center [358, 59] width 33 height 10
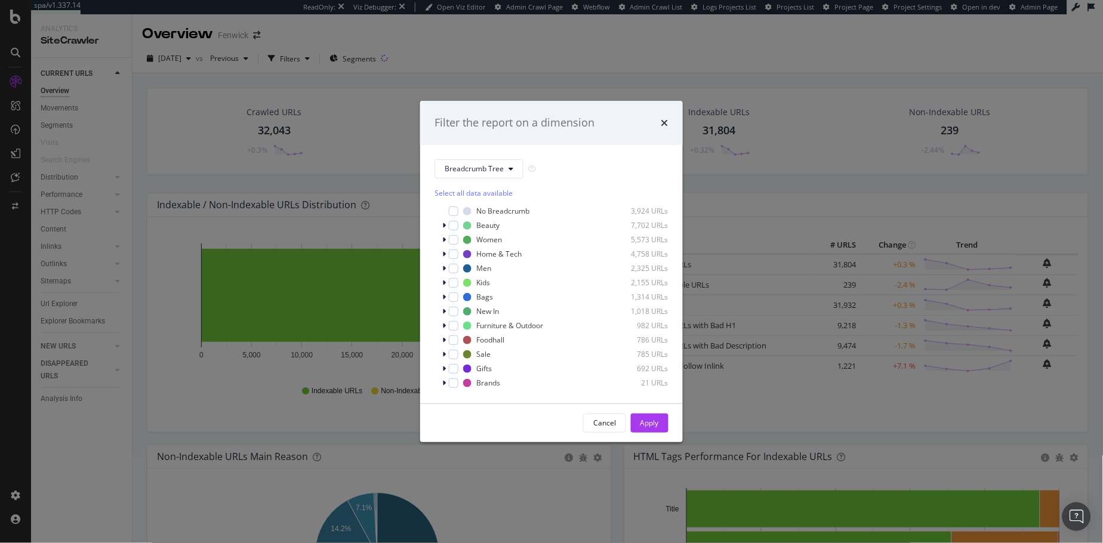
click at [578, 53] on div "Filter the report on a dimension Breadcrumb Tree Select all data available No B…" at bounding box center [551, 271] width 1103 height 543
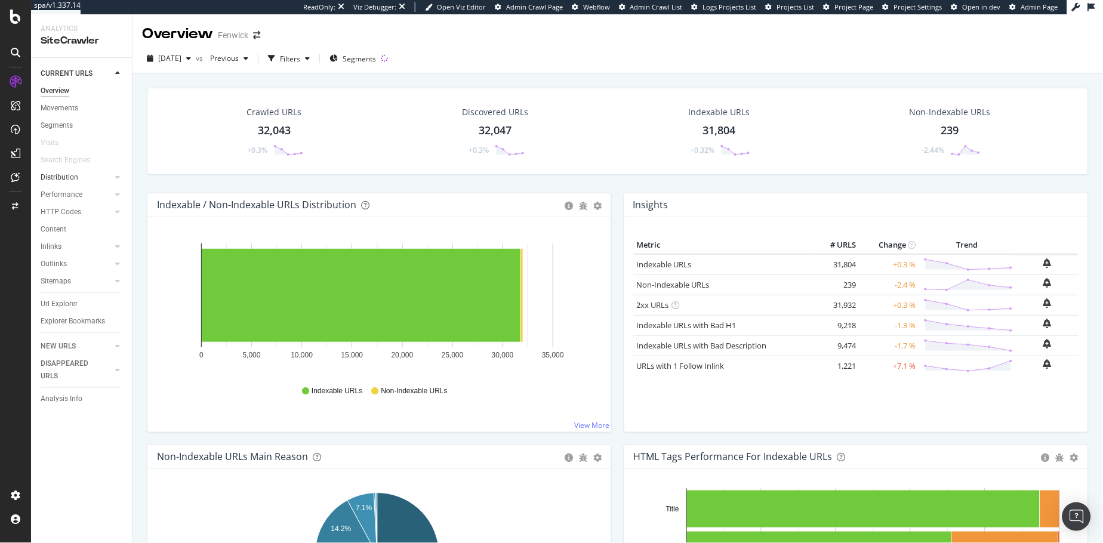
click at [92, 182] on link "Distribution" at bounding box center [76, 177] width 71 height 13
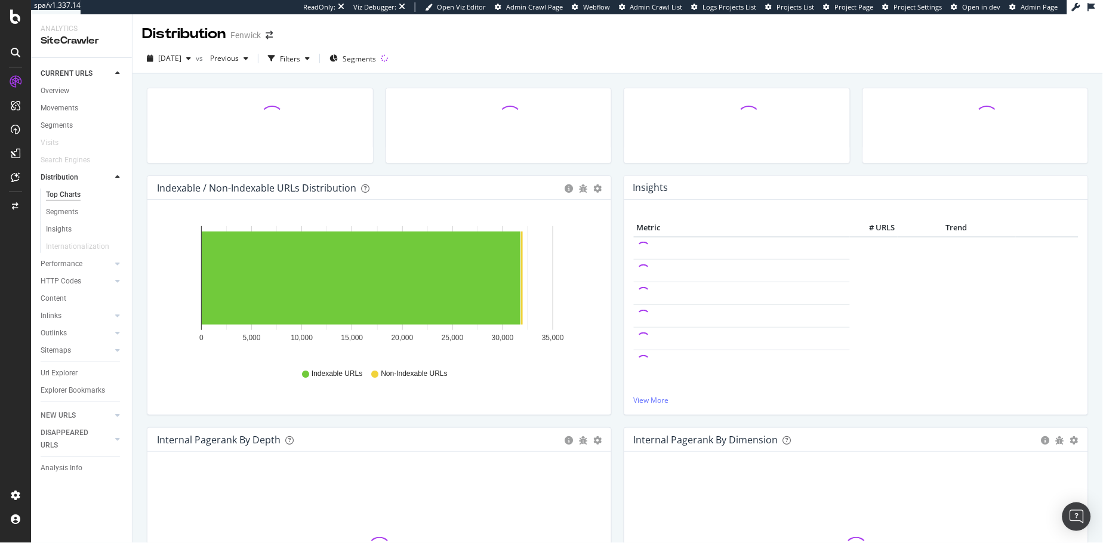
click at [58, 194] on div "Top Charts" at bounding box center [63, 195] width 35 height 13
click at [372, 62] on span "Segments" at bounding box center [358, 59] width 33 height 10
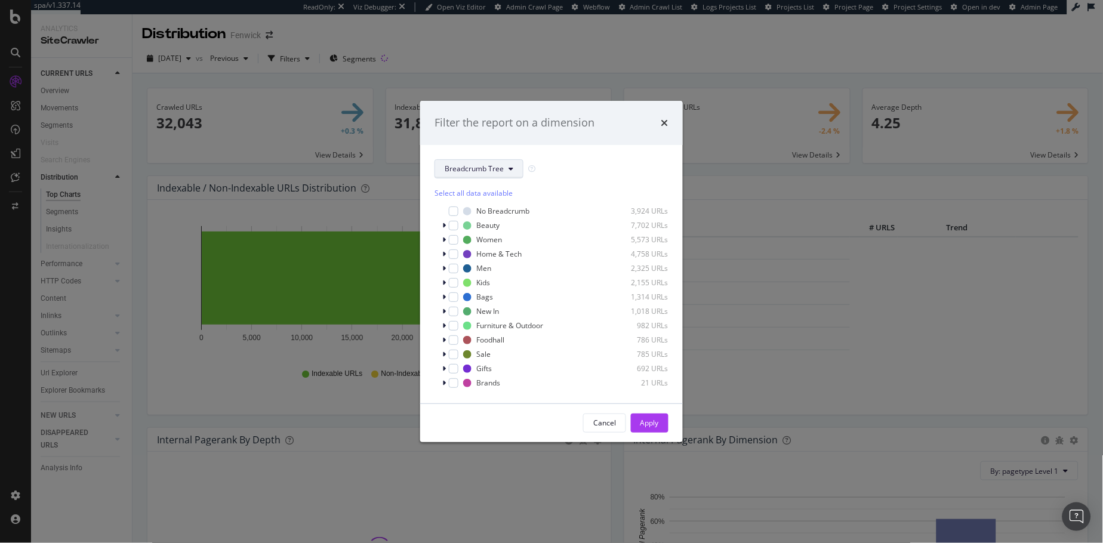
click at [491, 172] on span "Breadcrumb Tree" at bounding box center [474, 168] width 59 height 10
click at [457, 216] on span "pagetype" at bounding box center [483, 211] width 77 height 11
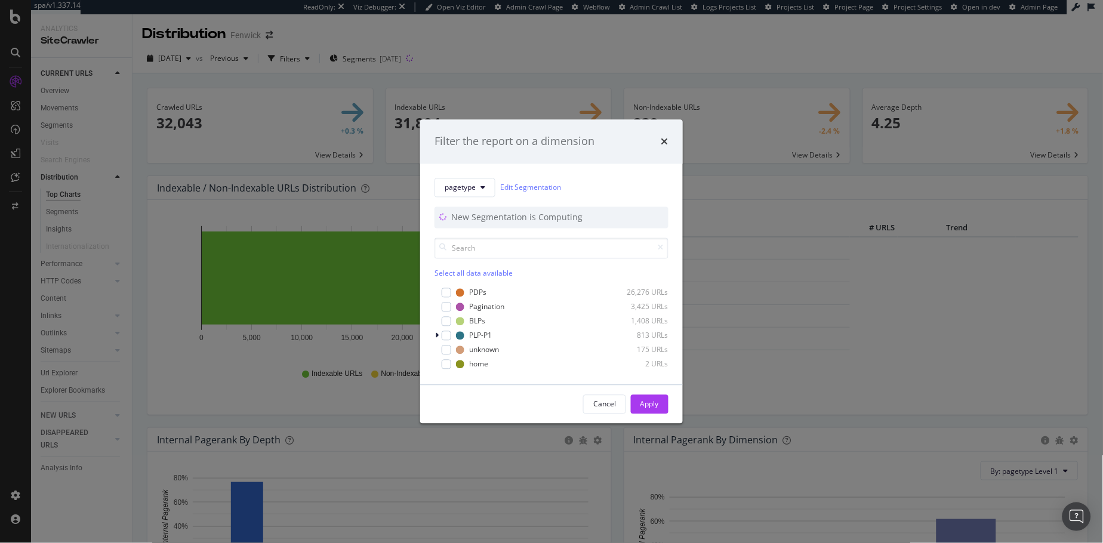
click at [519, 218] on div "New Segmentation is Computing" at bounding box center [518, 217] width 134 height 12
click at [503, 220] on div "New Segmentation is Computing" at bounding box center [518, 217] width 134 height 12
